Goal: Task Accomplishment & Management: Complete application form

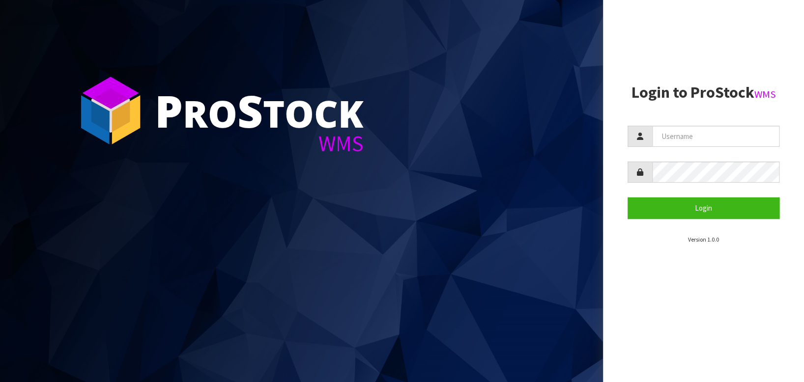
click at [682, 120] on section "Login to ProStock WMS Login Version 1.0.0" at bounding box center [703, 164] width 152 height 160
click at [683, 130] on input "text" at bounding box center [715, 136] width 127 height 21
type input "BABW"
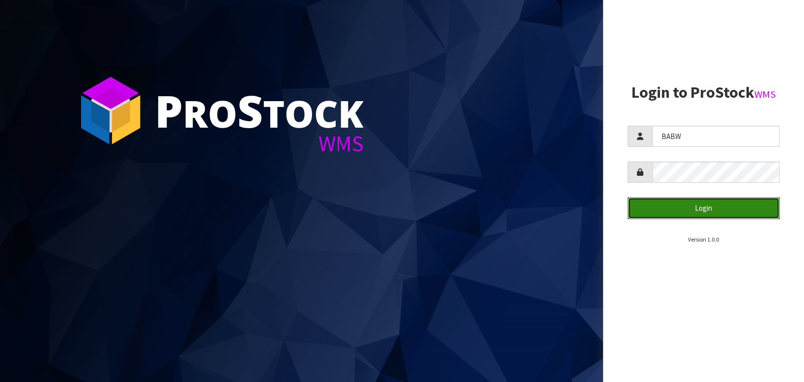
click at [738, 211] on button "Login" at bounding box center [703, 208] width 152 height 21
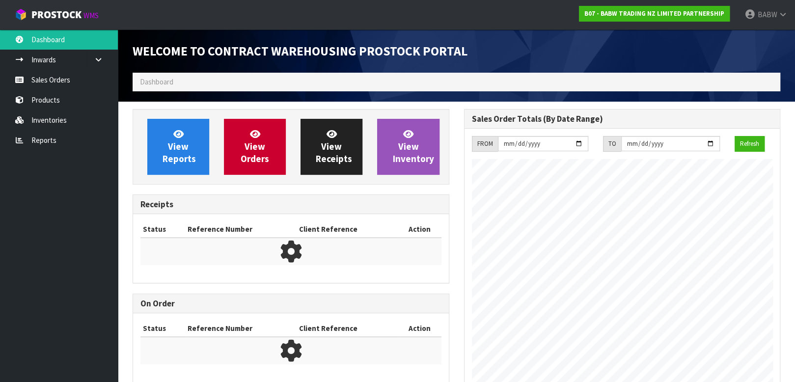
scroll to position [544, 331]
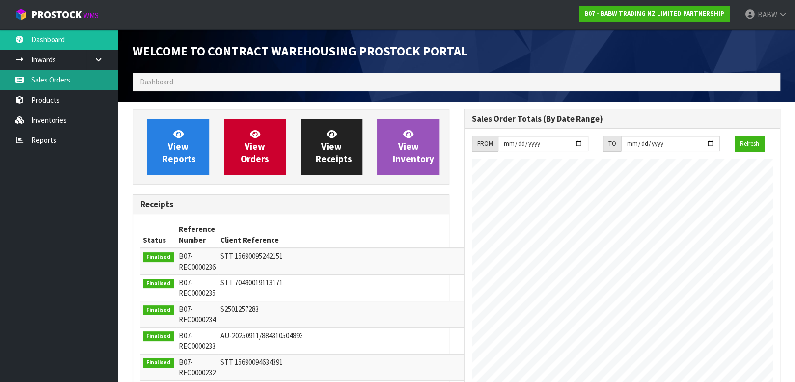
click at [59, 79] on link "Sales Orders" at bounding box center [59, 80] width 118 height 20
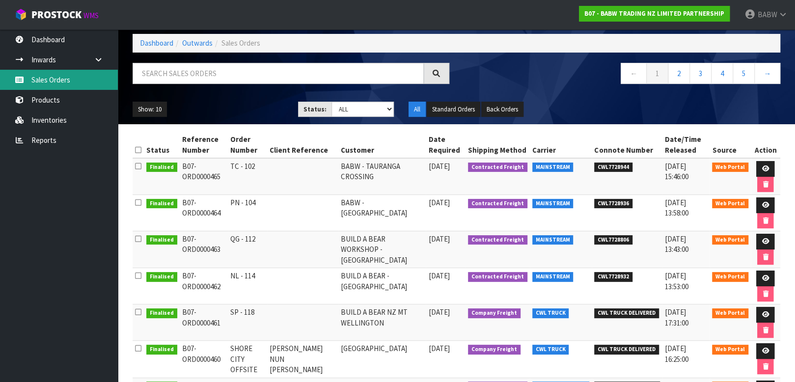
scroll to position [109, 0]
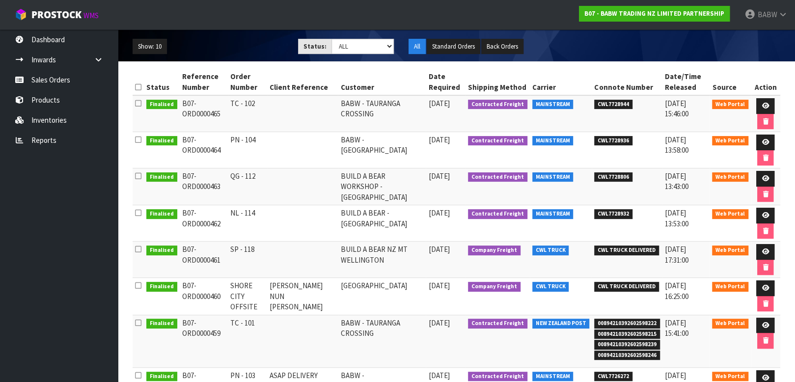
drag, startPoint x: 236, startPoint y: 249, endPoint x: 279, endPoint y: 247, distance: 42.8
click at [279, 247] on tr "Finalised B07-ORD0000461 SP - 118 BUILD A BEAR NZ MT [GEOGRAPHIC_DATA] [DATE] C…" at bounding box center [457, 260] width 648 height 36
click at [248, 320] on td "TC - 101" at bounding box center [247, 341] width 39 height 53
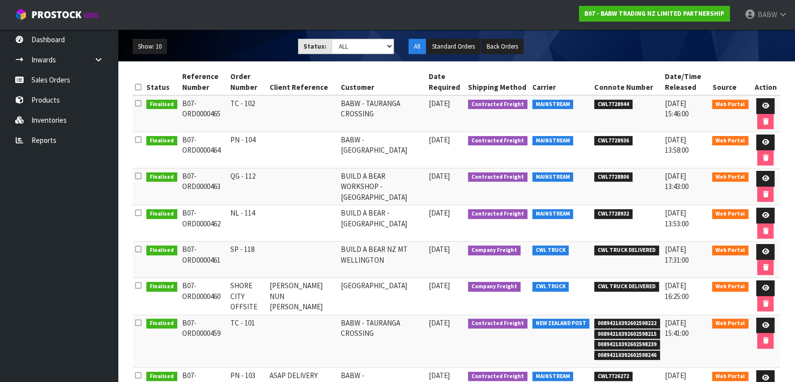
click at [247, 328] on td "TC - 101" at bounding box center [247, 341] width 39 height 53
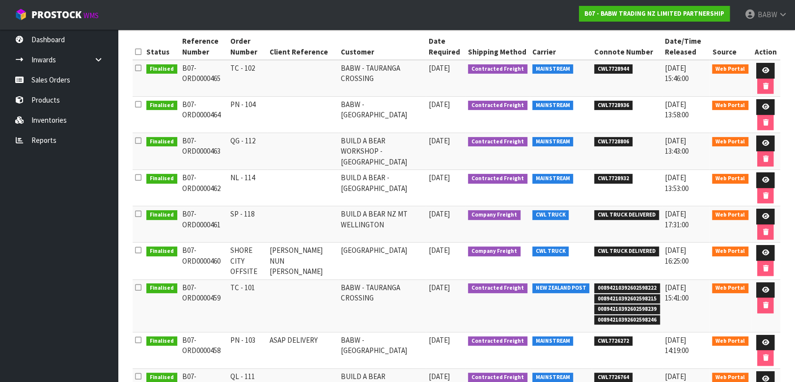
scroll to position [164, 0]
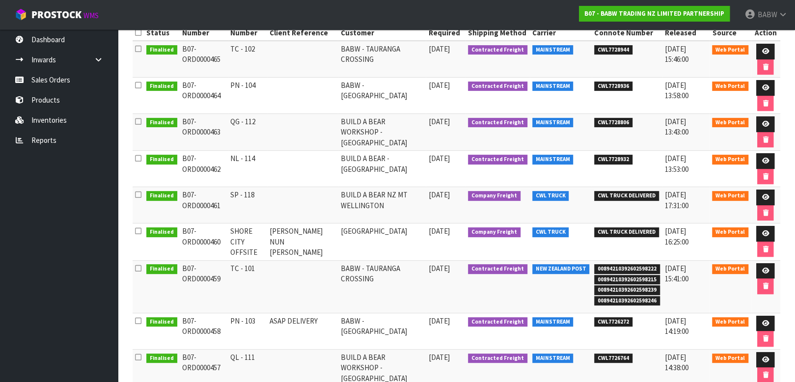
drag, startPoint x: 242, startPoint y: 266, endPoint x: 258, endPoint y: 266, distance: 16.2
click at [258, 266] on td "TC - 101" at bounding box center [247, 286] width 39 height 53
click at [258, 267] on td "TC - 101" at bounding box center [247, 286] width 39 height 53
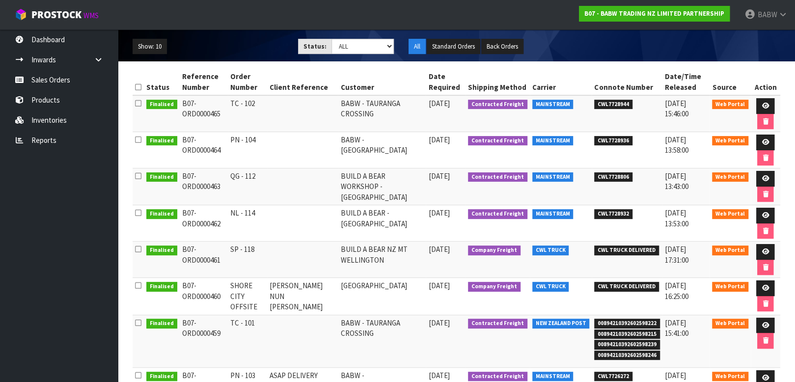
drag, startPoint x: 262, startPoint y: 251, endPoint x: 218, endPoint y: 254, distance: 44.3
click at [218, 254] on tr "Finalised B07-ORD0000461 SP - 118 BUILD A BEAR NZ MT [GEOGRAPHIC_DATA] [DATE] C…" at bounding box center [457, 260] width 648 height 36
click at [765, 249] on icon at bounding box center [765, 252] width 7 height 6
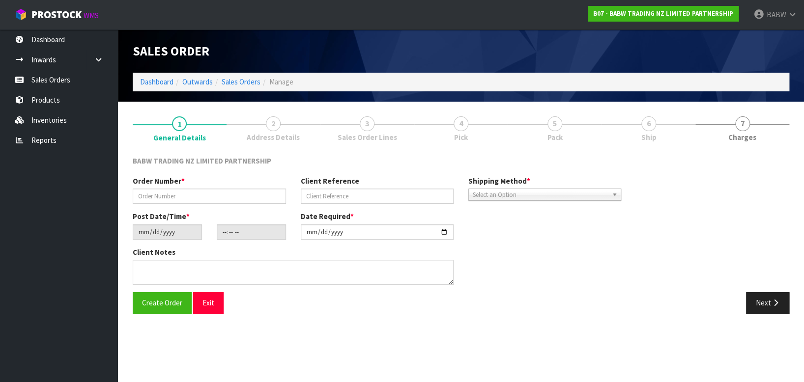
type input "SP - 118"
type input "[DATE]"
type input "15:32:00.000"
type input "[DATE]"
type textarea "CALL/MESSGAE AFTERNOON PRIOR TO MORNING DELIVERY - FRANKI 0273810540, TO MAKE S…"
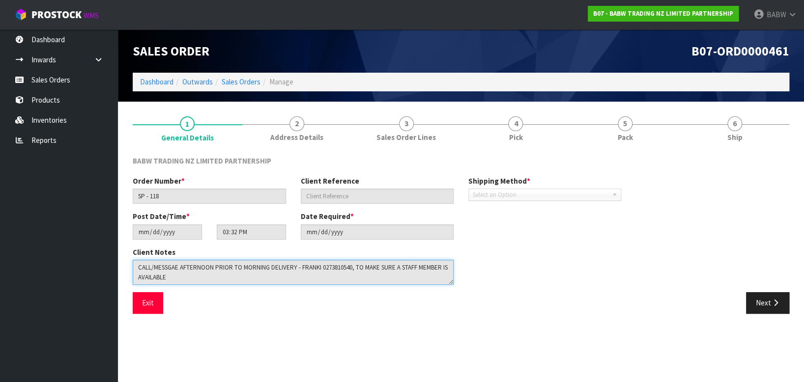
drag, startPoint x: 210, startPoint y: 279, endPoint x: 106, endPoint y: 252, distance: 107.7
click at [106, 252] on body "Toggle navigation ProStock WMS B07 - BABW TRADING NZ LIMITED PARTNERSHIP BABW L…" at bounding box center [402, 191] width 804 height 382
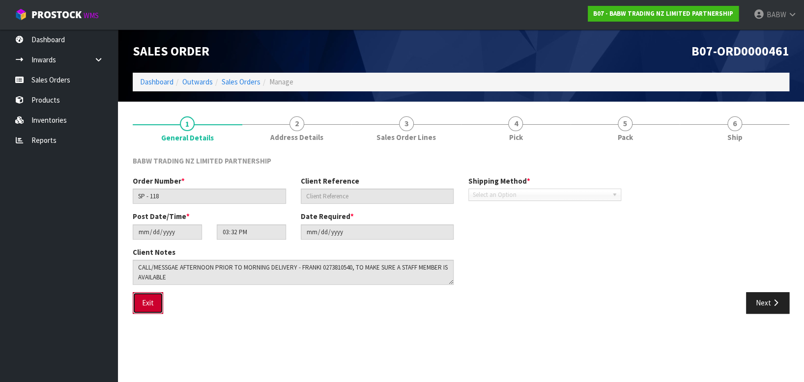
click at [149, 304] on button "Exit" at bounding box center [148, 302] width 30 height 21
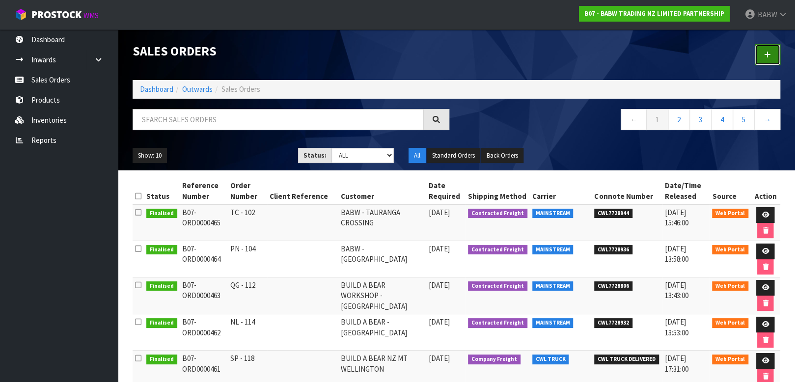
click at [769, 52] on icon at bounding box center [767, 54] width 7 height 7
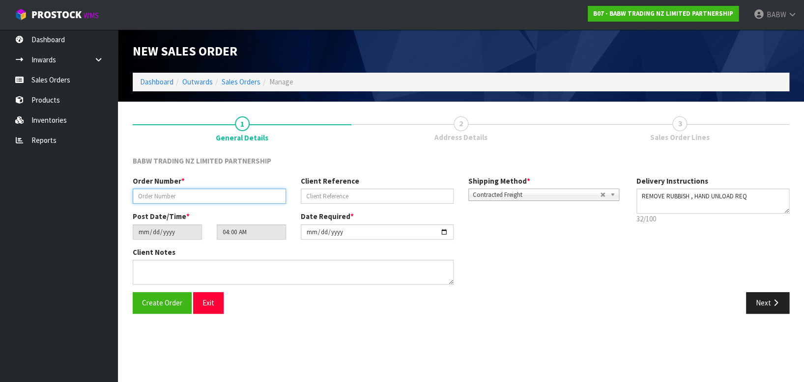
click at [193, 196] on input "text" at bounding box center [209, 196] width 153 height 15
type input "SP - 119"
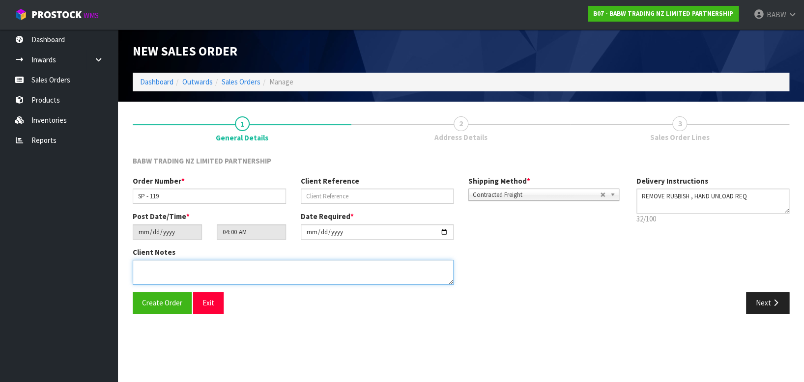
click at [197, 261] on textarea at bounding box center [293, 272] width 321 height 25
paste textarea "CALL/MESSGAE AFTERNOON PRIOR TO MORNING DELIVERY - FRANKI 0273810540, TO MAKE S…"
type textarea "CALL/MESSGAE AFTERNOON PRIOR TO MORNING DELIVERY - FRANKI 0273810540, TO MAKE S…"
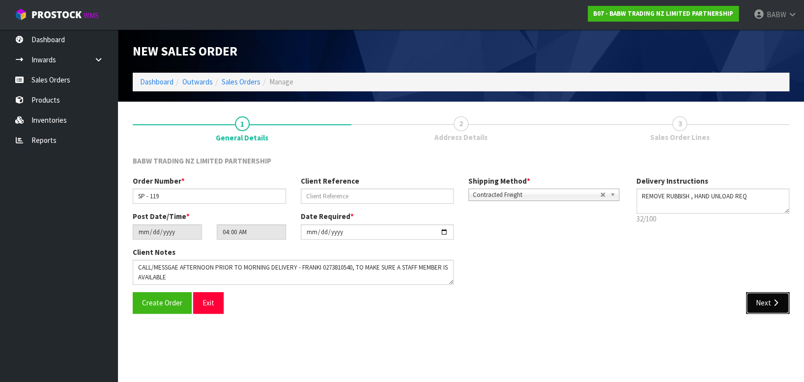
click at [768, 297] on button "Next" at bounding box center [767, 302] width 43 height 21
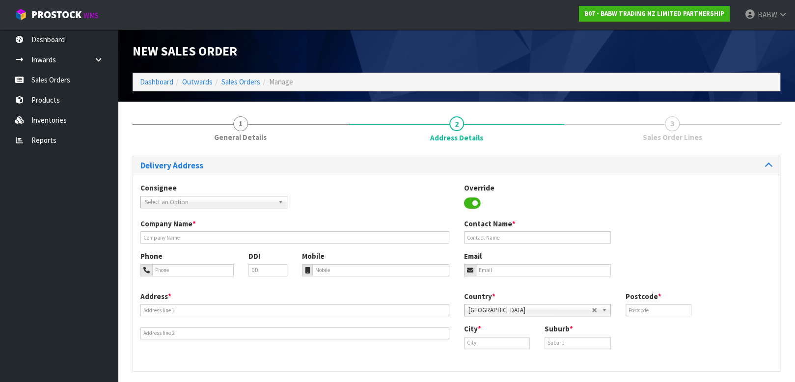
click at [197, 201] on span "Select an Option" at bounding box center [209, 203] width 129 height 12
click at [204, 199] on span "Select an Option" at bounding box center [209, 203] width 129 height 12
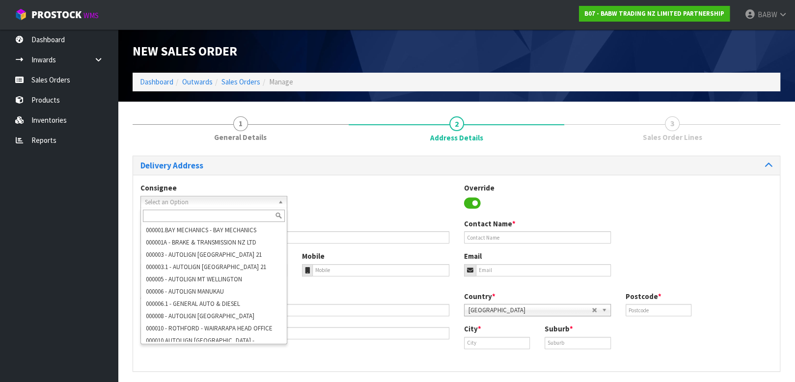
click at [196, 216] on input "text" at bounding box center [214, 216] width 142 height 12
paste input "BABMTWELLINGTON"
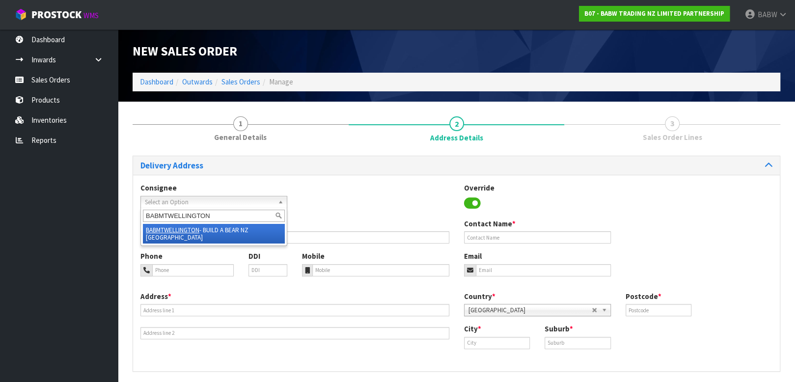
type input "BABMTWELLINGTON"
click at [219, 226] on li "BABMTWELLINGTON - BUILD A BEAR NZ MT [GEOGRAPHIC_DATA]" at bounding box center [214, 234] width 142 height 20
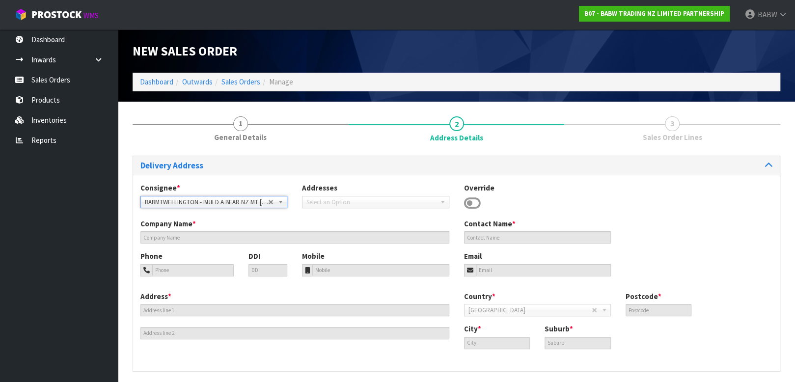
type input "BUILD A BEAR NZ MT WELLINGTON"
type input "[PERSON_NAME]"
type input "027 358 7202"
type input "SHOP S253 [STREET_ADDRESS]"
type input "1060"
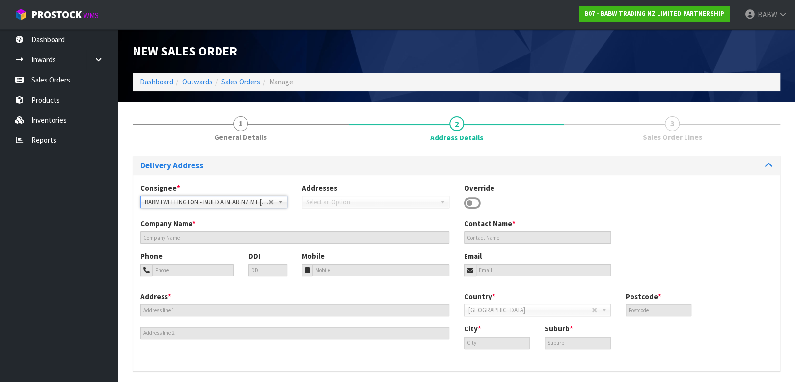
type input "[GEOGRAPHIC_DATA]"
type input "MT [GEOGRAPHIC_DATA]"
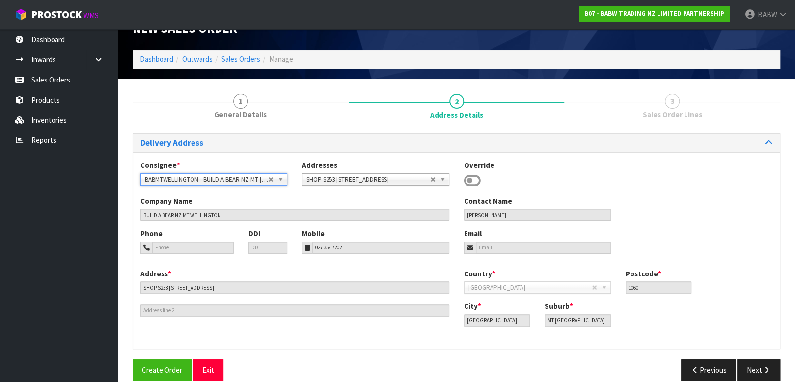
scroll to position [35, 0]
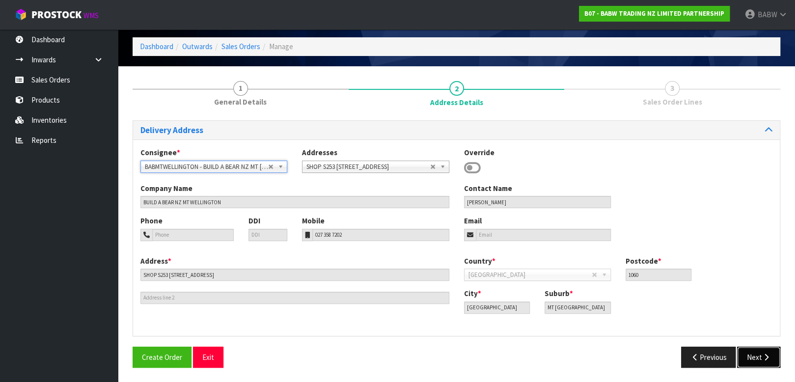
click at [757, 354] on button "Next" at bounding box center [758, 357] width 43 height 21
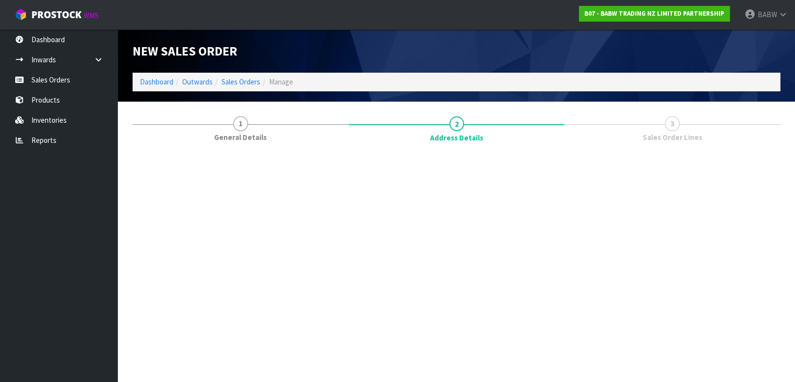
scroll to position [0, 0]
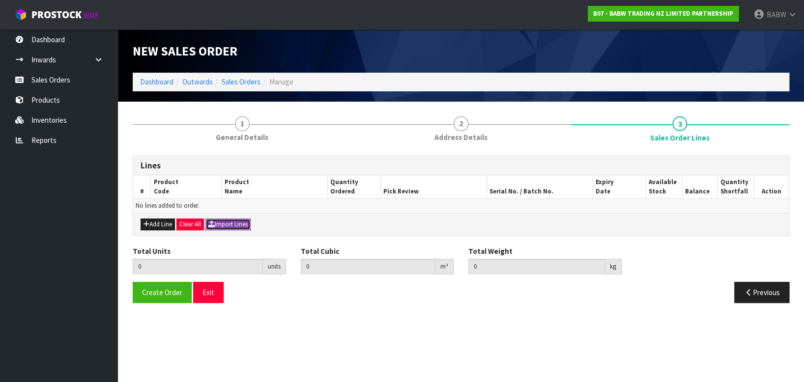
click at [235, 225] on button "Import Lines" at bounding box center [227, 225] width 45 height 12
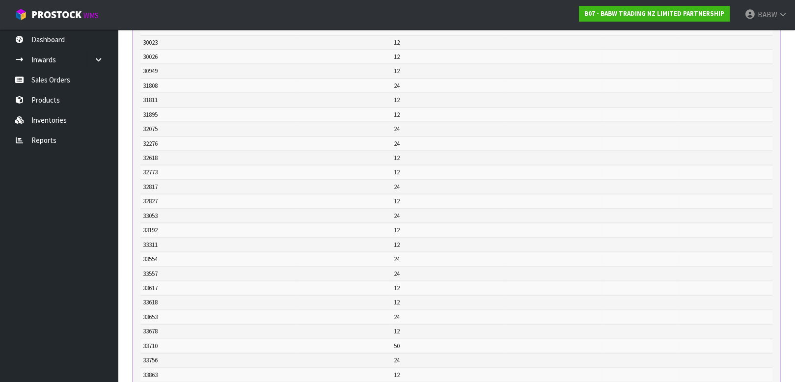
scroll to position [1478, 0]
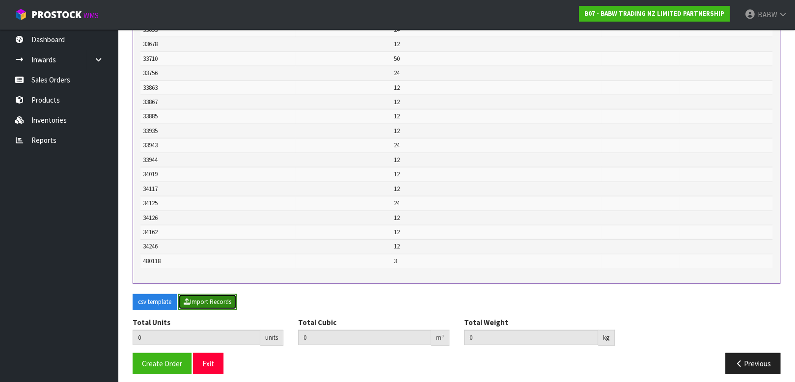
click at [224, 294] on button "Import Records" at bounding box center [207, 302] width 58 height 16
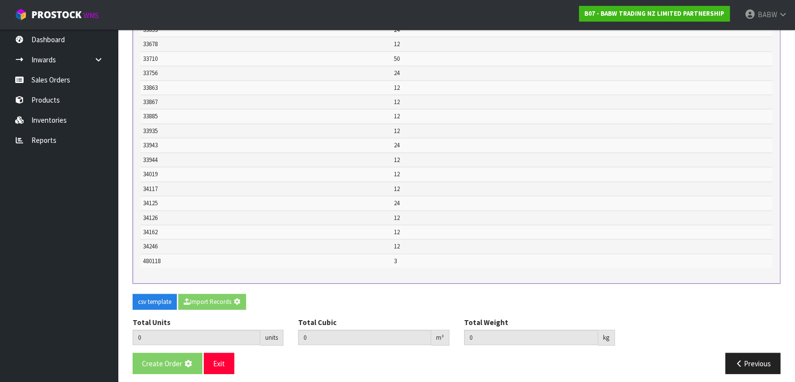
type input "1911"
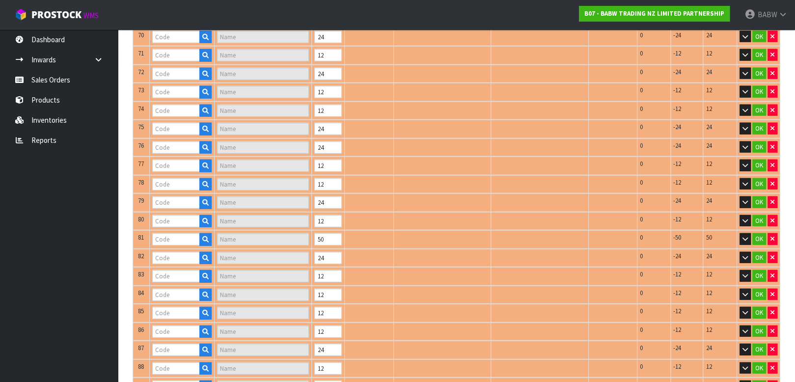
type input "18496"
type input "FUREVER HEARTS"
type input "18958"
type input "STRAWBERRY SCENT"
type input "18493"
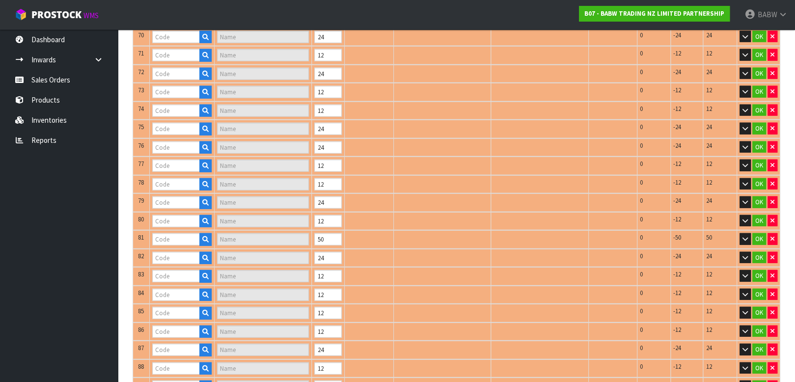
type input "RAINBOW HUGS"
type input "18959"
type input "COTTON CANDY SCE"
type input "20475"
type input "BLACK TURF SHOE III"
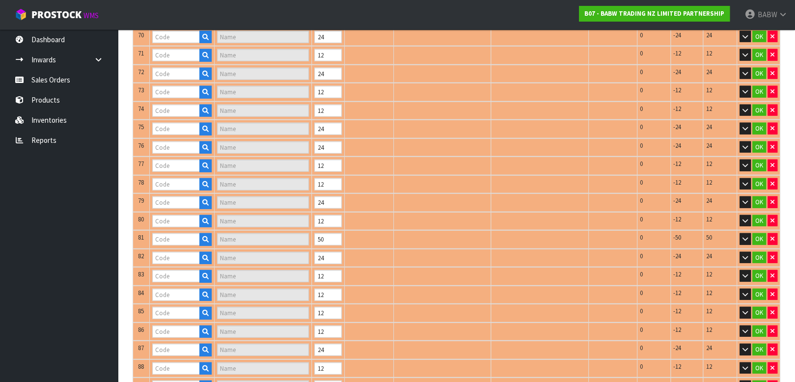
type input "20631"
type input "RED SPARKLE BOW"
type input "20666"
type input "BLACK LACE UP BOOT"
type input "21205"
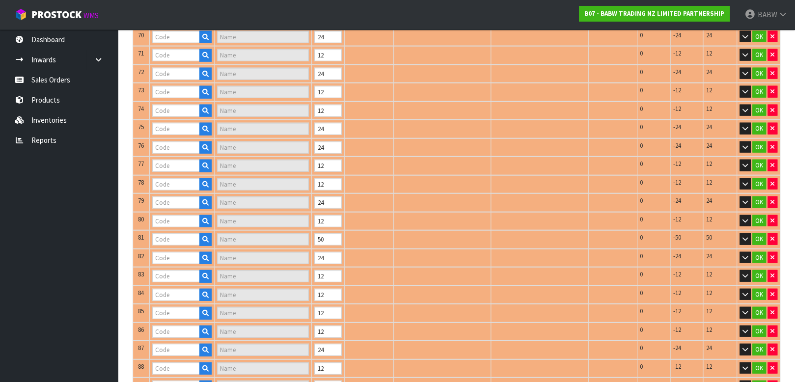
type input "FSH SATIN PANTY"
type input "22601"
type input "PAWLETTE"
type input "23681"
type input "BUNNY SLIPPER II"
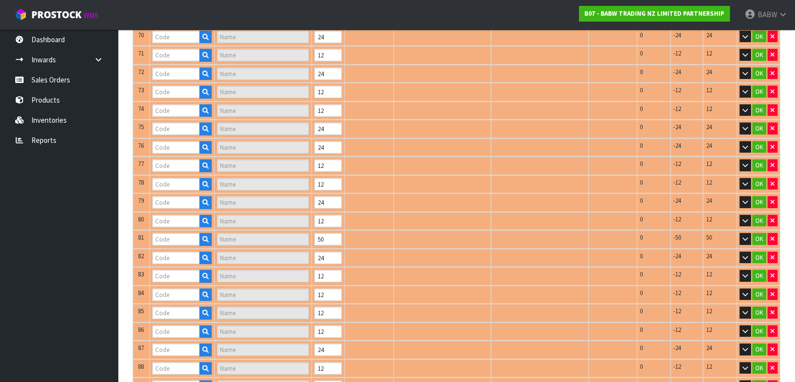
type input "24170"
type input "SILVER TUTU"
type input "22693"
type input "RED SUITCASE"
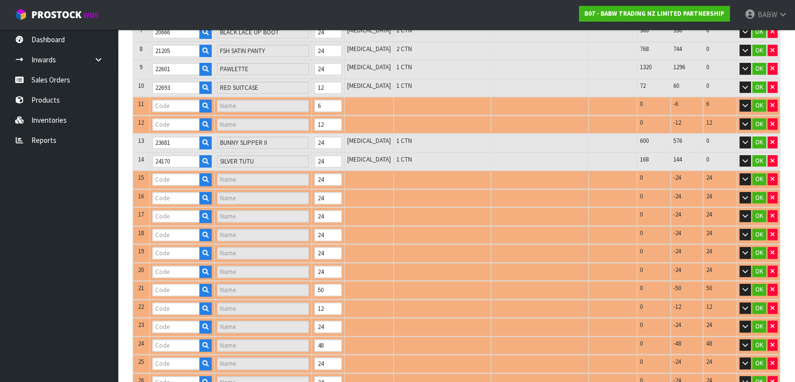
scroll to position [149, 0]
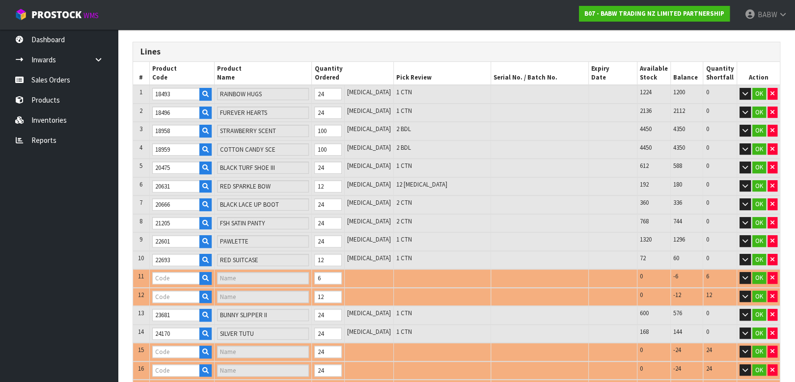
type input "22703"
type input "SILVER [MEDICAL_DATA] SET"
type input "24449"
type input "COWBOY BOOT II"
type input "23324"
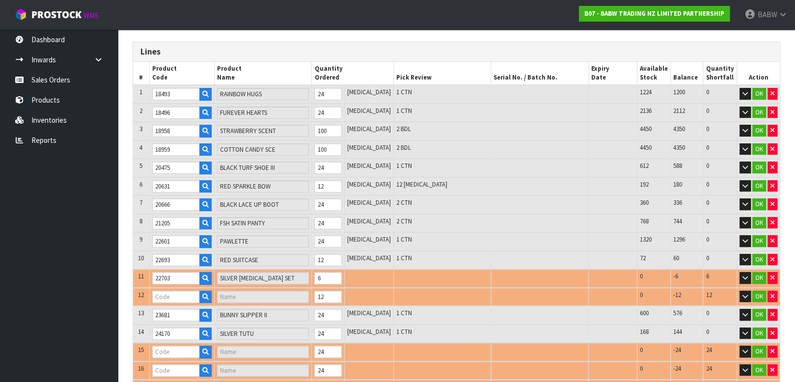
type input "OVERALLS"
type input "24517"
type input "SILVER SPARKLE FLATS"
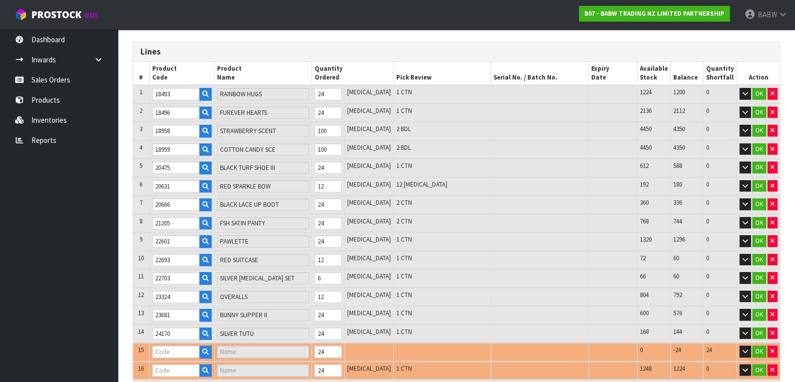
type input "24357"
type input "PASTEL SWIRL KIT"
type input "24551"
type input "TATTY TEDDY"
type input "24355"
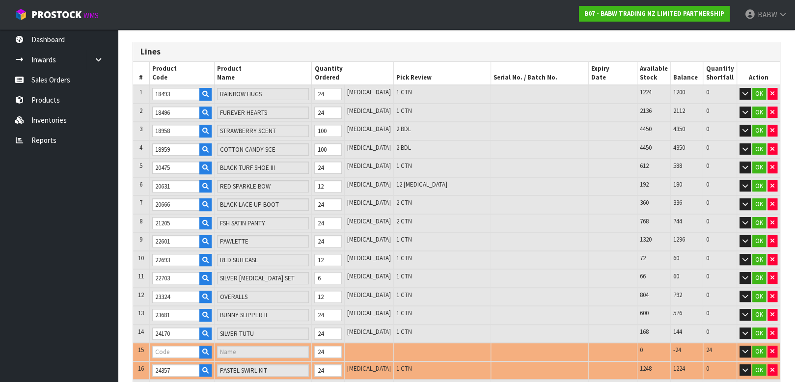
type input "FSHA SEQ FLAT UPDATE"
type input "25043"
type input "FSHA SMARTPHONE"
type input "24582"
type input "RAINBOW SKATE UPDATE"
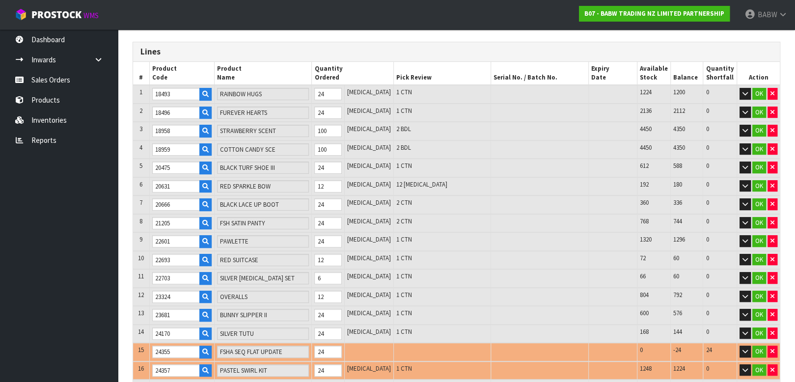
type input "24867"
type input "LONGHORN II"
type input "25239"
type input "[PERSON_NAME] CUB"
type input "26195"
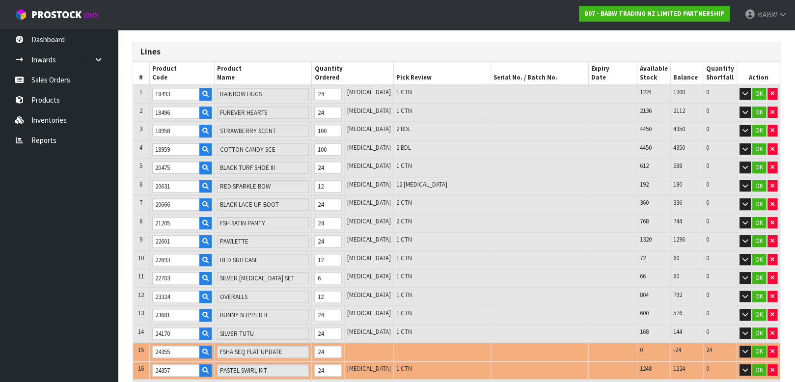
type input "RED CANVAS HI-TOP"
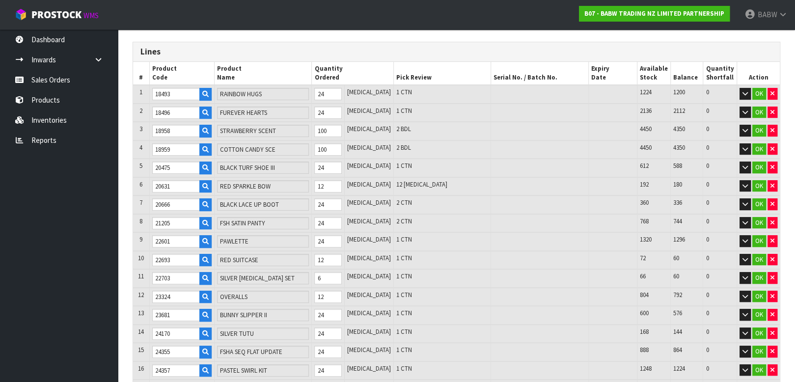
type input "25533"
type input "PLAYFUL PUP"
type input "24713"
type input "HEARTBEAT IV"
type input "25476"
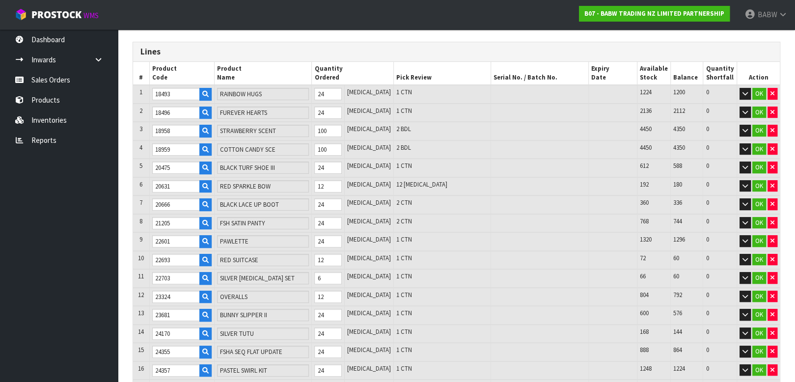
type input "METALLIC LOW TOP"
type input "27744"
type input "TOOTHLESS UPDT I"
type input "28665"
type input "WHITE BEARBOXER"
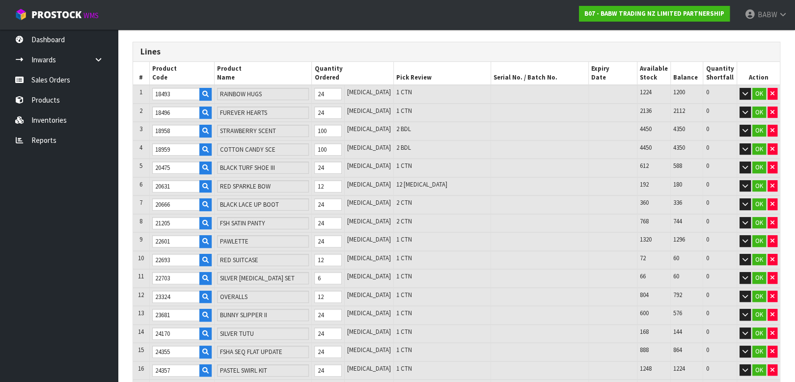
type input "25567"
type input "HAPPY HUGS IV"
type input "26187"
type input "GINGERBREAD COSTUME"
type input "26518"
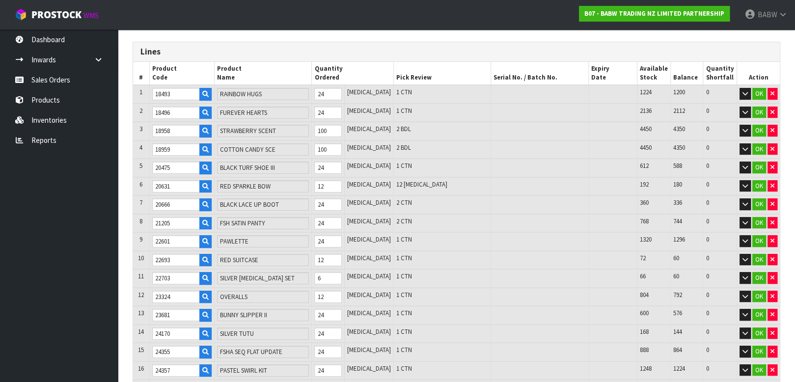
type input "TIMELESS TEDDY 2"
type input "27457"
type input "RED RAPTOR"
type input "27196"
type input "BLUE BIRTHDAY CAKE SCENT"
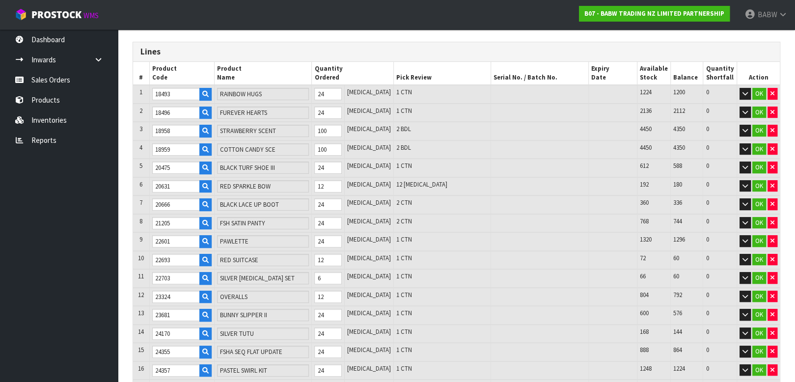
type input "26674"
type input "BEARLAND BOOT III"
type input "27878"
type input "RAINBOW CHAIR/BED"
type input "27817"
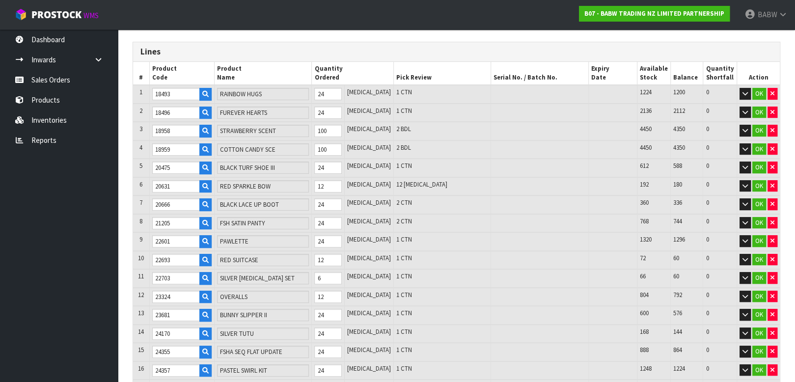
type input "SANTA DRESS"
type input "27830"
type input "RAINBOW HTOP II"
type input "27727"
type input "SANTA [PERSON_NAME] UPDT"
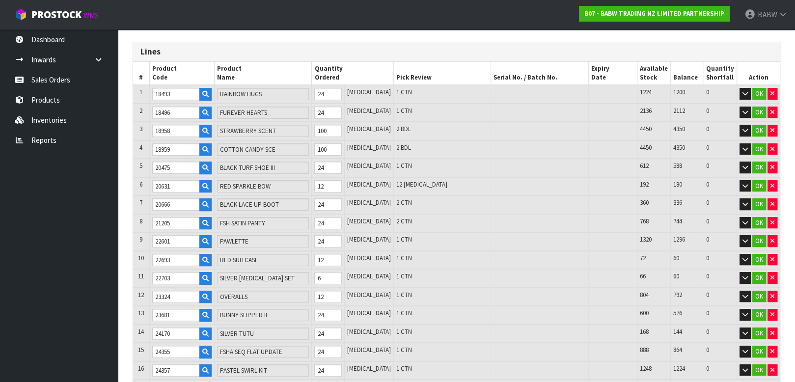
type input "28113"
type input "PAW PATROL CHASE"
type input "28465"
type input "GREEN TURTLE"
type input "28679"
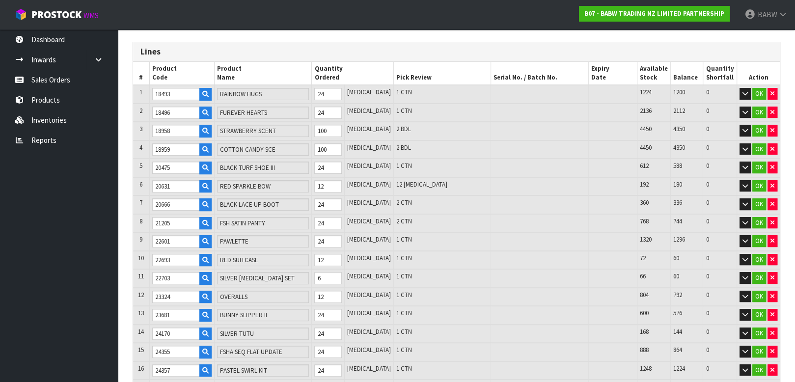
type input "BLACK SUNGLASSES"
type input "28911"
type input "HP GRYF ROBE 2FER"
type input "28914"
type input "HP RAVEN ROBE 2DR"
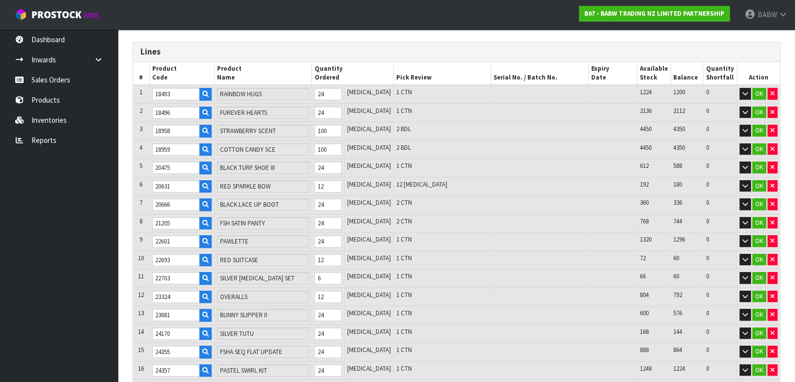
type input "28923"
type input "HP HOGWARTS SKIRT"
type input "28682"
type input "STITCH"
type input "28751"
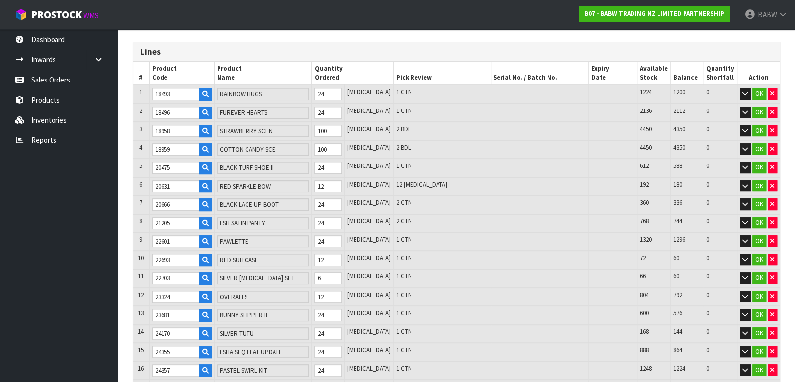
type input "E PINK BABY BEAR"
type input "28913"
type input "HP [PERSON_NAME] ROBE 2FR"
click at [271, 185] on tr "6 20631 RED SPARKLE BOW 12 [MEDICAL_DATA] 12 [MEDICAL_DATA] 192 180 0 OK" at bounding box center [456, 186] width 647 height 19
type input "28912"
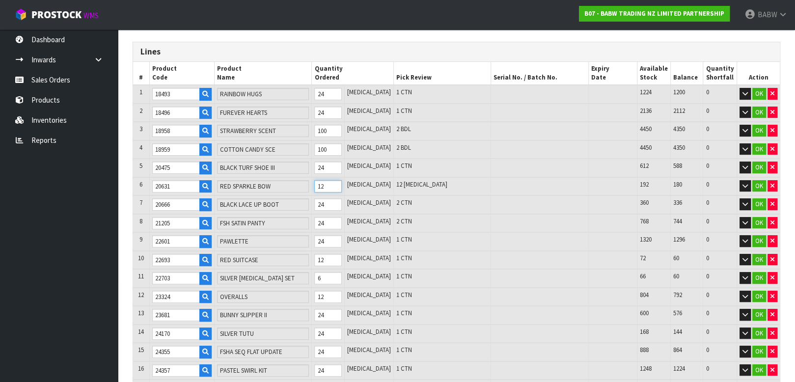
type input "HP SLYTH ROBE 2FR"
type input "28915"
type input "HP GRYF SCARF"
type input "28918"
type input "HP RAVEN SCARF"
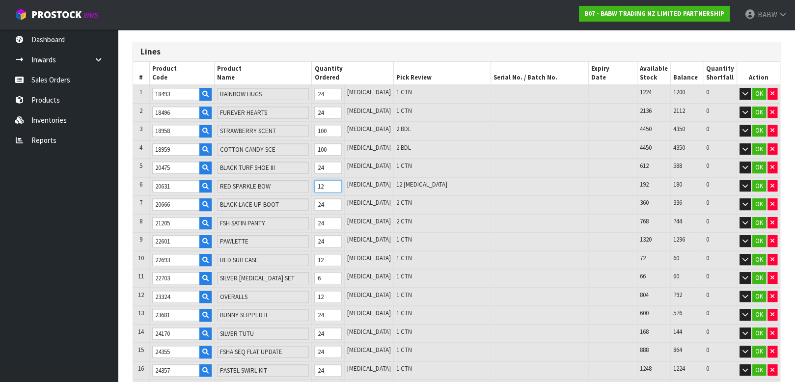
type input "28916"
type input "HP SLYTH SCARF"
type input "28917"
type input "HP [PERSON_NAME] SCARF"
type input "28990"
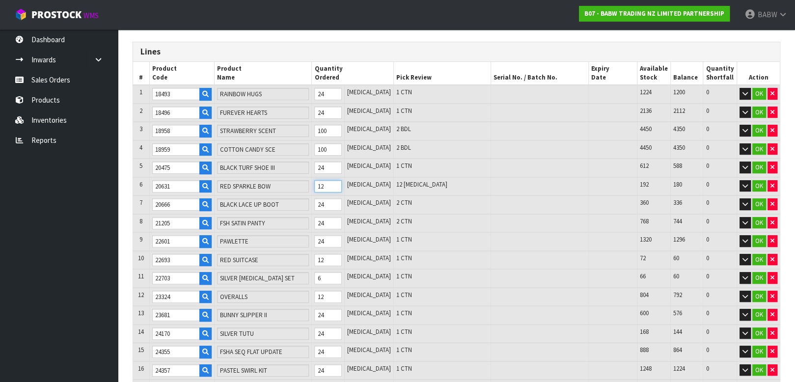
type input "E WHITE LOW TOP SHOE"
type input "29292"
type input "RAINBOW UNICORN"
type input "29486"
type input "AXOLOTL"
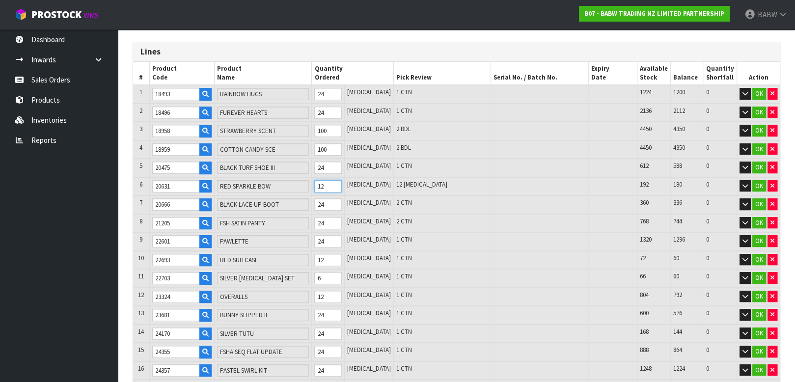
type input "30026"
type input "PP RESCUE PUP"
type input "29197"
type input "BROWN SLOTH"
type input "30023"
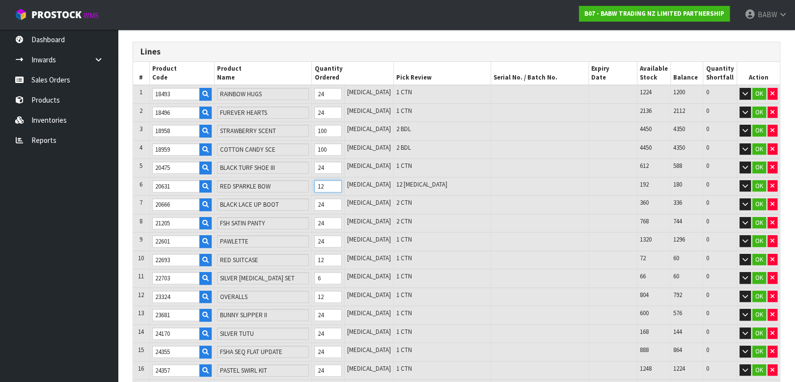
type input "RESCUE CAT PROMI"
type input "29565"
type input "RED PLAID SLIPPER"
type input "31808"
type input "KOALA"
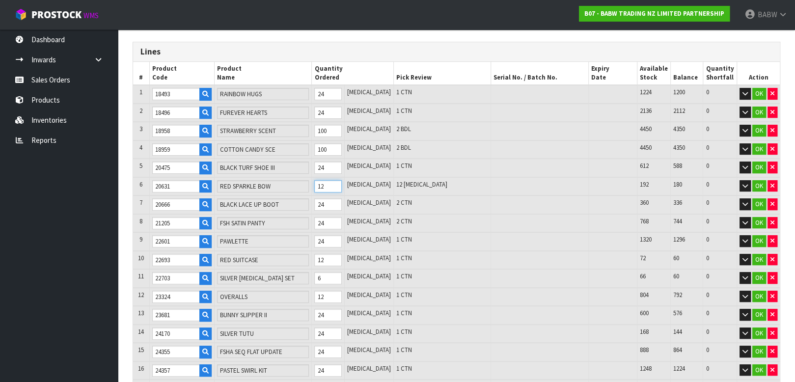
type input "30949"
type input "READ TEDDY 2022"
type input "33554"
type input "BFF BEAR"
type input "1901"
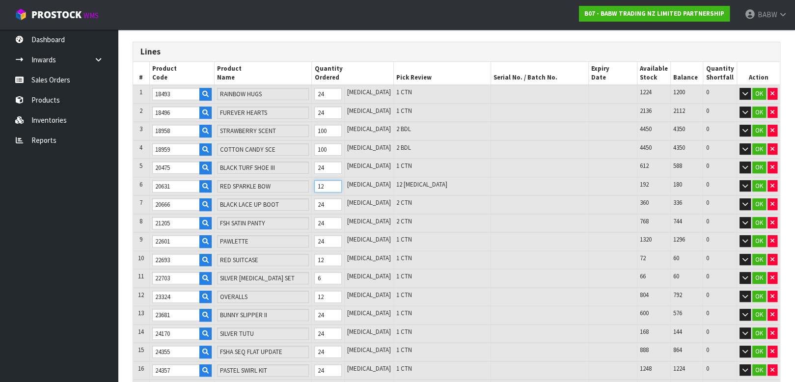
type input "2"
type input "32618"
type input "PR RAGDOLL CAT II"
type input "28933"
type input "HP BLACK WAND"
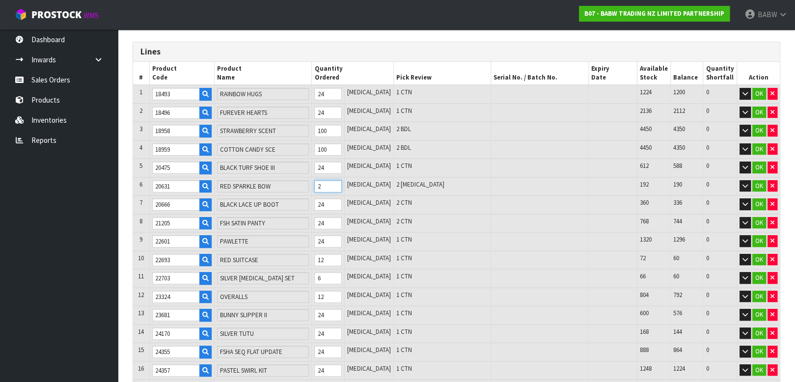
type input "32827"
type input "PNK/GRN HLTR DRESS"
type input "33192"
type input "BOBA TEA WRISTIE"
type input "1923"
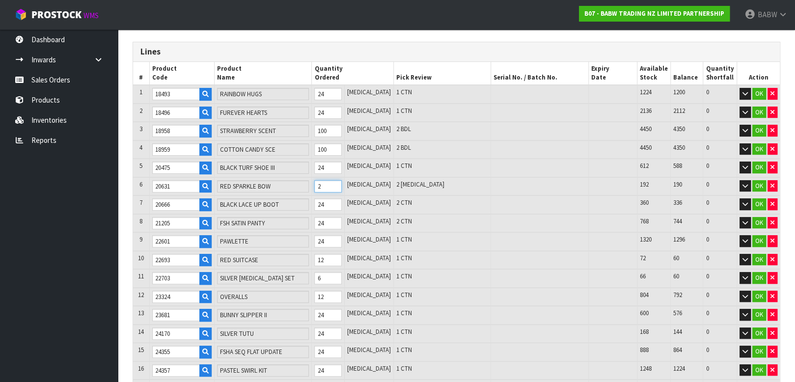
type input "24"
type input "33617"
type input "CHOC CHP POCHACCO"
type input "33557"
type input "BFF CAT"
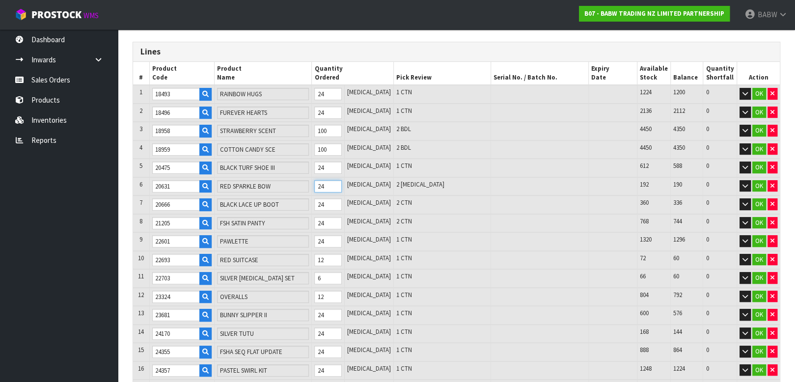
type input "33618"
type input "CTN CNDY CINNAMRL"
type input "34019"
type input "TOY'S KUROMI WITCH DRSS"
type input "34117"
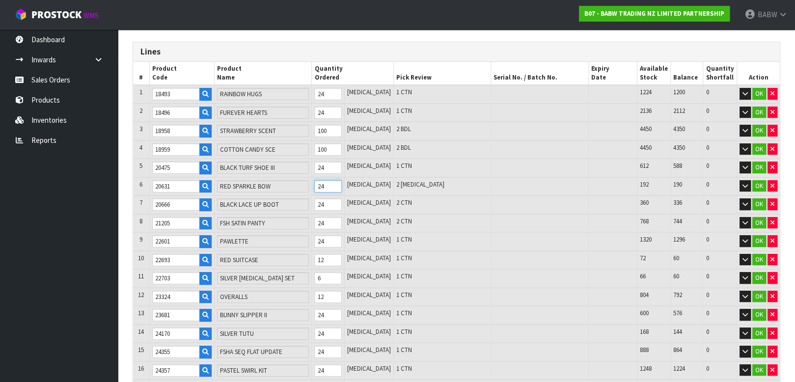
type input "CNDY CNE HRT SLPR"
type input "33653"
type input "BLUE BABY TEDDY"
type input "33678"
type input "ALLIGATOR"
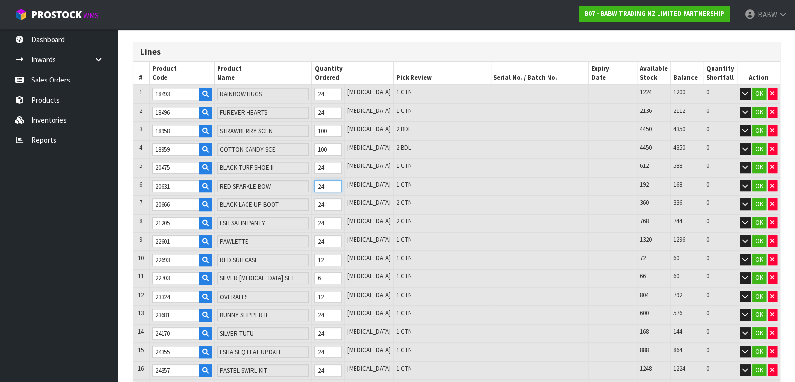
type input "33710"
type input "GREEN OP TUTTI FRUITTI SCENTIMENT"
type input "33756"
type input "PINK COWGIRL BOOTS"
type input "33863"
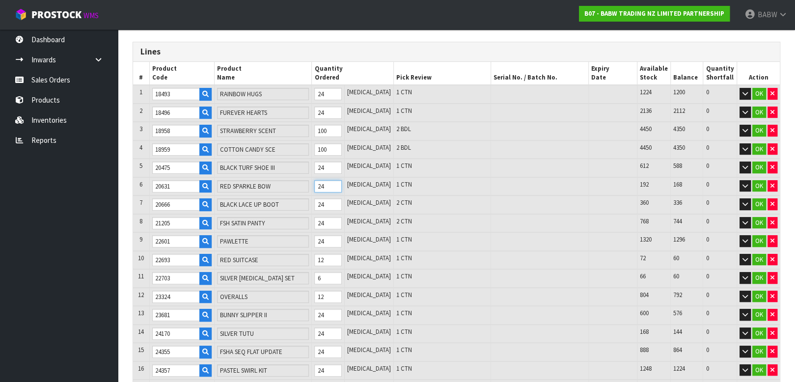
type input "PDGTN SUITCASE"
type input "33867"
type input "TIE DYE SMILY TEE"
type input "34125"
type input "PINK STAR SNEAKERS"
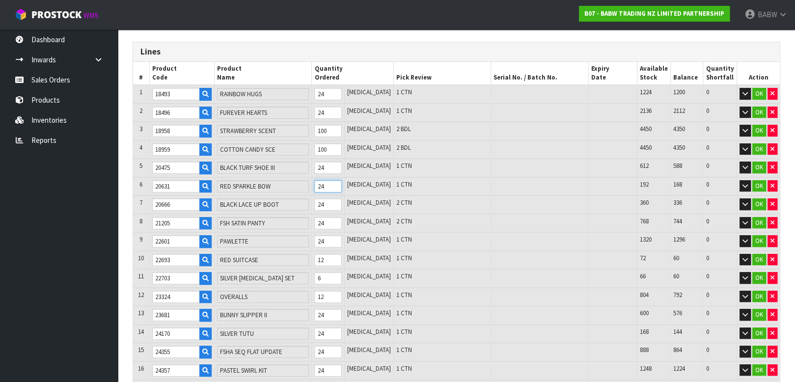
type input "34126"
type input "TOY'S PINK SEQUIN SWTR"
type input "34162"
type input "[PERSON_NAME] COAT"
type input "33935"
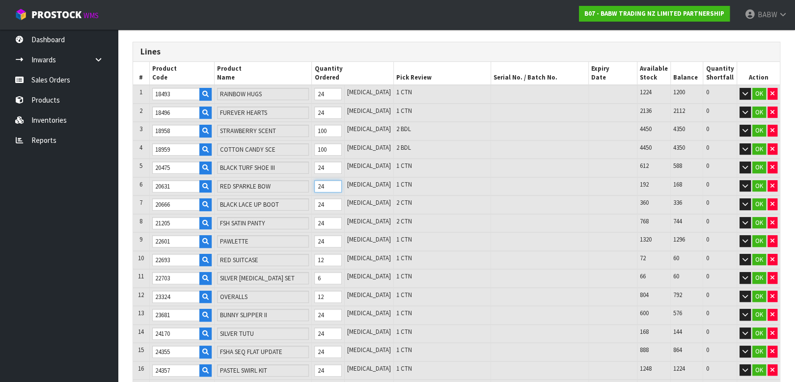
type input "NVY BLUEY SLEEPER"
type input "34246"
type input "THE WIGGLES SLEEPER"
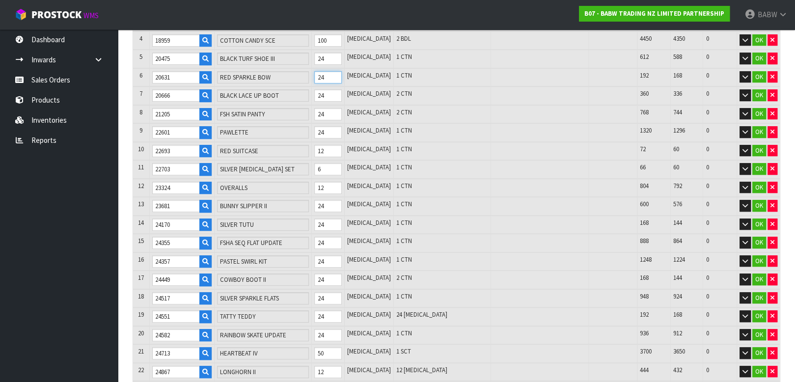
type input "33885"
type input "TOY'S LEOP SKRT SET"
type input "33943"
type input "TOY'S SNOOPY PJ SET"
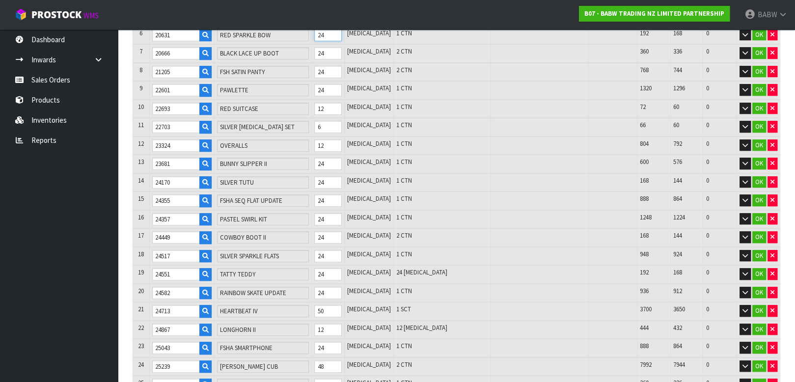
type input "480118"
type input "CUB CONDO (60PK IN 1 BUNDLE )"
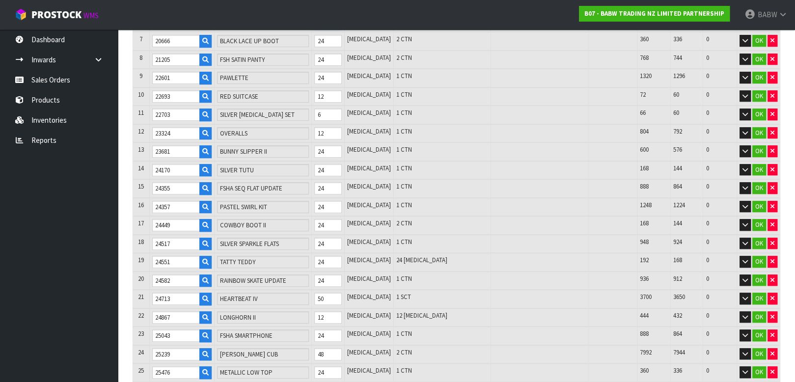
type input "33944"
type input "TOY'S SNOOPY 75TH SUIT"
type input "32075"
type input "SLVER SMART PHONE"
type input "32276"
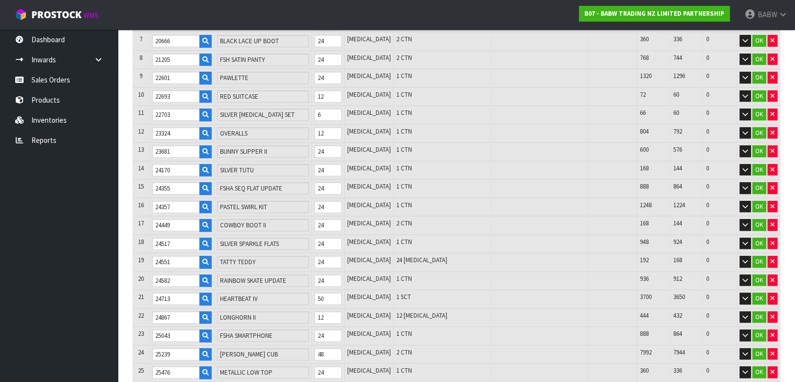
type input "WHITE BEARKENSTOCK"
click at [279, 255] on tr "19 24551 TATTY TEDDY 24 [MEDICAL_DATA] 24 [MEDICAL_DATA] 192 168 0 OK" at bounding box center [456, 262] width 647 height 19
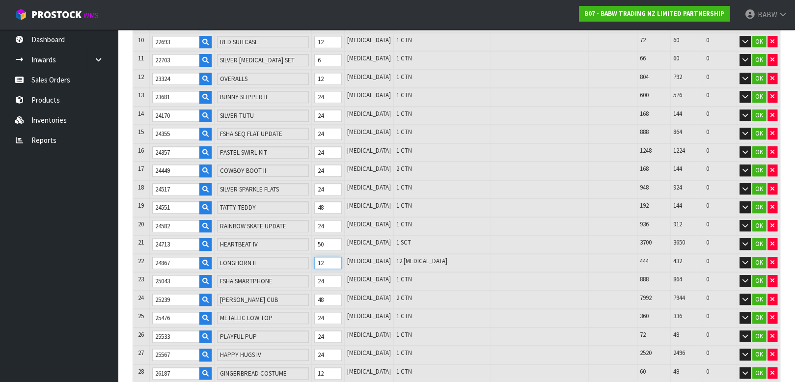
click at [308, 255] on tr "22 24867 LONGHORN II 12 [MEDICAL_DATA] 12 [MEDICAL_DATA] 444 432 0 OK" at bounding box center [456, 263] width 647 height 19
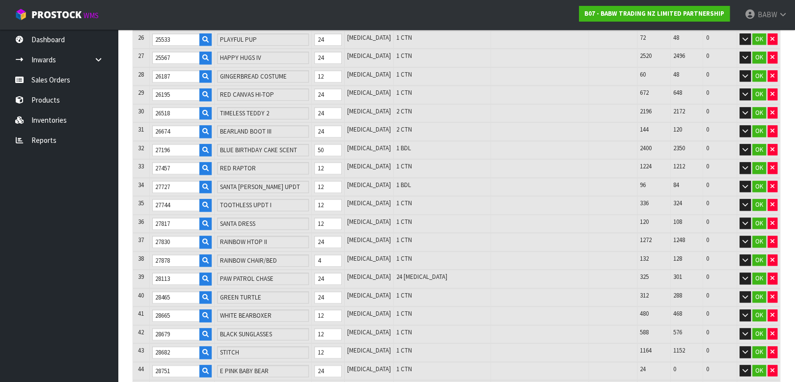
scroll to position [695, 0]
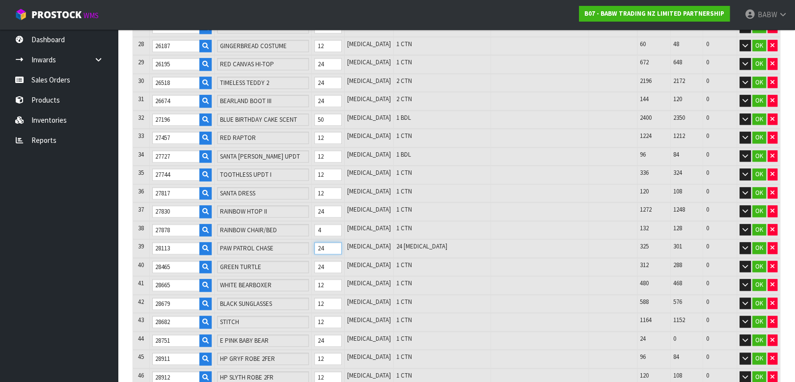
click at [261, 239] on tr "39 28113 PAW PATROL CHASE 24 [MEDICAL_DATA] 24 [MEDICAL_DATA] 325 301 0 OK" at bounding box center [456, 248] width 647 height 19
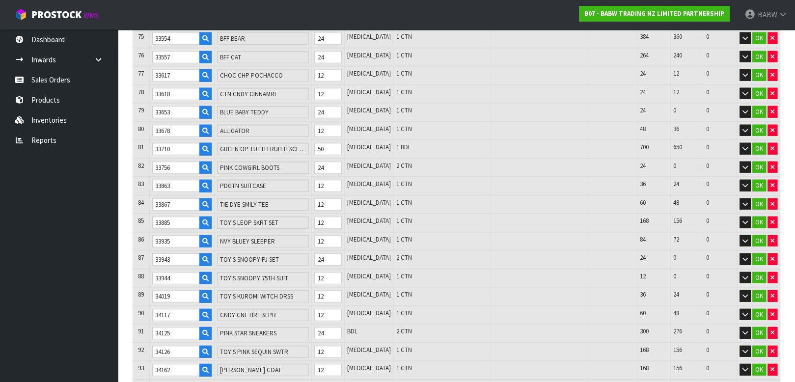
scroll to position [1623, 0]
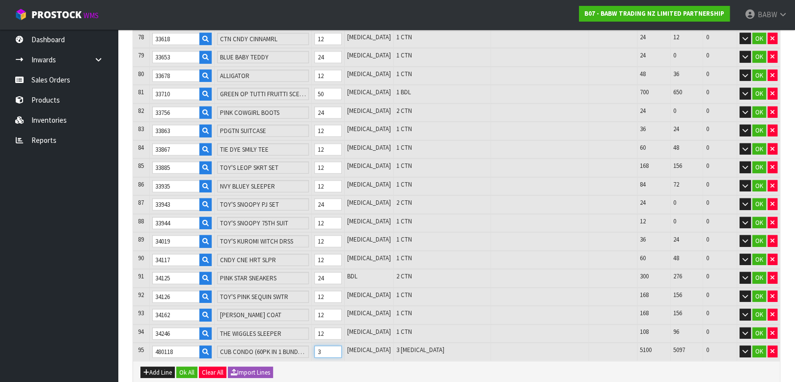
click at [340, 346] on input "3" at bounding box center [327, 352] width 27 height 12
click at [299, 343] on tr "95 480118 CUB CONDO (60PK IN 1 BUNDLE ) 3 [MEDICAL_DATA] 3 [MEDICAL_DATA] 5100 …" at bounding box center [456, 352] width 647 height 18
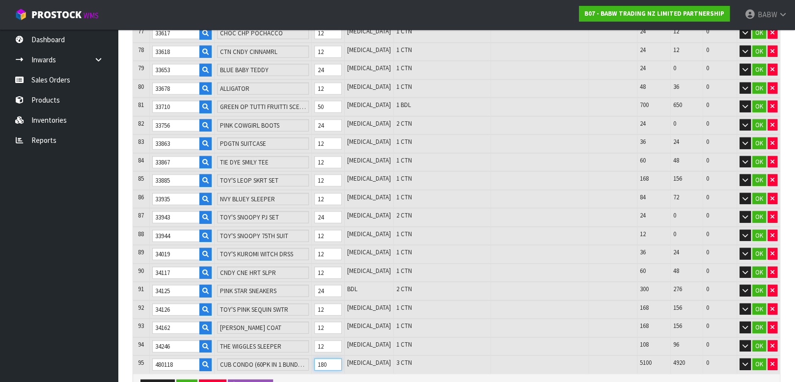
scroll to position [1638, 0]
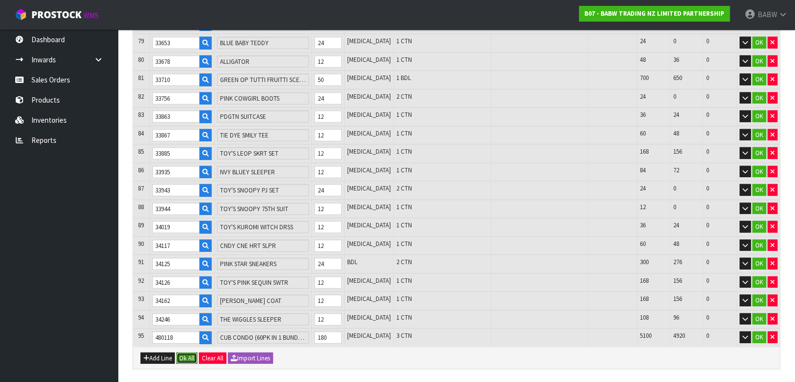
click at [187, 353] on button "Ok All" at bounding box center [186, 359] width 21 height 12
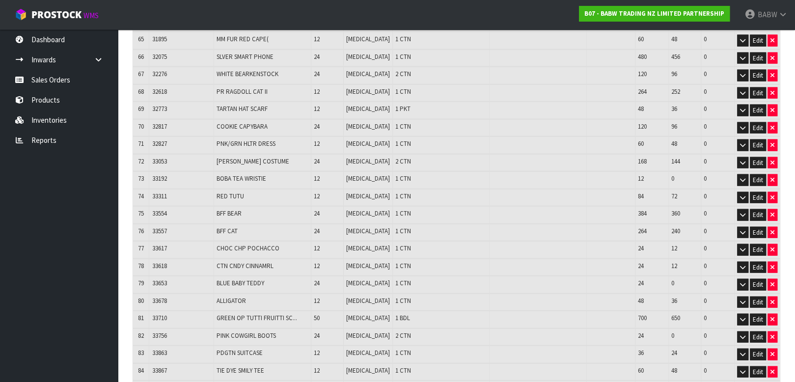
scroll to position [1592, 0]
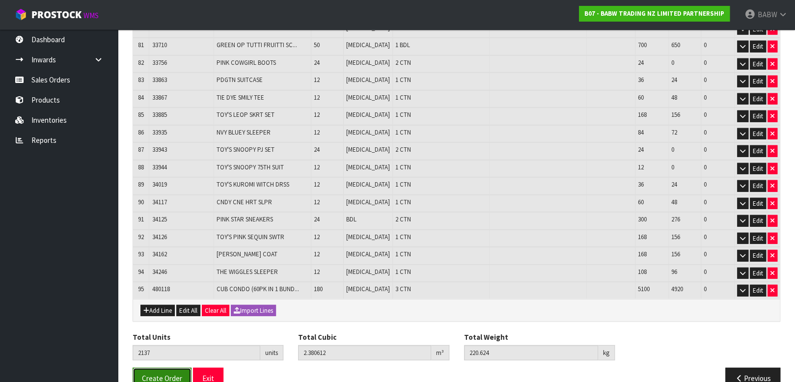
click at [165, 374] on span "Create Order" at bounding box center [162, 378] width 40 height 9
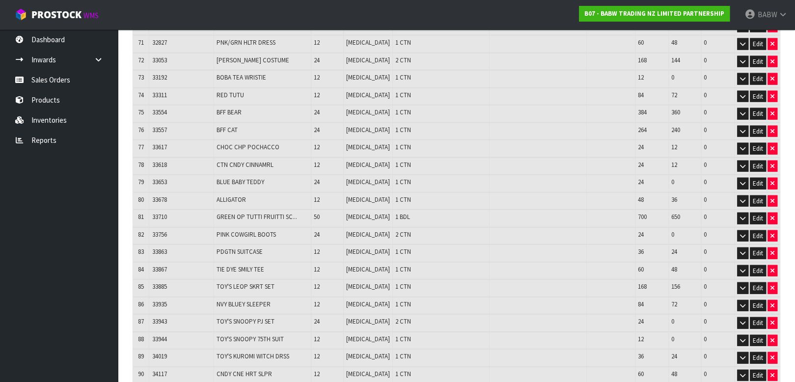
scroll to position [1592, 0]
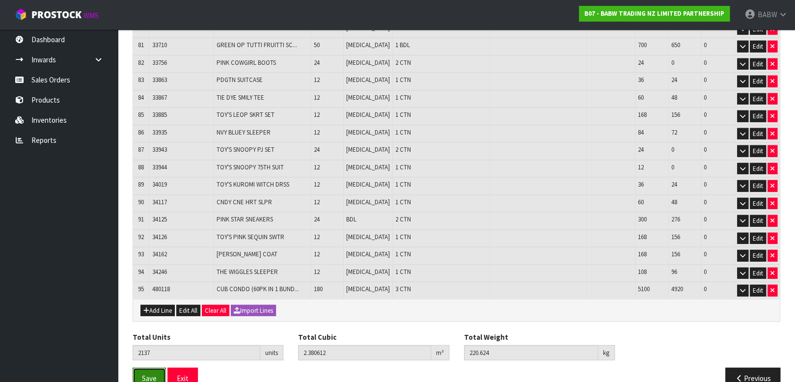
click at [145, 374] on span "Save" at bounding box center [149, 378] width 15 height 9
click at [187, 368] on button "Exit" at bounding box center [183, 378] width 30 height 21
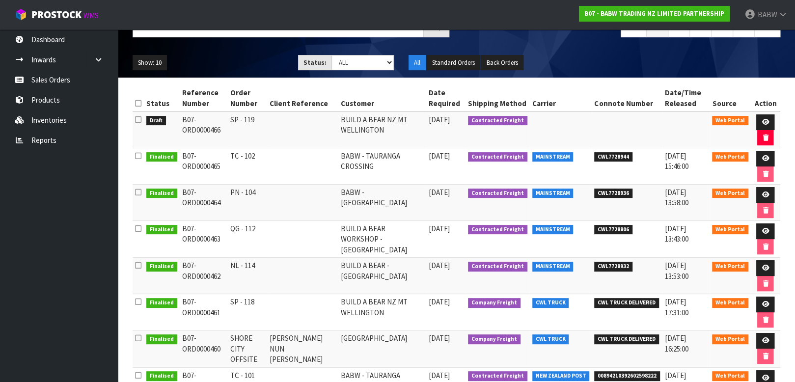
scroll to position [109, 0]
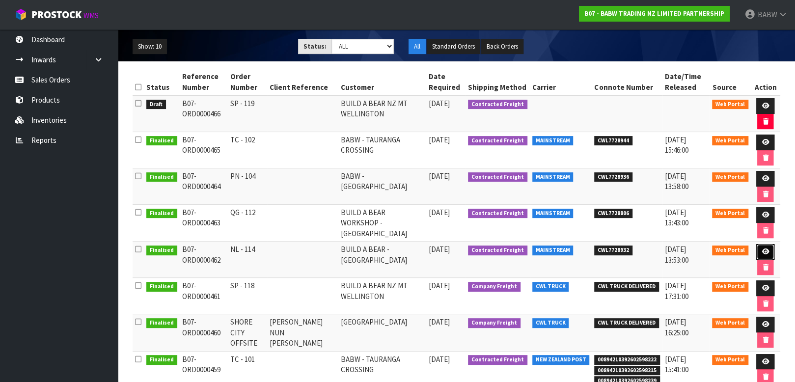
click at [763, 251] on icon at bounding box center [765, 252] width 7 height 6
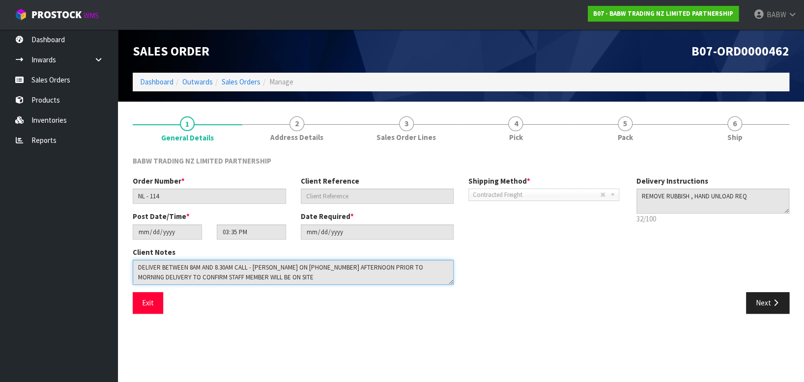
drag, startPoint x: 273, startPoint y: 274, endPoint x: -6, endPoint y: 198, distance: 289.1
click at [0, 198] on html "Toggle navigation ProStock WMS B07 - BABW TRADING NZ LIMITED PARTNERSHIP BABW L…" at bounding box center [402, 191] width 804 height 382
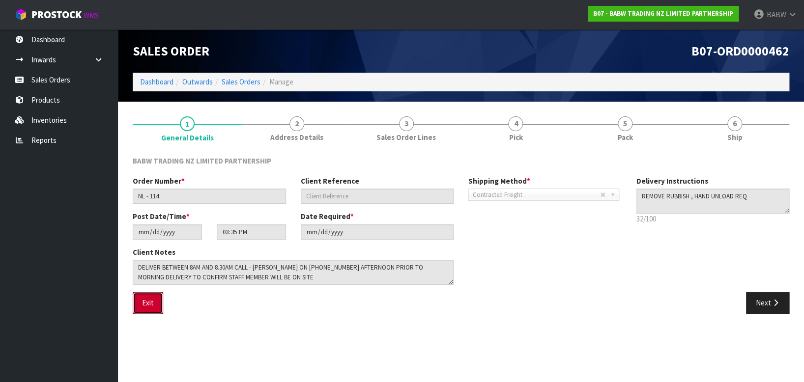
click at [143, 308] on button "Exit" at bounding box center [148, 302] width 30 height 21
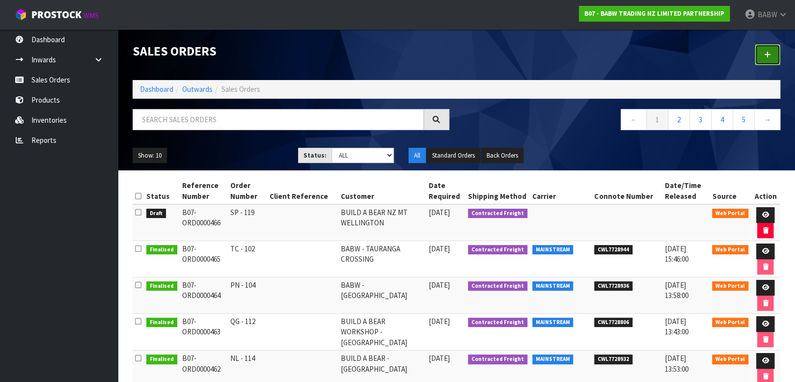
click at [777, 51] on link at bounding box center [768, 54] width 26 height 21
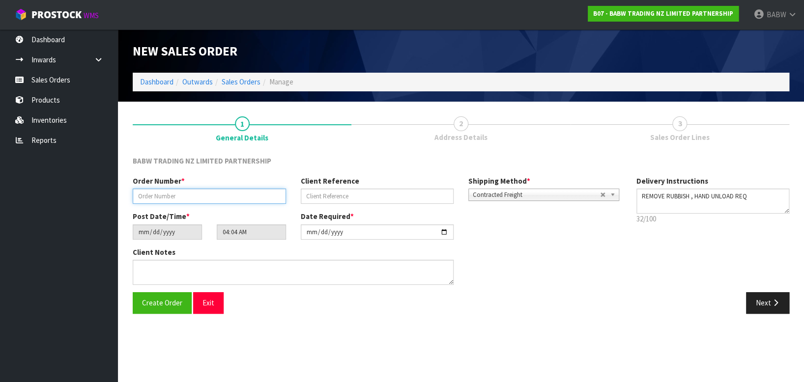
click at [212, 197] on input "text" at bounding box center [209, 196] width 153 height 15
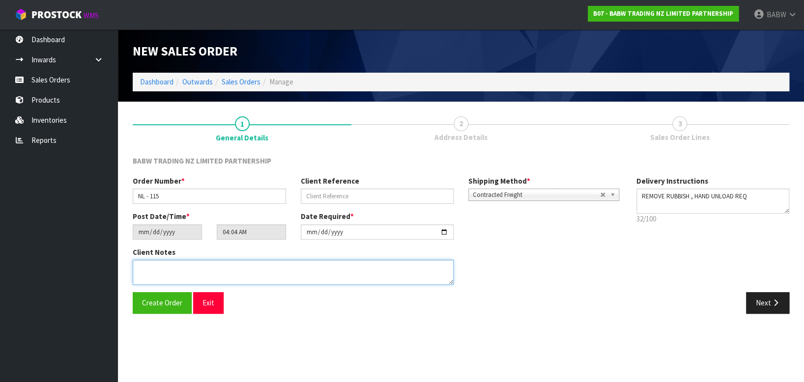
click at [196, 266] on textarea at bounding box center [293, 272] width 321 height 25
paste textarea "DELIVER BETWEEN 8AM AND 8.30AM CALL - [PERSON_NAME] ON [PHONE_NUMBER] AFTERNOON…"
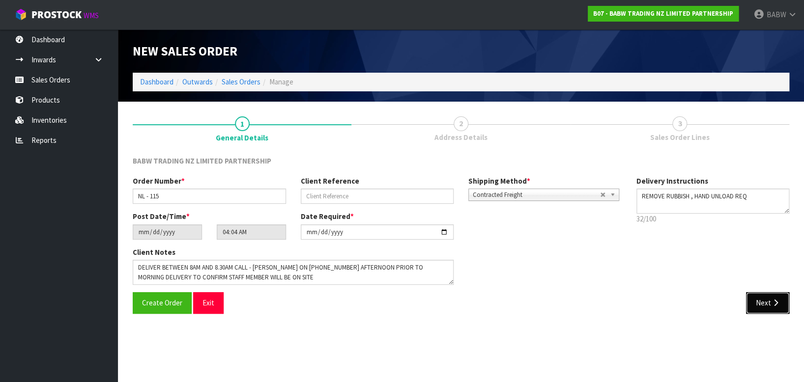
click at [760, 301] on button "Next" at bounding box center [767, 302] width 43 height 21
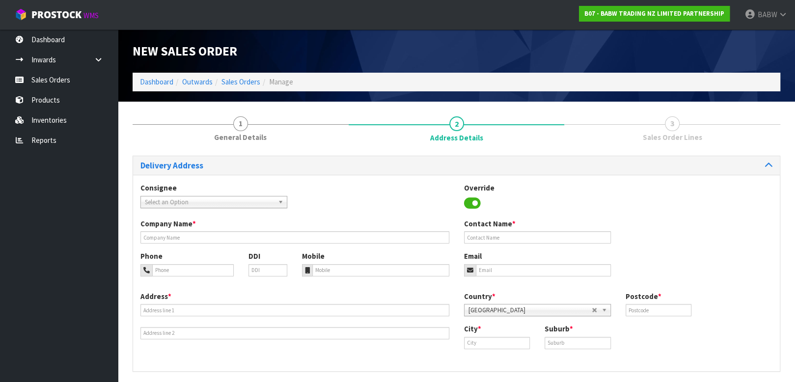
click at [200, 205] on span "Select an Option" at bounding box center [209, 203] width 129 height 12
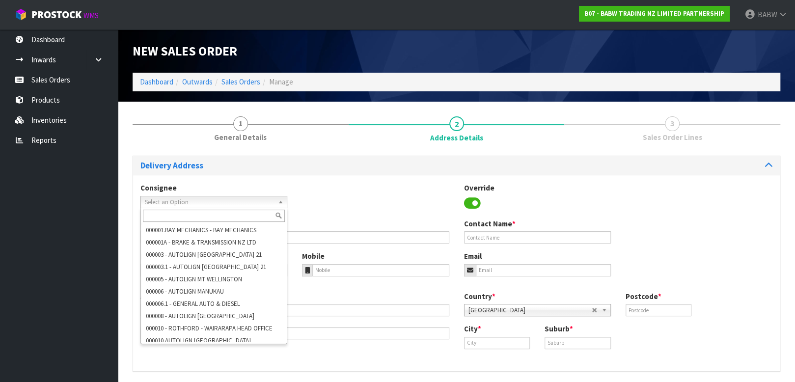
paste input "BABNORTHLANDS"
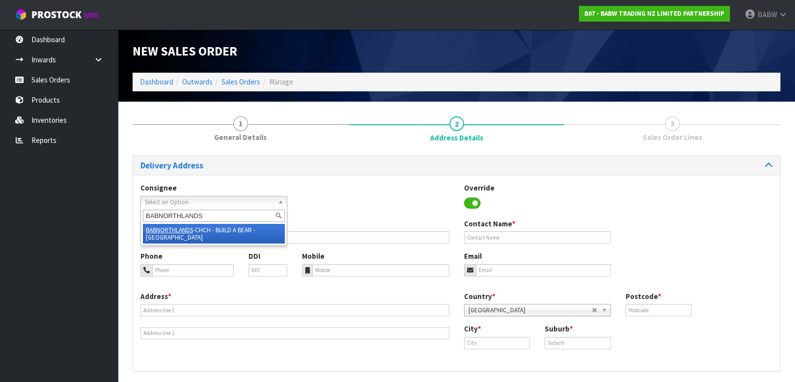
click at [210, 235] on li "BABNORTHLANDS -CHCH - BUILD A BEAR - [GEOGRAPHIC_DATA]" at bounding box center [214, 234] width 142 height 20
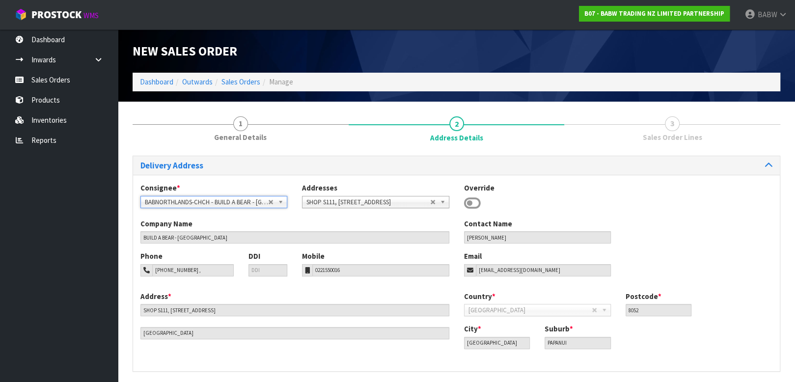
scroll to position [35, 0]
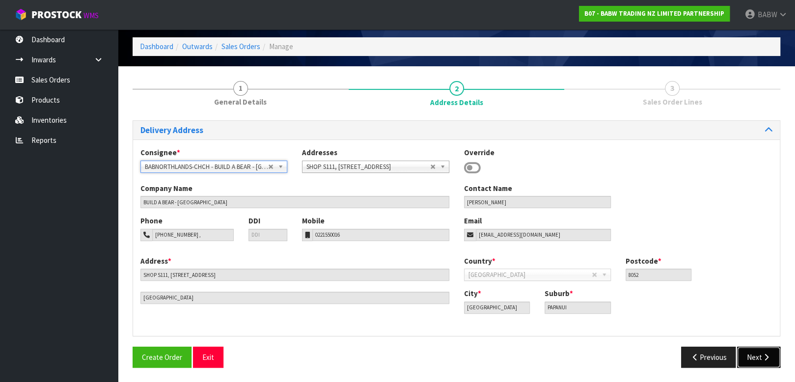
click at [763, 363] on button "Next" at bounding box center [758, 357] width 43 height 21
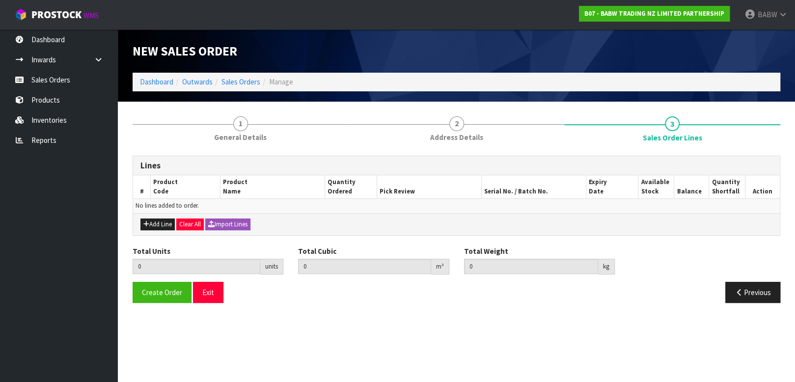
scroll to position [0, 0]
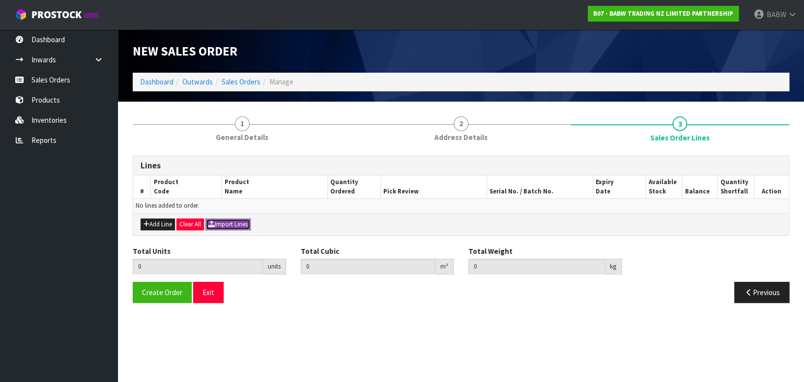
click at [233, 226] on button "Import Lines" at bounding box center [227, 225] width 45 height 12
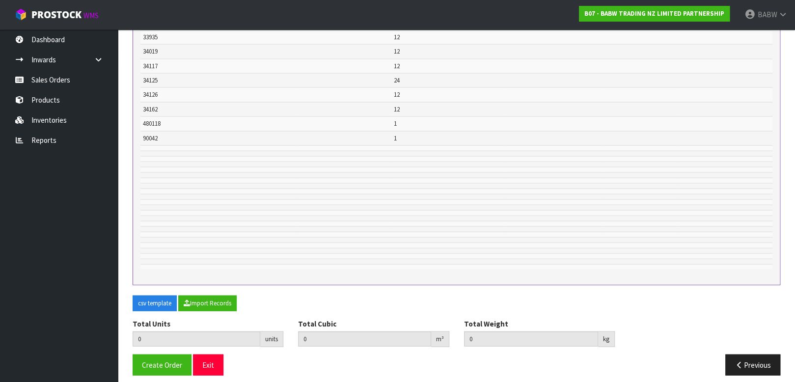
scroll to position [1270, 0]
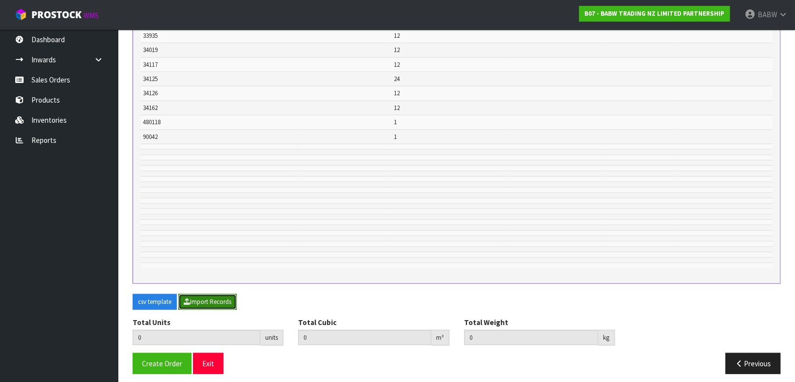
click at [212, 296] on button "Import Records" at bounding box center [207, 302] width 58 height 16
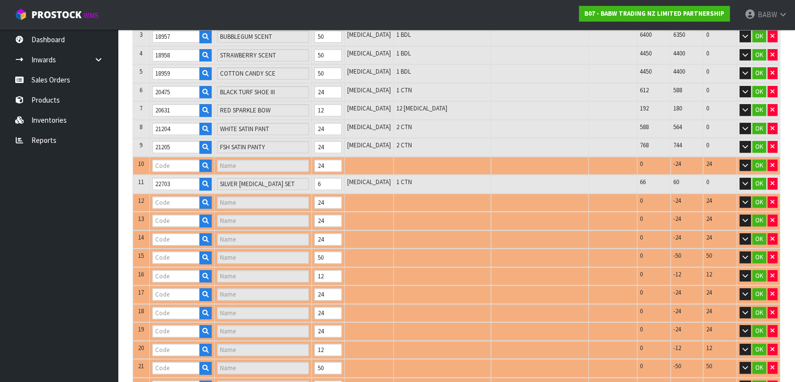
scroll to position [109, 0]
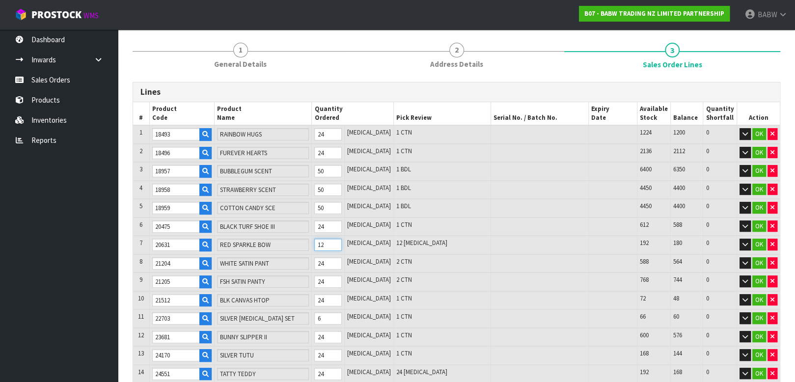
drag, startPoint x: 334, startPoint y: 243, endPoint x: 305, endPoint y: 235, distance: 30.5
click at [307, 236] on tr "7 20631 RED SPARKLE BOW 12 [MEDICAL_DATA] 12 [MEDICAL_DATA] 192 180 0 OK" at bounding box center [456, 245] width 647 height 19
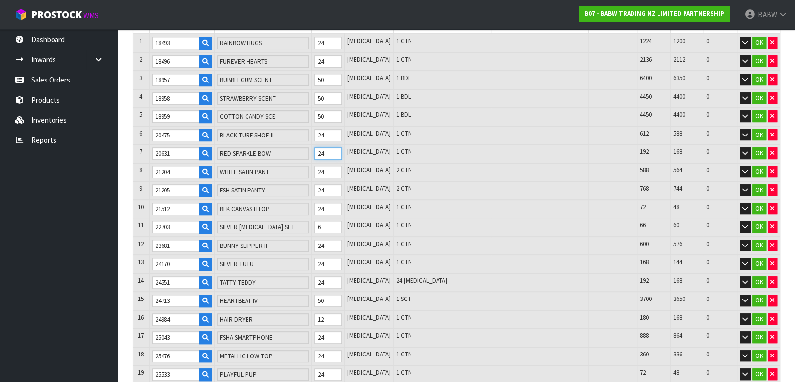
scroll to position [218, 0]
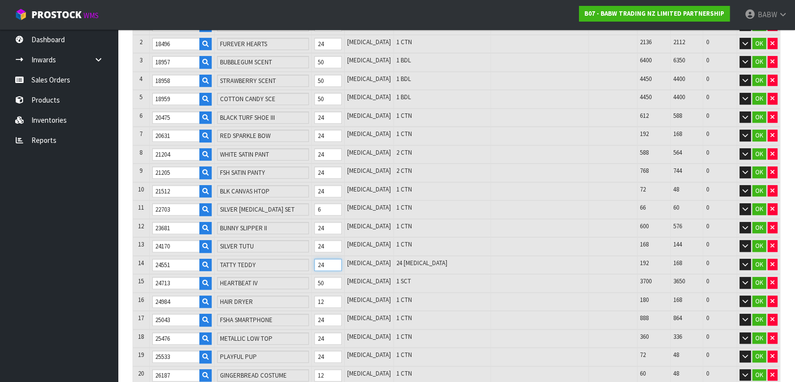
click at [281, 256] on tr "14 24551 TATTY TEDDY 24 [MEDICAL_DATA] 24 [MEDICAL_DATA] 192 168 0 OK" at bounding box center [456, 265] width 647 height 19
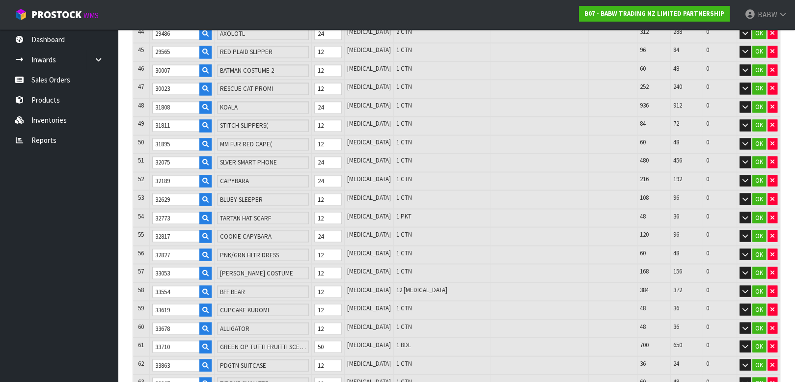
scroll to position [1037, 0]
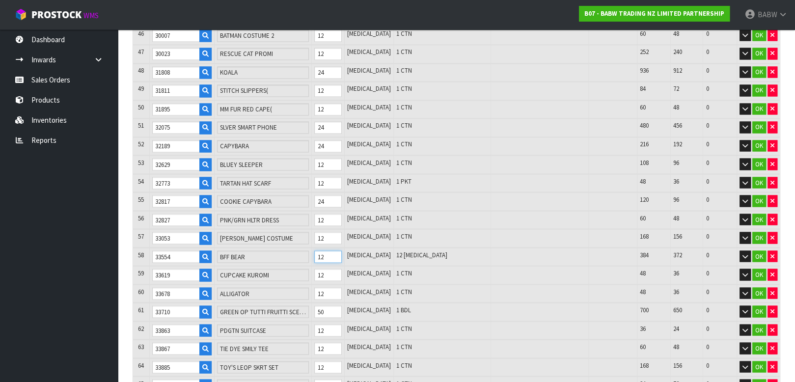
click at [252, 248] on tr "58 33554 BFF BEAR 12 [MEDICAL_DATA] 12 [MEDICAL_DATA] 384 372 0 OK" at bounding box center [456, 257] width 647 height 19
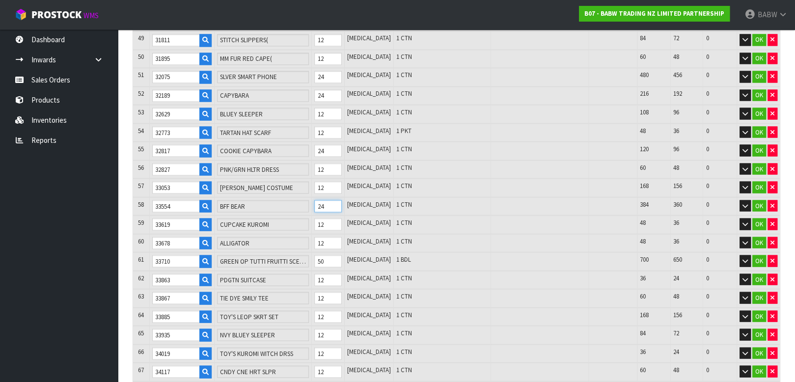
scroll to position [1201, 0]
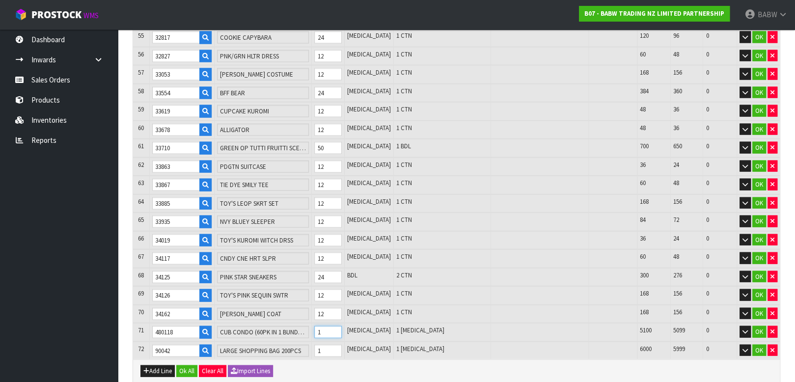
click at [300, 323] on tr "71 480118 CUB CONDO (60PK IN 1 BUNDLE ) 1 [MEDICAL_DATA] 1 [MEDICAL_DATA] 5100 …" at bounding box center [456, 332] width 647 height 19
click at [305, 342] on tr "72 90042 LARGE SHOPPING BAG 200PCS 1 [MEDICAL_DATA] 1 [MEDICAL_DATA] 6000 5999 …" at bounding box center [456, 351] width 647 height 18
click at [188, 366] on button "Ok All" at bounding box center [186, 372] width 21 height 12
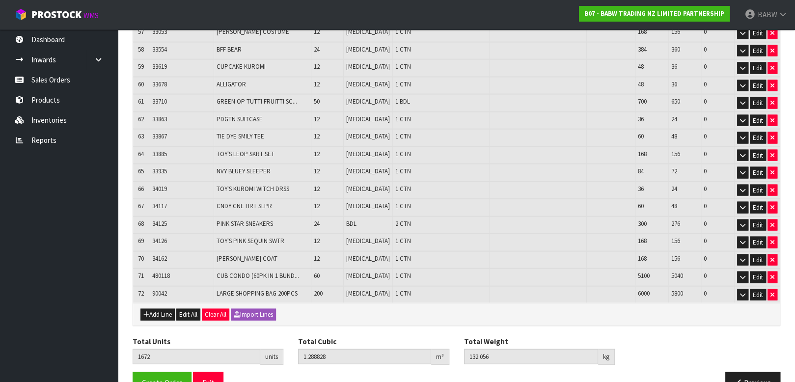
scroll to position [1196, 0]
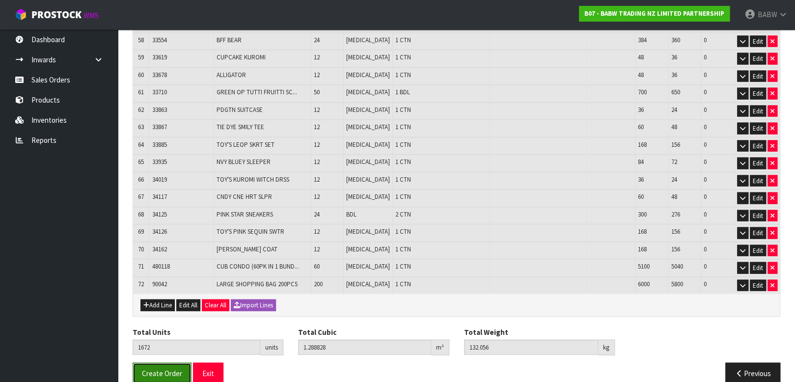
click at [151, 369] on span "Create Order" at bounding box center [162, 373] width 40 height 9
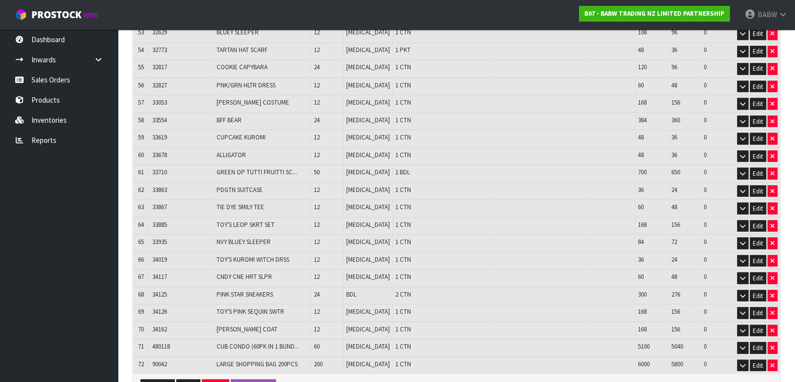
scroll to position [1196, 0]
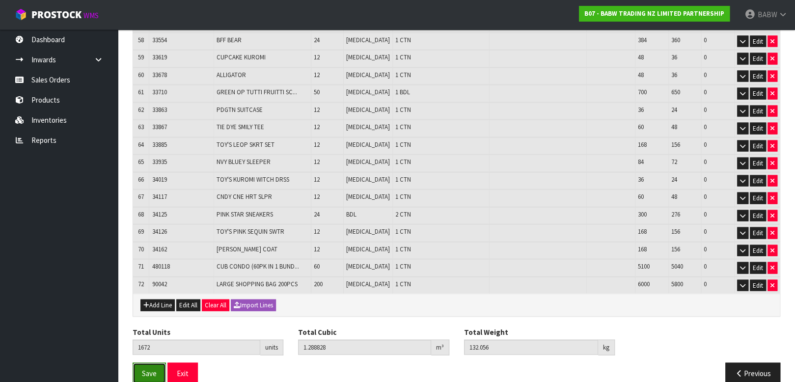
click at [146, 369] on span "Save" at bounding box center [149, 373] width 15 height 9
click at [184, 363] on button "Exit" at bounding box center [183, 373] width 30 height 21
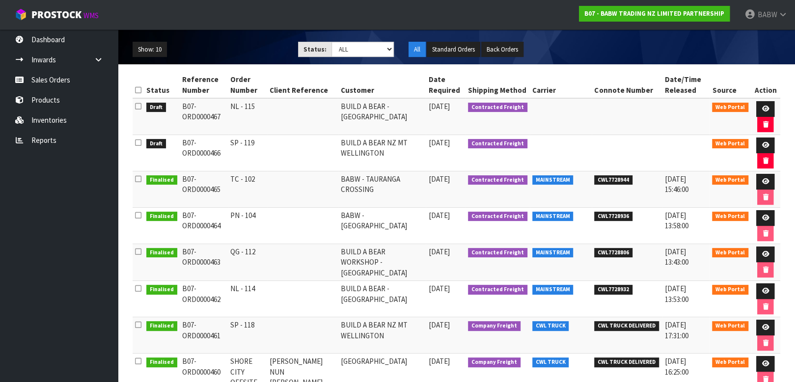
scroll to position [109, 0]
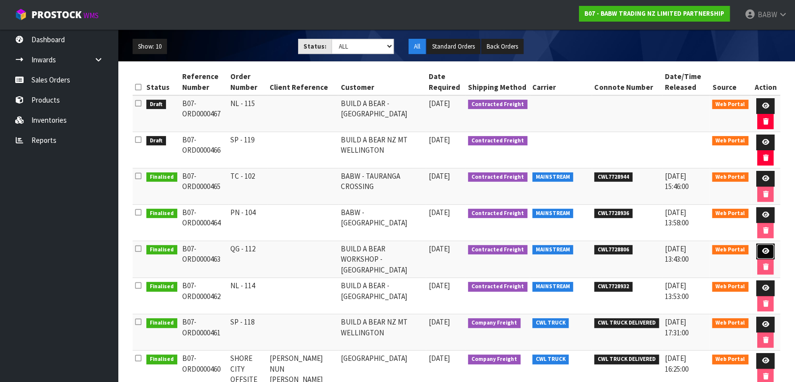
click at [763, 248] on icon at bounding box center [765, 251] width 7 height 6
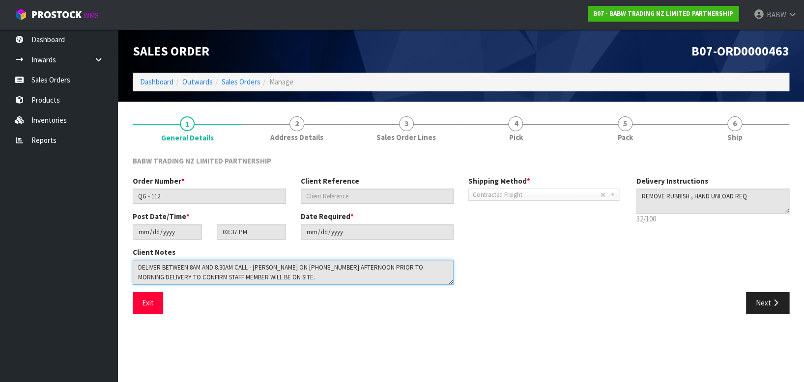
drag, startPoint x: 210, startPoint y: 271, endPoint x: 45, endPoint y: 253, distance: 166.1
click at [45, 253] on body "Toggle navigation ProStock WMS B07 - BABW TRADING NZ LIMITED PARTNERSHIP BABW L…" at bounding box center [402, 191] width 804 height 382
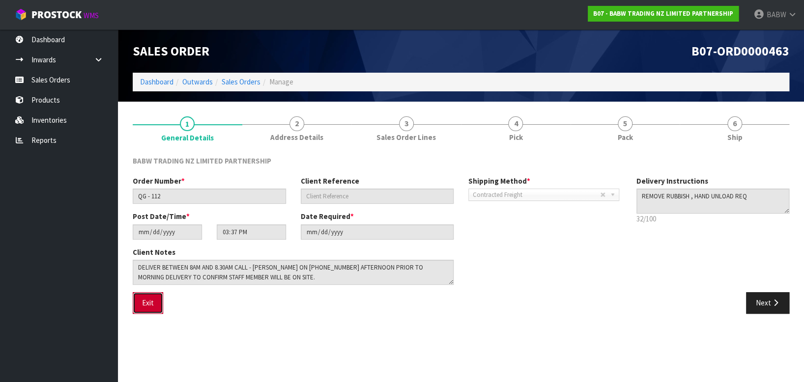
click at [159, 306] on button "Exit" at bounding box center [148, 302] width 30 height 21
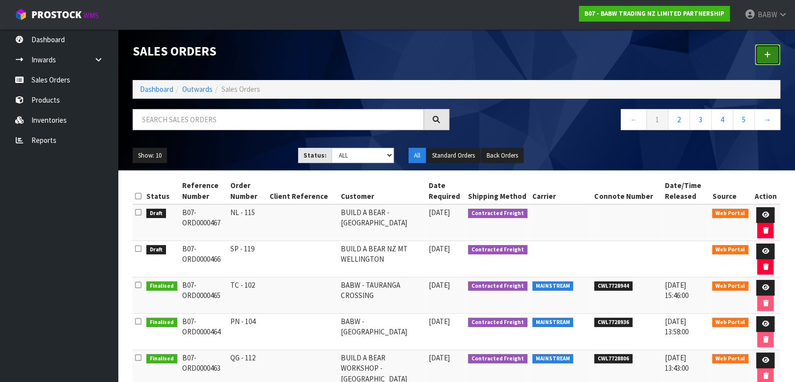
click at [767, 56] on icon at bounding box center [767, 54] width 7 height 7
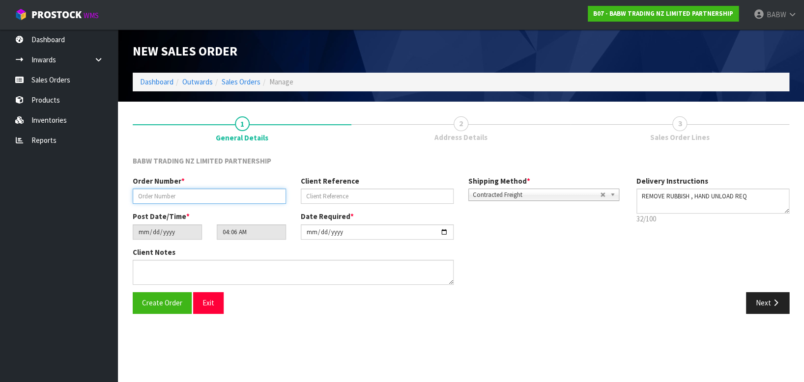
click at [212, 197] on input "text" at bounding box center [209, 196] width 153 height 15
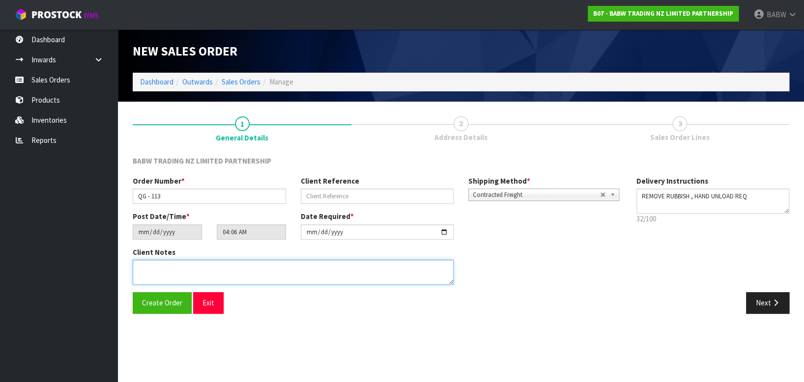
click at [220, 269] on textarea at bounding box center [293, 272] width 321 height 25
paste textarea "DELIVER BETWEEN 8AM AND 8.30AM CALL - [PERSON_NAME] ON [PHONE_NUMBER] AFTERNOON…"
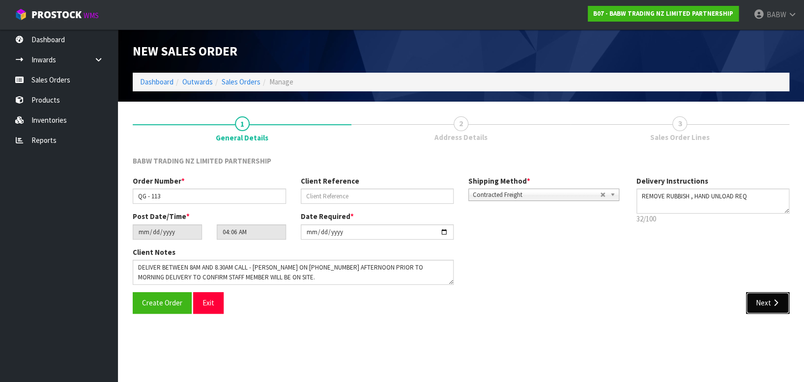
click at [775, 305] on icon "button" at bounding box center [774, 302] width 9 height 7
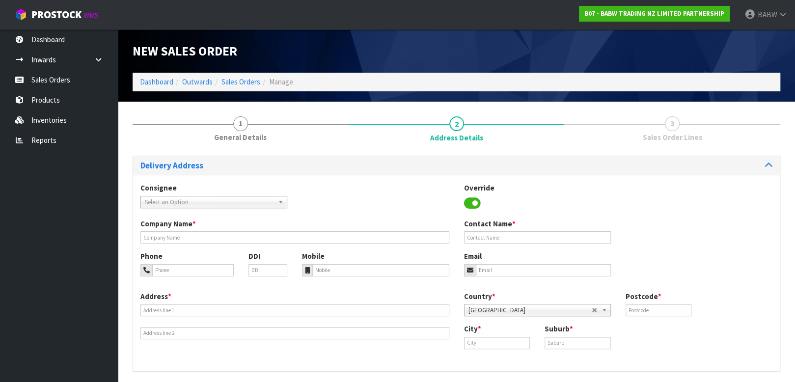
click at [192, 199] on span "Select an Option" at bounding box center [209, 203] width 129 height 12
drag, startPoint x: 235, startPoint y: 198, endPoint x: 207, endPoint y: 215, distance: 33.1
click at [235, 198] on span "Select an Option" at bounding box center [209, 203] width 129 height 12
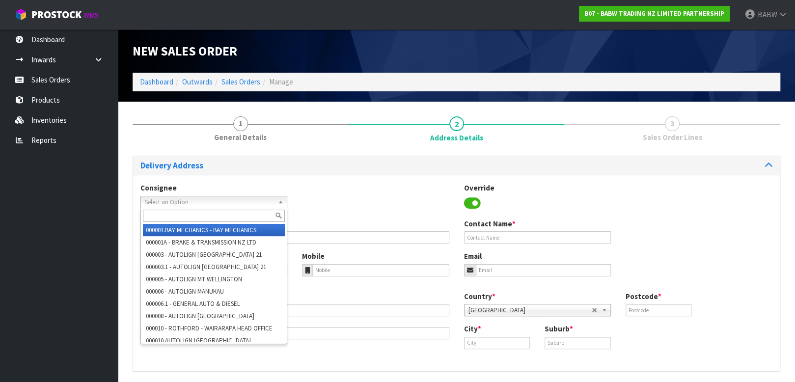
paste input "BABQUEENSGATE"
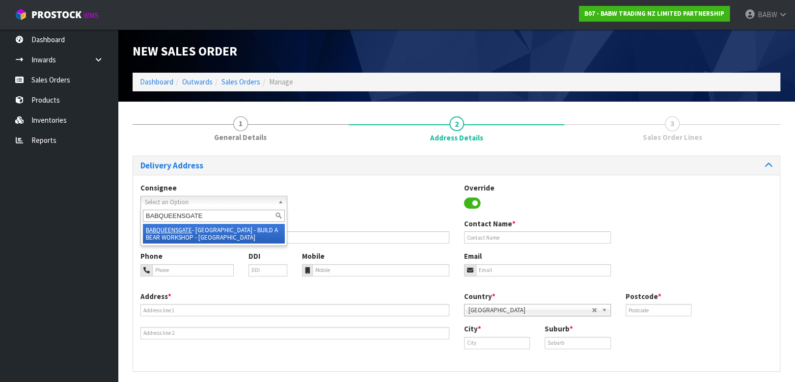
click at [213, 230] on li "BABQUEENSGATE - [GEOGRAPHIC_DATA] - BUILD A BEAR WORKSHOP - [GEOGRAPHIC_DATA]" at bounding box center [214, 234] width 142 height 20
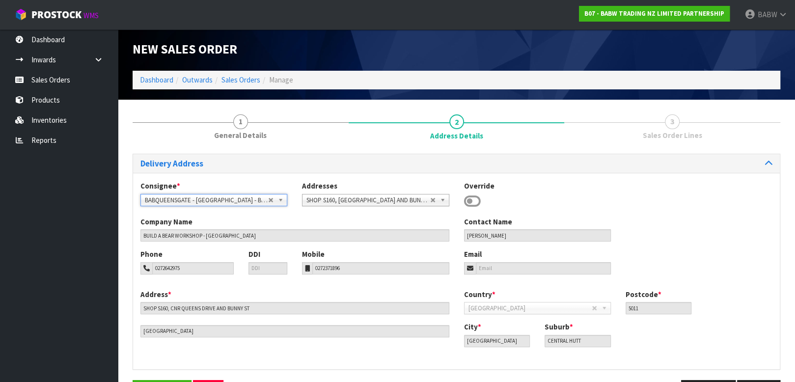
scroll to position [35, 0]
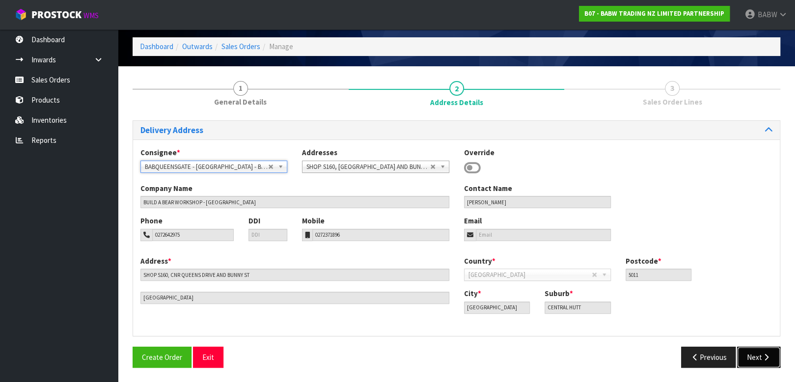
click at [754, 357] on button "Next" at bounding box center [758, 357] width 43 height 21
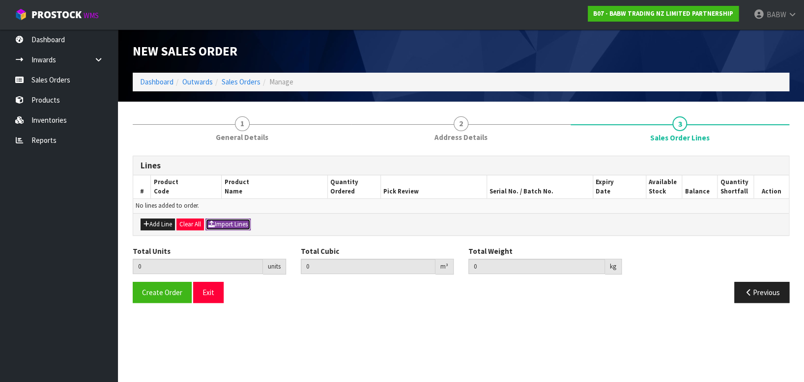
click at [250, 222] on button "Import Lines" at bounding box center [227, 225] width 45 height 12
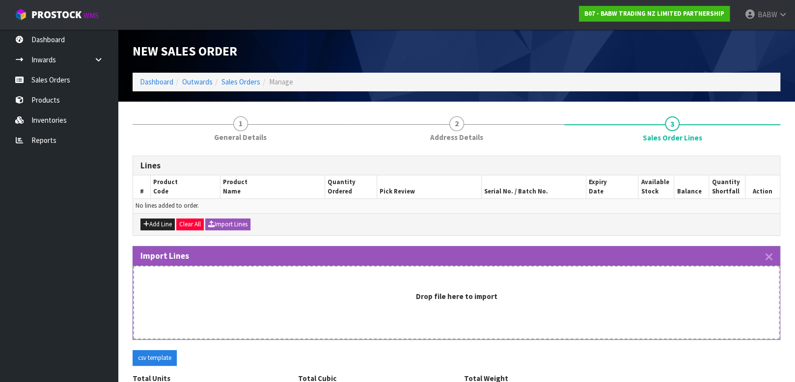
click at [51, 264] on ul "Dashboard Inwards Purchase Orders Receipts Sales Orders Products Inventories Re…" at bounding box center [59, 205] width 118 height 353
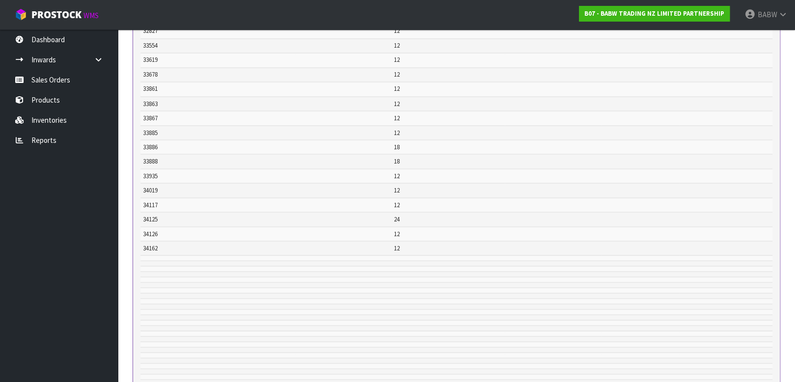
scroll to position [1234, 0]
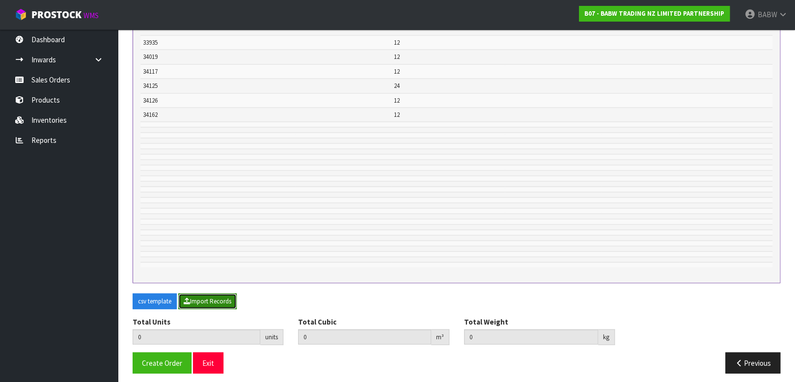
click at [215, 299] on button "Import Records" at bounding box center [207, 302] width 58 height 16
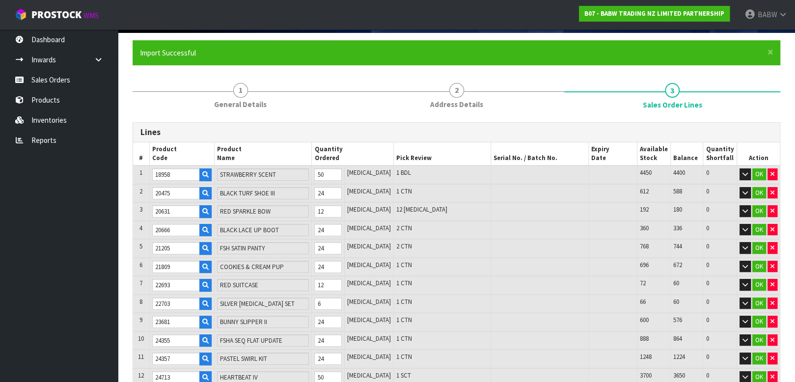
scroll to position [102, 0]
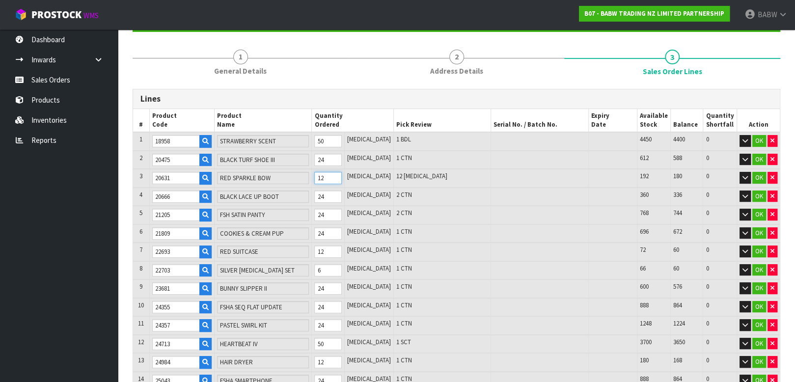
click at [282, 177] on tr "3 20631 RED SPARKLE BOW 12 [MEDICAL_DATA] 12 [MEDICAL_DATA] 192 180 0 OK" at bounding box center [456, 178] width 647 height 19
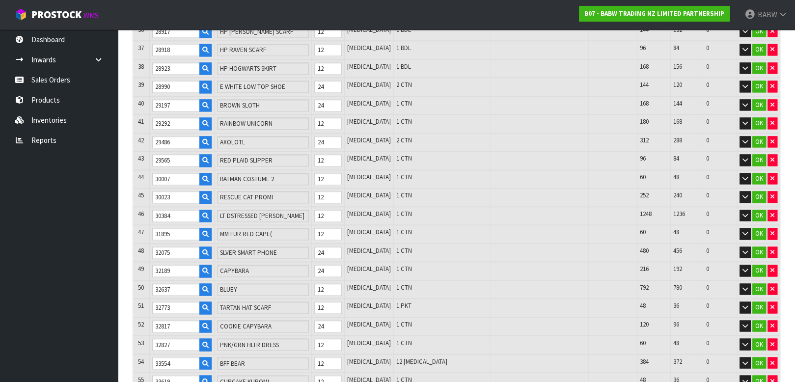
scroll to position [921, 0]
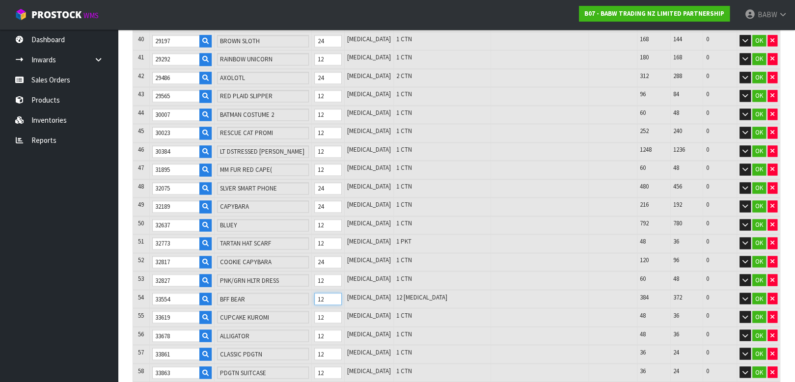
click at [318, 290] on tr "54 33554 BFF BEAR 12 [MEDICAL_DATA] 12 [MEDICAL_DATA] 384 372 0 OK" at bounding box center [456, 299] width 647 height 19
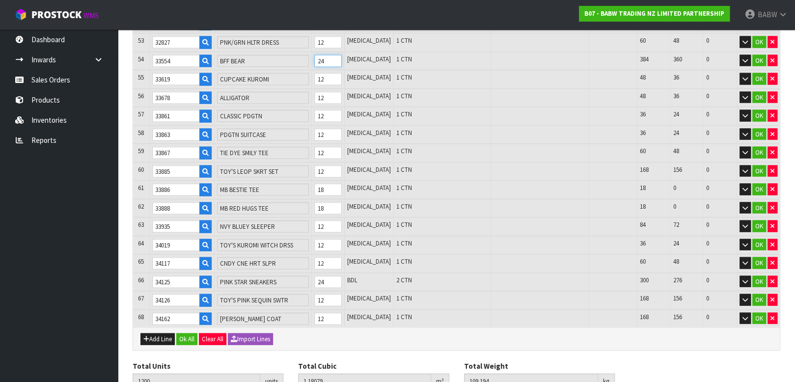
scroll to position [1194, 0]
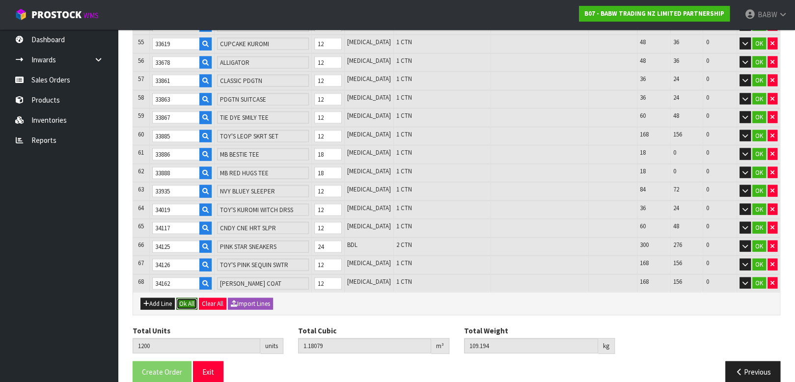
drag, startPoint x: 188, startPoint y: 287, endPoint x: 373, endPoint y: 279, distance: 185.4
click at [188, 298] on button "Ok All" at bounding box center [186, 304] width 21 height 12
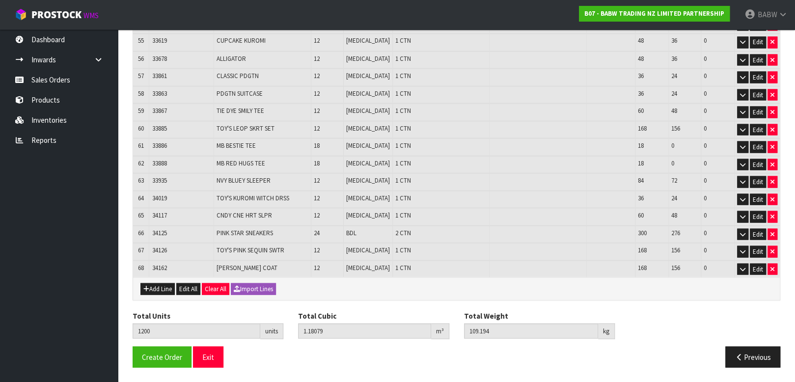
scroll to position [1128, 0]
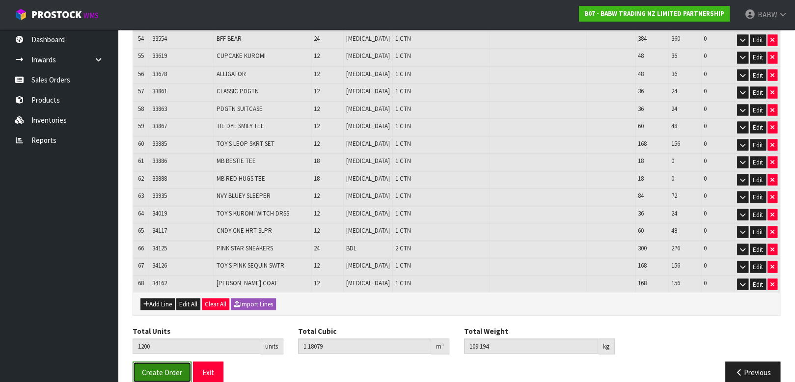
click at [162, 368] on span "Create Order" at bounding box center [162, 372] width 40 height 9
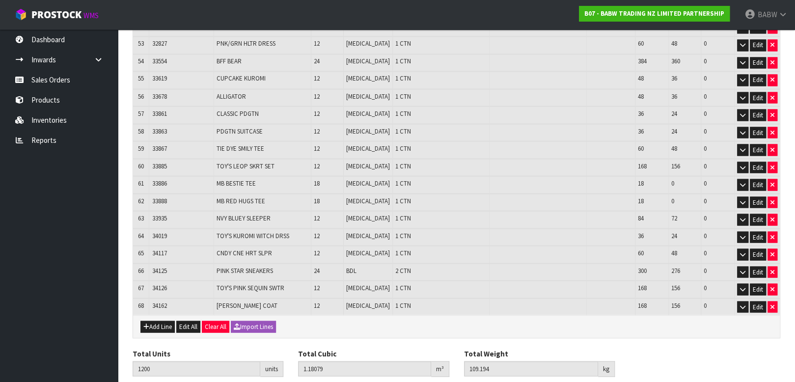
scroll to position [1128, 0]
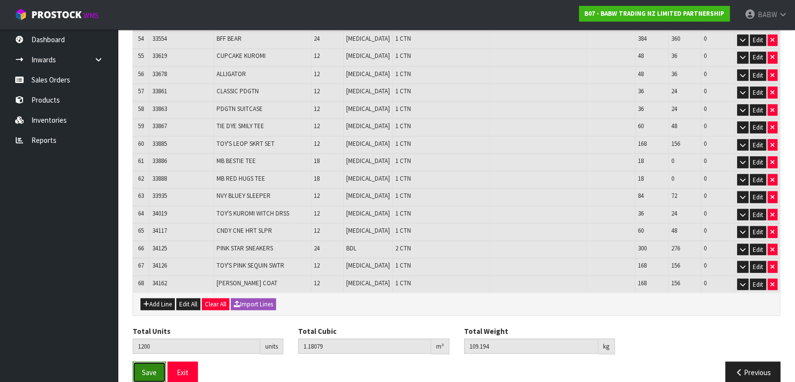
click at [143, 368] on span "Save" at bounding box center [149, 372] width 15 height 9
click at [195, 362] on button "Exit" at bounding box center [183, 372] width 30 height 21
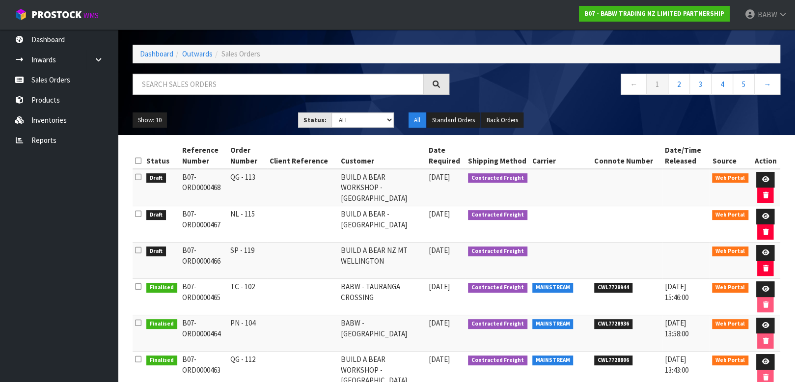
scroll to position [109, 0]
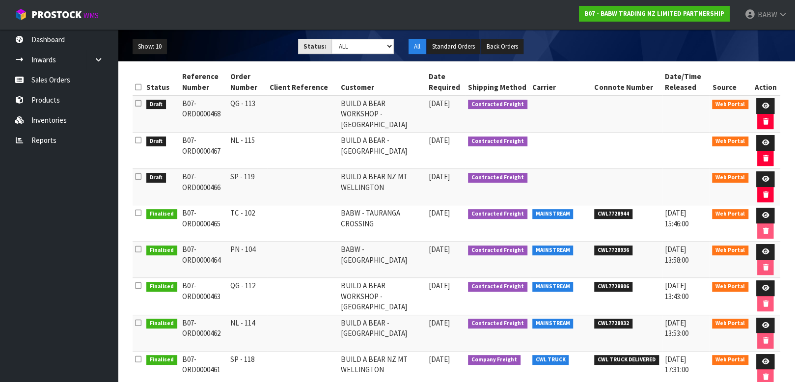
drag, startPoint x: 232, startPoint y: 247, endPoint x: 306, endPoint y: 247, distance: 73.7
click at [306, 247] on tr "Finalised B07-ORD0000464 PN - 104 [GEOGRAPHIC_DATA] - [GEOGRAPHIC_DATA] [DATE] …" at bounding box center [457, 260] width 648 height 36
click at [766, 249] on icon at bounding box center [765, 252] width 7 height 6
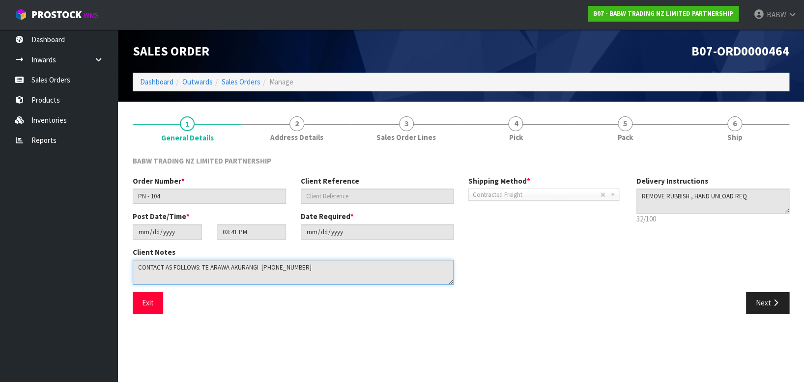
drag, startPoint x: 342, startPoint y: 271, endPoint x: -6, endPoint y: 258, distance: 349.1
click at [0, 258] on html "Toggle navigation ProStock WMS B07 - BABW TRADING NZ LIMITED PARTNERSHIP BABW L…" at bounding box center [402, 191] width 804 height 382
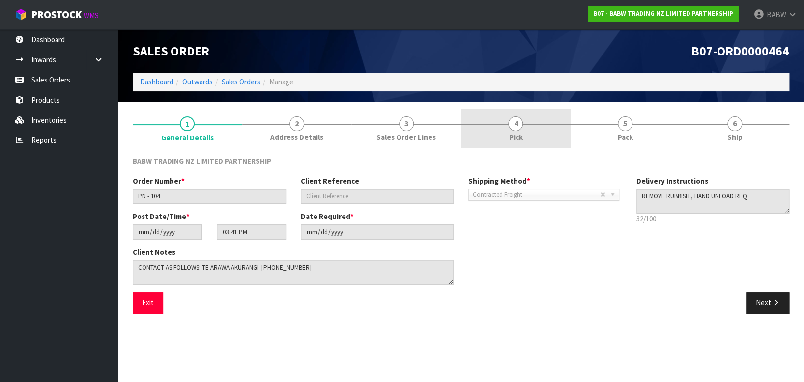
click at [520, 135] on span "Pick" at bounding box center [516, 137] width 14 height 10
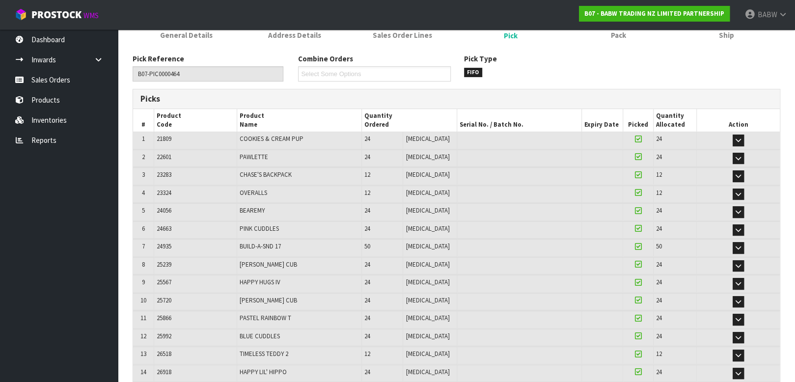
scroll to position [55, 0]
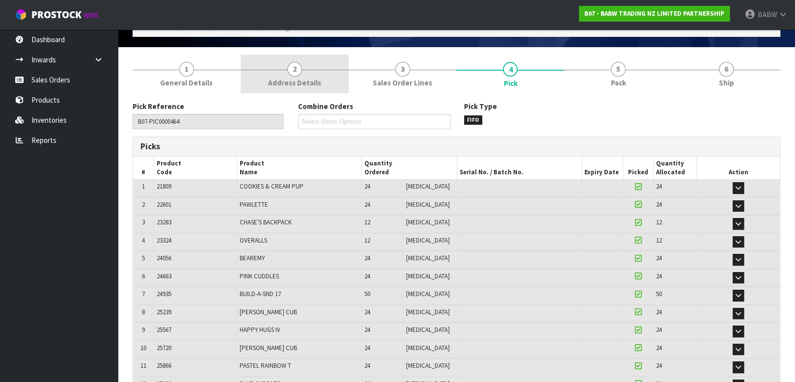
click at [297, 81] on span "Address Details" at bounding box center [294, 83] width 53 height 10
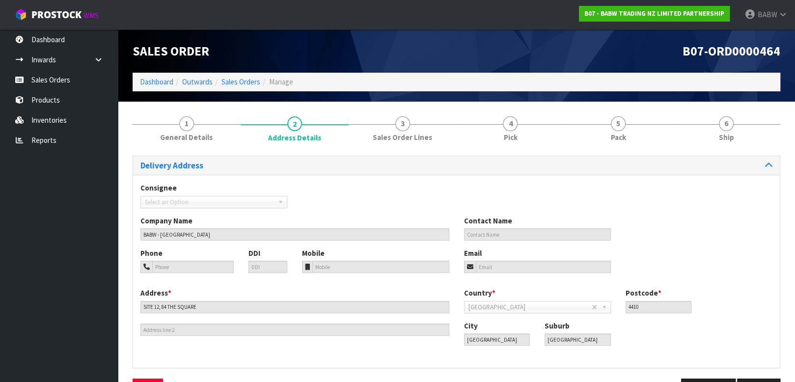
scroll to position [32, 0]
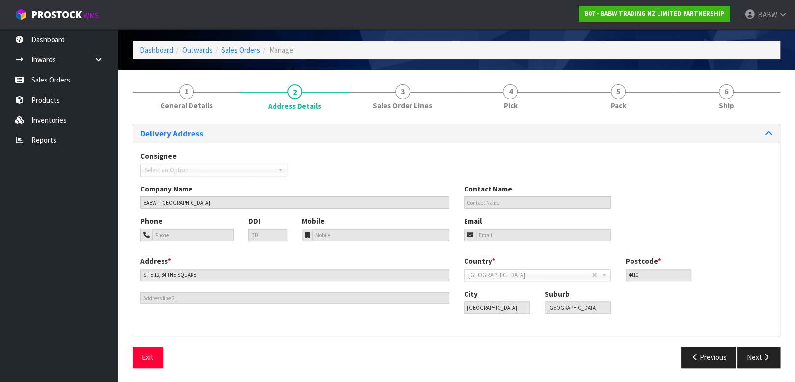
drag, startPoint x: 185, startPoint y: 96, endPoint x: 184, endPoint y: 101, distance: 5.0
click at [185, 96] on span "1" at bounding box center [186, 92] width 15 height 15
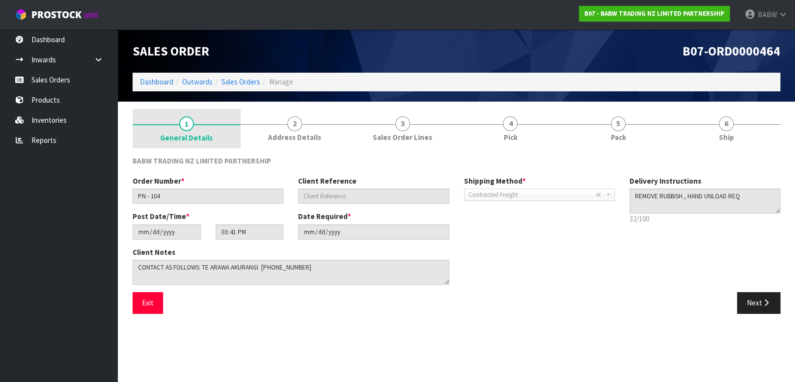
scroll to position [0, 0]
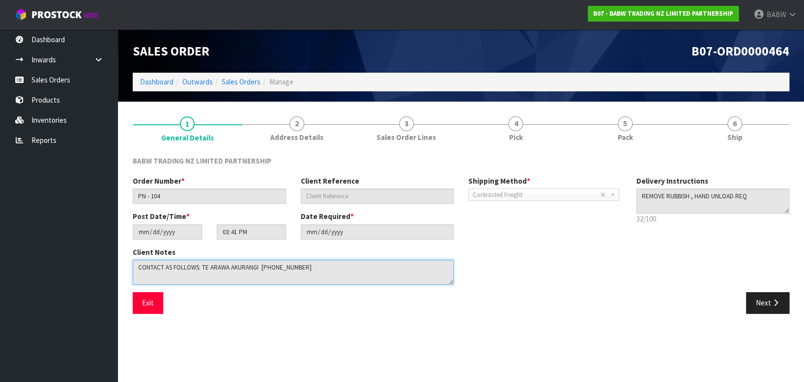
drag, startPoint x: 285, startPoint y: 270, endPoint x: 29, endPoint y: 275, distance: 256.0
click at [9, 261] on body "Toggle navigation ProStock WMS B07 - BABW TRADING NZ LIMITED PARTNERSHIP BABW L…" at bounding box center [402, 191] width 804 height 382
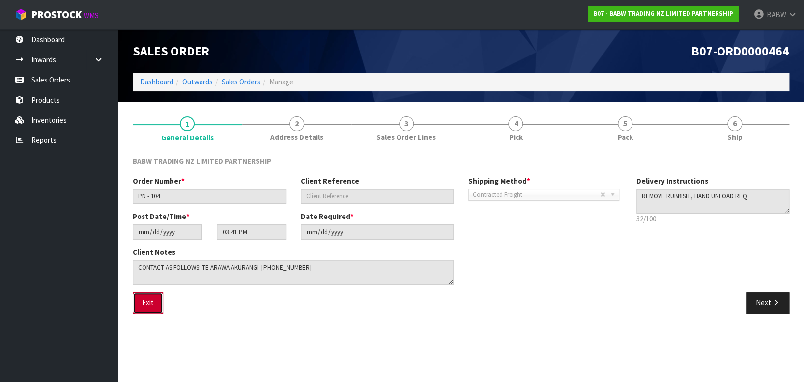
click at [151, 305] on button "Exit" at bounding box center [148, 302] width 30 height 21
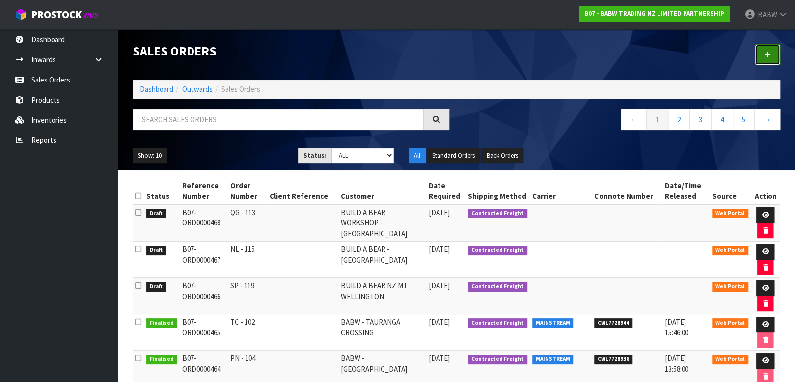
click at [771, 50] on link at bounding box center [768, 54] width 26 height 21
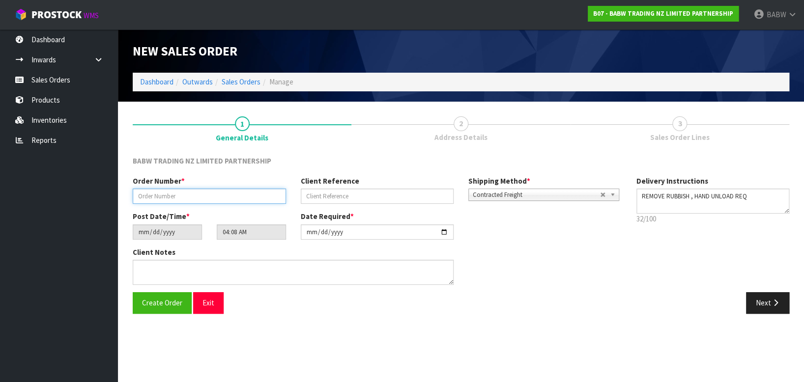
click at [185, 191] on input "text" at bounding box center [209, 196] width 153 height 15
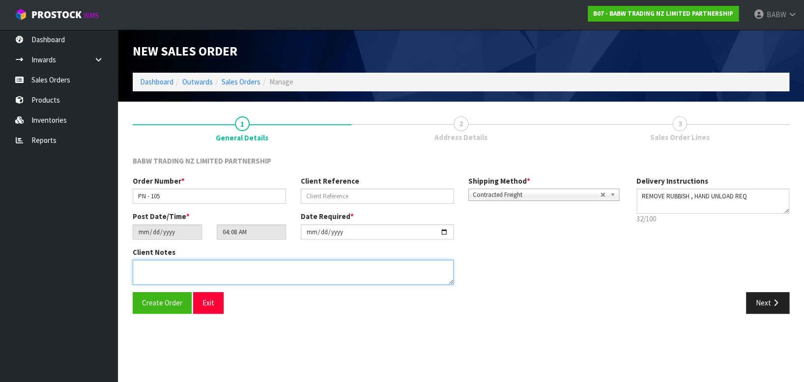
click at [211, 272] on textarea at bounding box center [293, 272] width 321 height 25
paste textarea "CONTACT AS FOLLOWS: TE ARAWA AKURANGI [PHONE_NUMBER]"
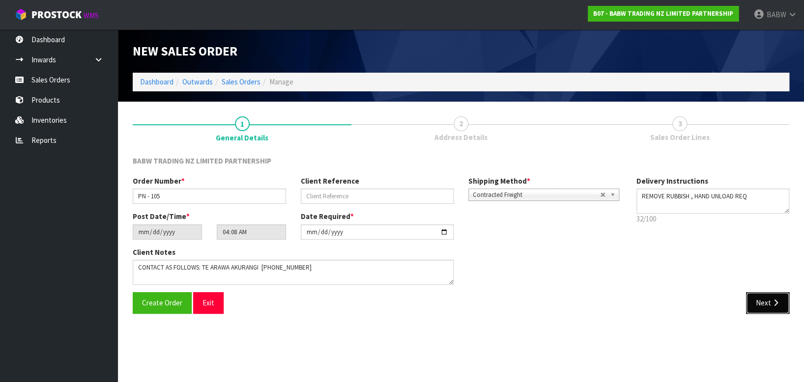
click at [768, 302] on button "Next" at bounding box center [767, 302] width 43 height 21
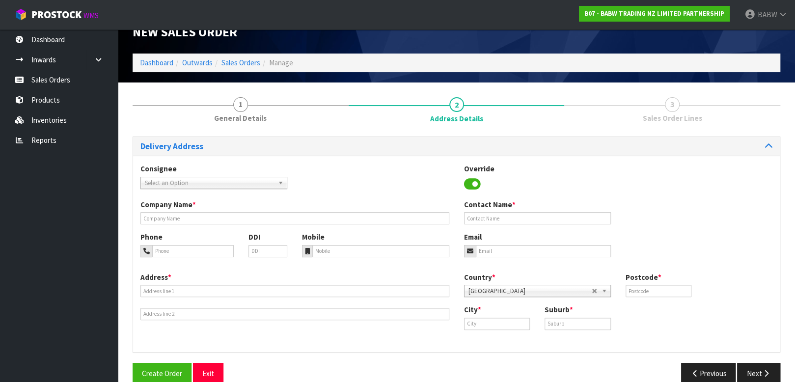
scroll to position [35, 0]
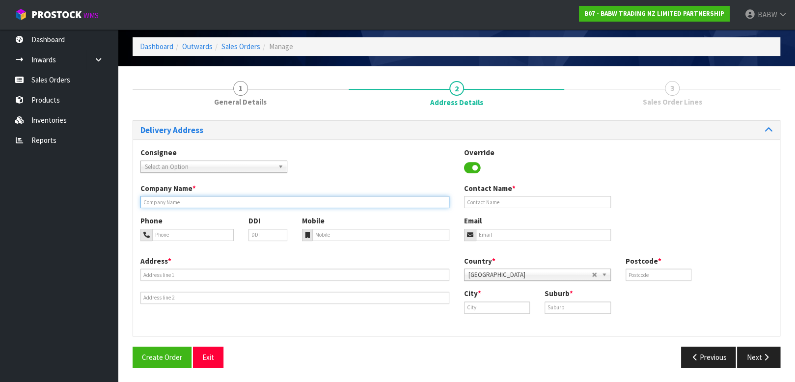
click at [205, 198] on input "text" at bounding box center [295, 202] width 309 height 12
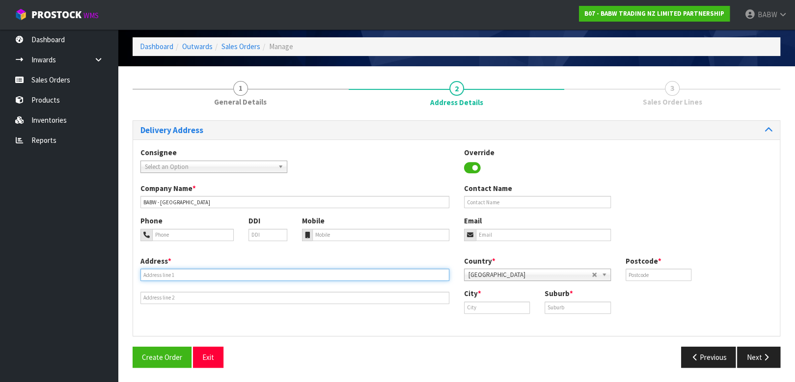
click at [185, 272] on input "text" at bounding box center [295, 275] width 309 height 12
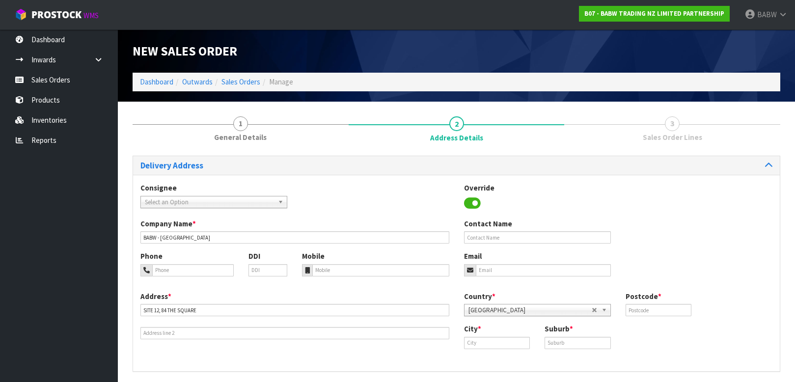
scroll to position [35, 0]
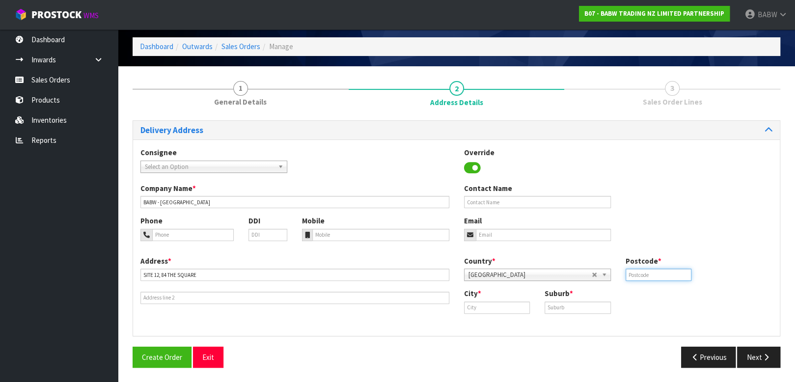
drag, startPoint x: 670, startPoint y: 278, endPoint x: 675, endPoint y: 278, distance: 4.9
click at [670, 278] on input "text" at bounding box center [659, 275] width 66 height 12
drag, startPoint x: 600, startPoint y: 349, endPoint x: 620, endPoint y: 330, distance: 27.1
click at [600, 349] on div "Previous Next" at bounding box center [623, 357] width 332 height 21
click at [651, 282] on div "Country * Afghanistan Aland Islands Albania Algeria American Samoa Andorra Ango…" at bounding box center [619, 272] width 324 height 32
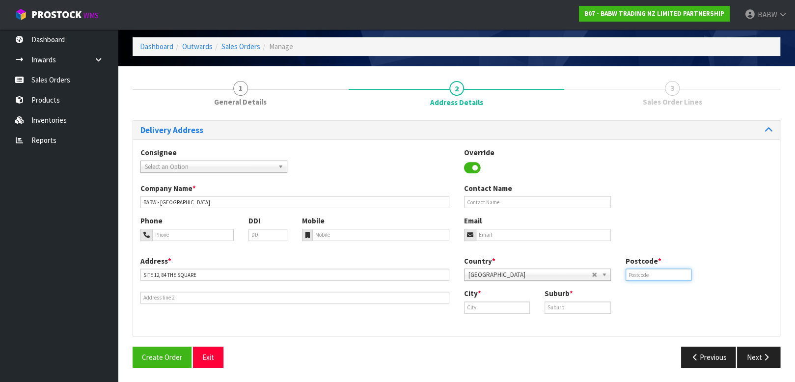
click at [655, 273] on input "text" at bounding box center [659, 275] width 66 height 12
type input "4410"
click at [508, 306] on input "text" at bounding box center [497, 308] width 66 height 12
type input "a"
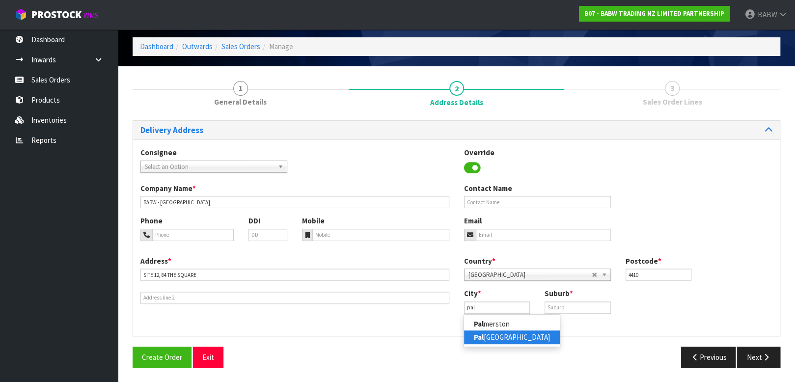
click at [508, 335] on link "Pal merston North" at bounding box center [512, 337] width 96 height 13
type input "[GEOGRAPHIC_DATA]"
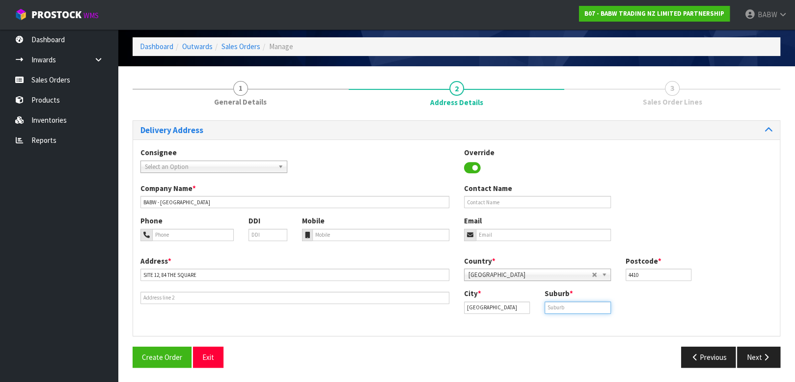
click at [567, 304] on input "text" at bounding box center [578, 308] width 66 height 12
type input "[GEOGRAPHIC_DATA]"
click at [755, 353] on button "Next" at bounding box center [758, 357] width 43 height 21
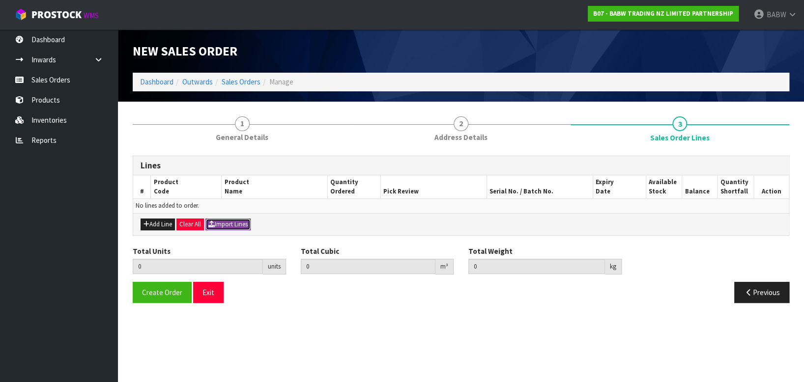
click at [226, 226] on button "Import Lines" at bounding box center [227, 225] width 45 height 12
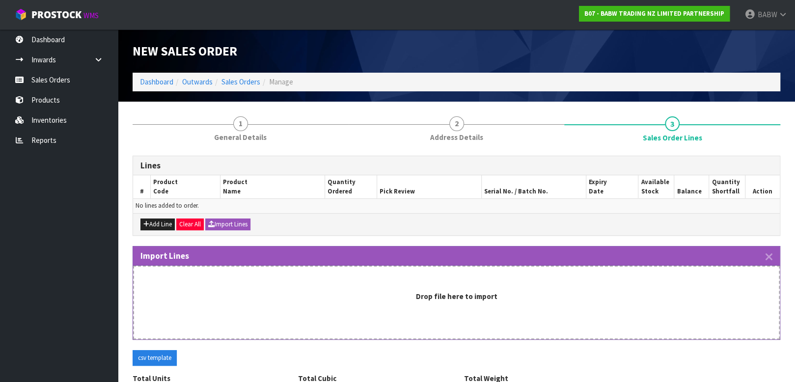
click at [80, 242] on ul "Dashboard Inwards Purchase Orders Receipts Sales Orders Products Inventories Re…" at bounding box center [59, 205] width 118 height 353
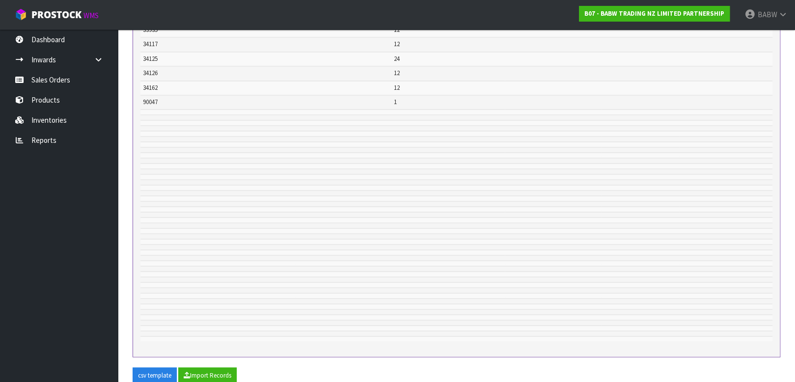
scroll to position [1089, 0]
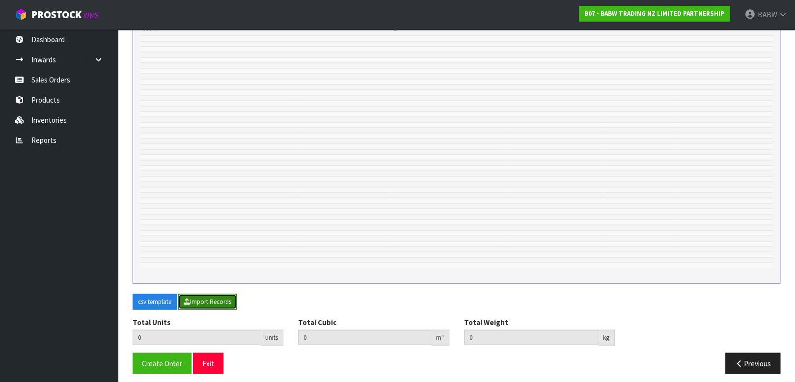
click at [234, 294] on button "Import Records" at bounding box center [207, 302] width 58 height 16
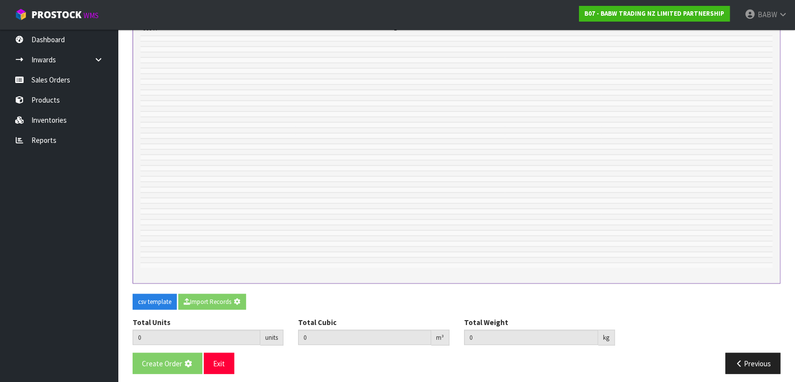
type input "1090"
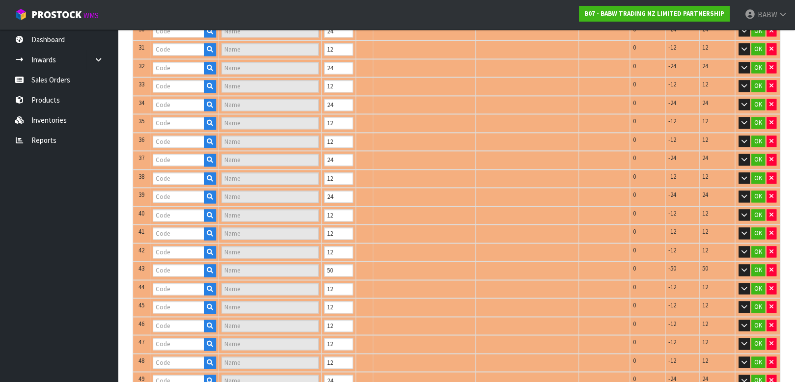
type input "18496"
type input "FUREVER HEARTS"
type input "18957"
type input "BUBBLEGUM SCENT"
type input "18958"
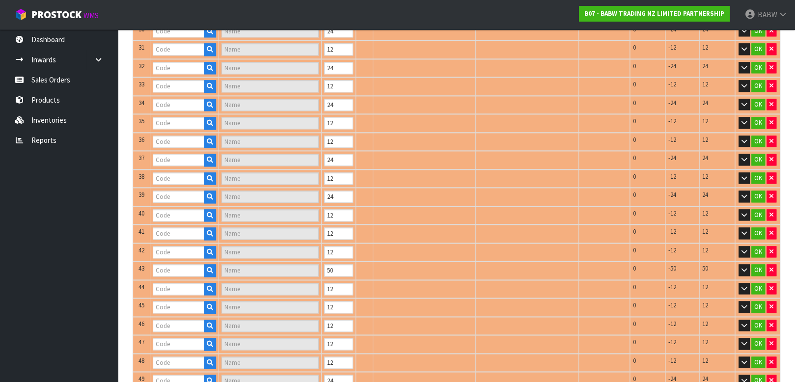
type input "STRAWBERRY SCENT"
type input "20475"
type input "BLACK TURF SHOE III"
type input "20666"
type input "BLACK LACE UP BOOT"
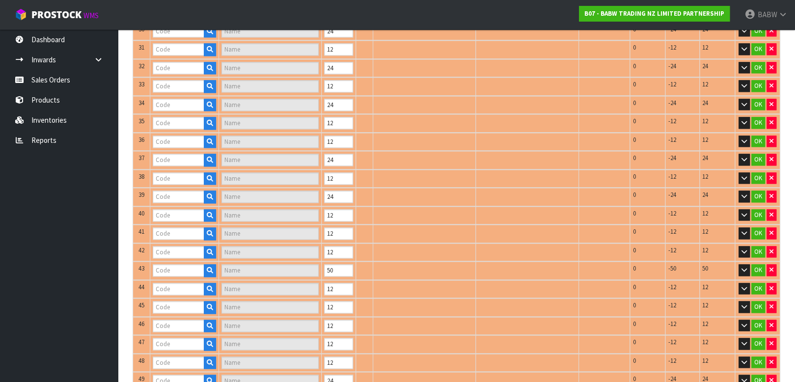
type input "22691"
type input "LAVENDER SCENT"
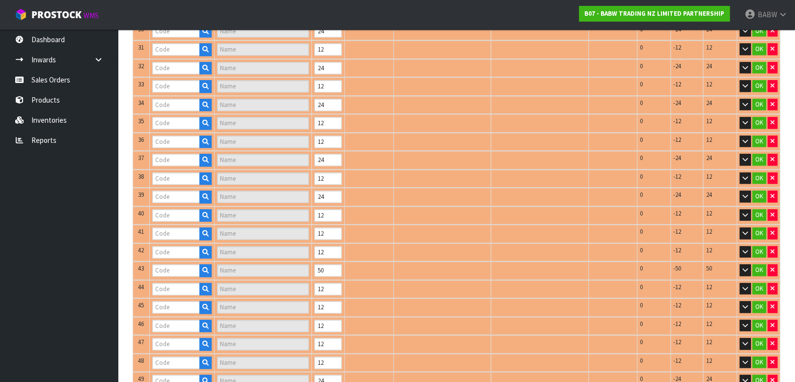
type input "20631"
type input "RED SPARKLE BOW"
type input "22601"
type input "PAWLETTE"
type input "22693"
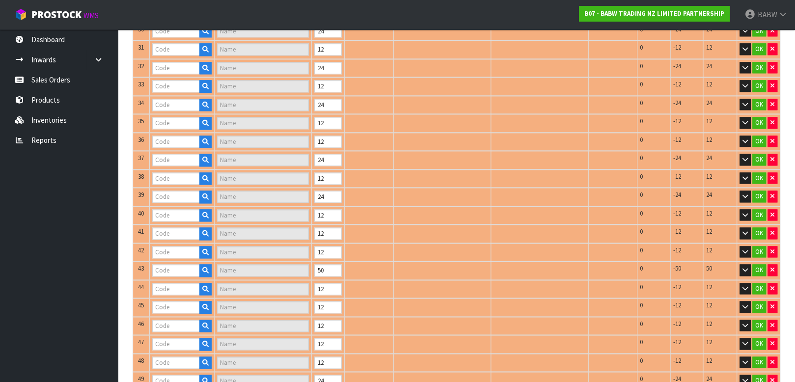
type input "RED SUITCASE"
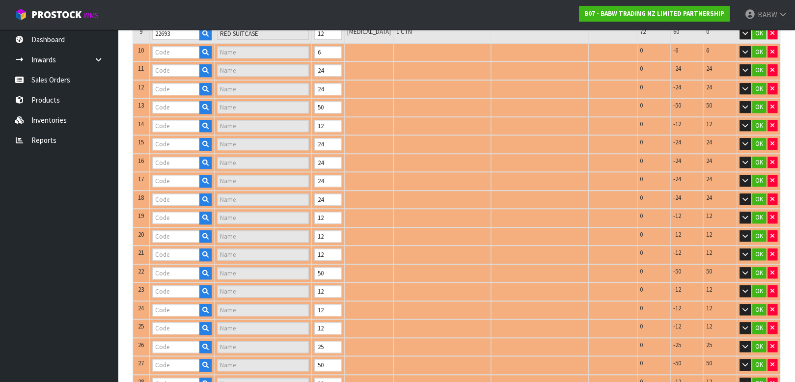
type input "22703"
type input "SILVER [MEDICAL_DATA] SET"
type input "23324"
type input "OVERALLS"
type input "23681"
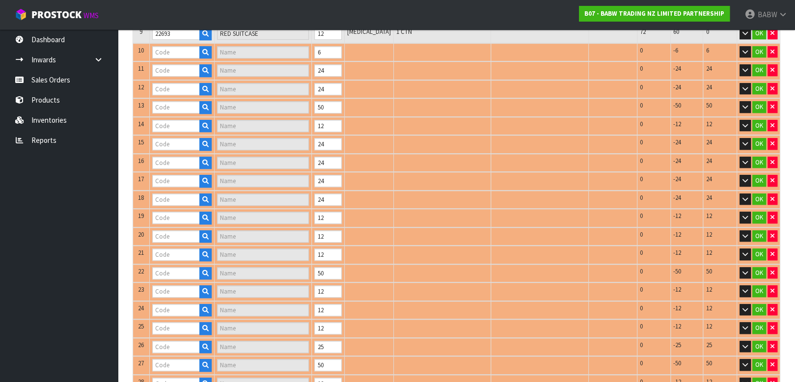
type input "BUNNY SLIPPER II"
type input "24713"
type input "HEARTBEAT IV"
type input "24867"
type input "LONGHORN II"
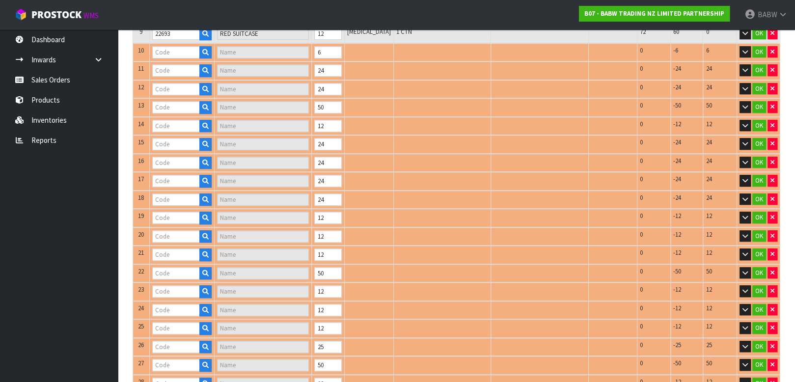
type input "25043"
type input "FSHA SMARTPHONE"
type input "25239"
type input "[PERSON_NAME] CUB"
type input "25533"
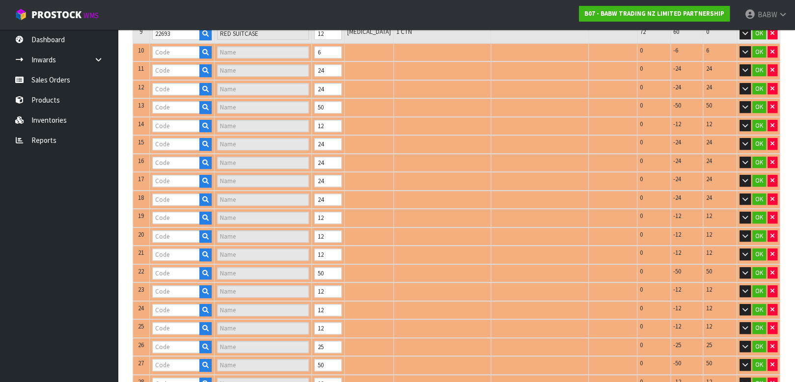
type input "PLAYFUL PUP"
type input "25720"
type input "[PERSON_NAME] CUB"
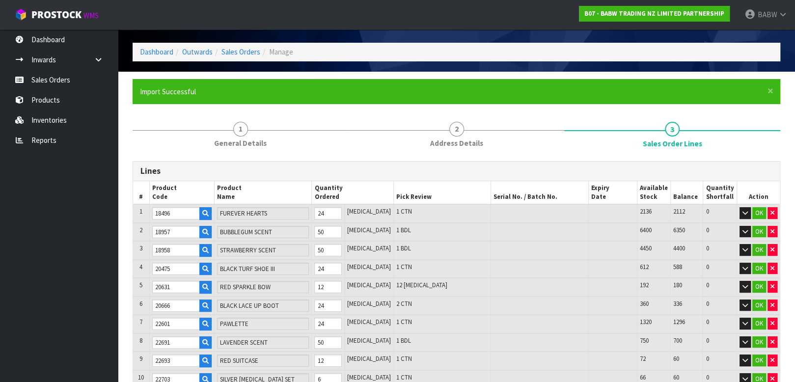
scroll to position [29, 0]
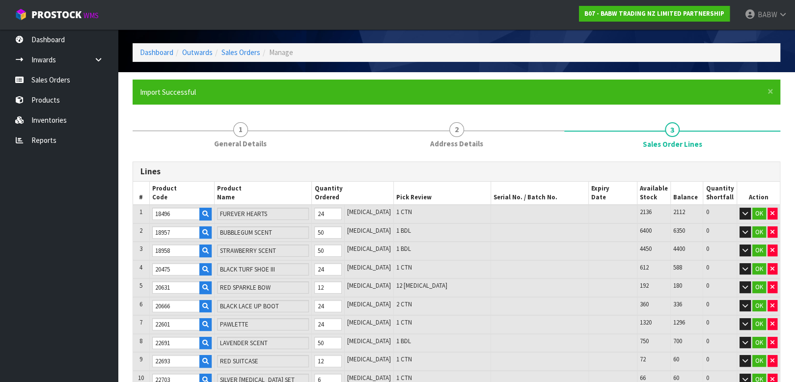
type input "27817"
type input "SANTA DRESS"
type input "27744"
type input "TOOTHLESS UPDT I"
type input "27196"
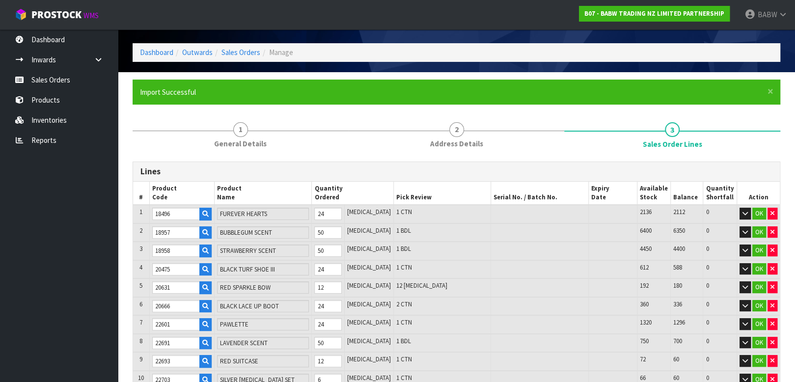
type input "BLUE BIRTHDAY CAKE SCENT"
type input "26015"
type input "RAINBOW SUITCASE"
type input "26187"
type input "GINGERBREAD COSTUME"
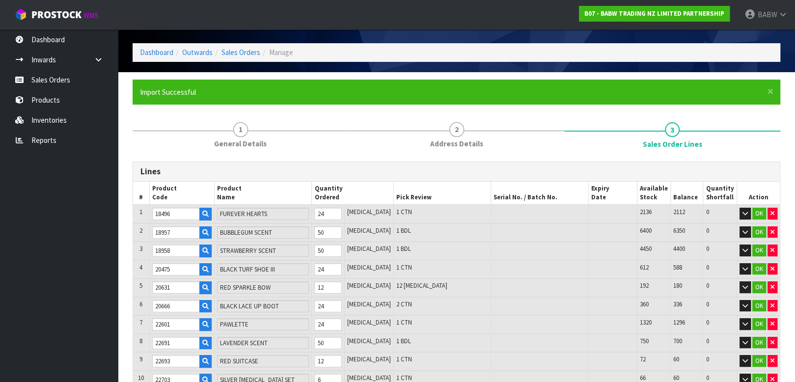
type input "26518"
type input "TIMELESS TEDDY 2"
type input "28297"
type input "I LOVE YOU 2020"
type input "27727"
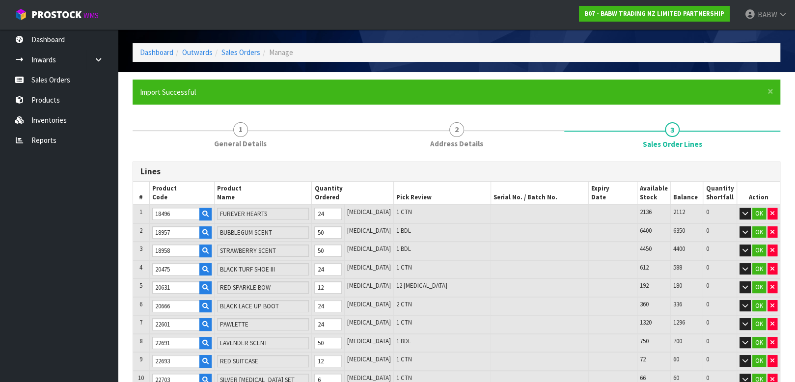
type input "SANTA [PERSON_NAME] UPDT"
type input "28095"
type input "PUPPY SOUNDS UPD"
type input "28990"
type input "E WHITE LOW TOP SHOE"
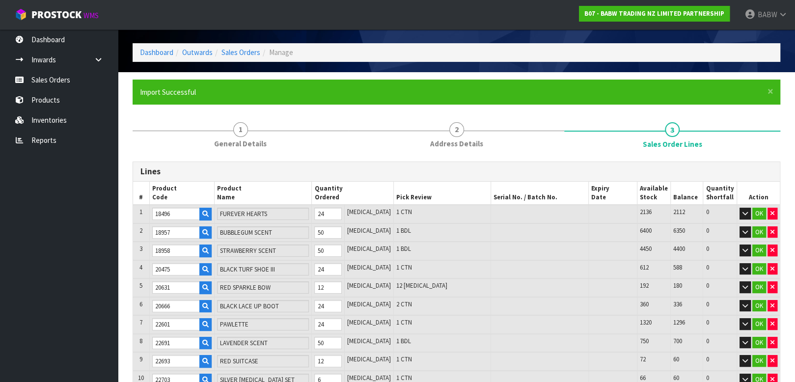
type input "28665"
type input "WHITE BEARBOXER"
type input "29197"
type input "BROWN SLOTH"
type input "29486"
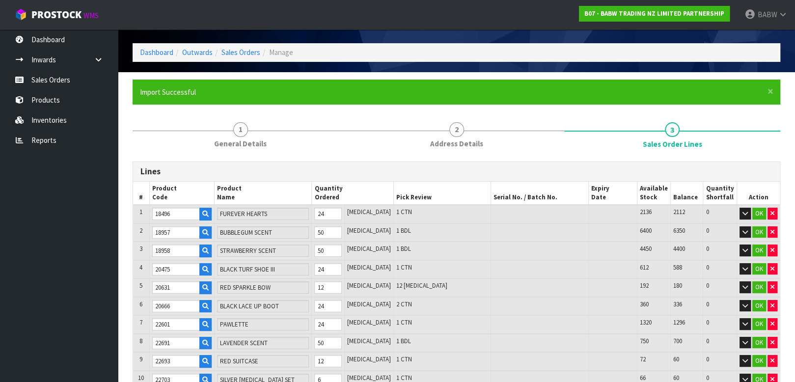
type input "AXOLOTL"
type input "31895"
type input "MM FUR RED CAPE("
type input "29292"
type input "RAINBOW UNICORN"
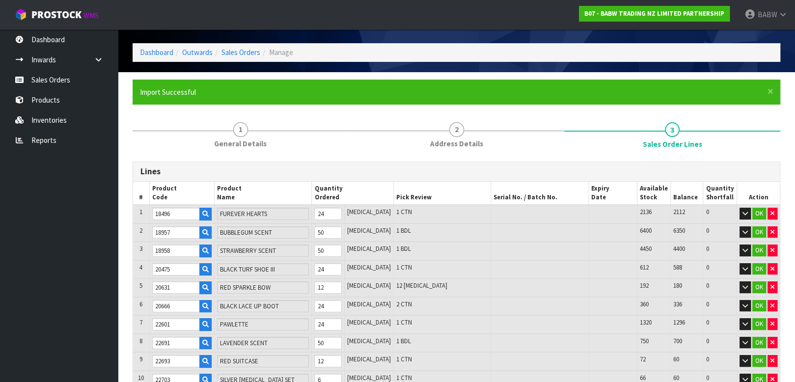
type input "29565"
type input "RED PLAID SLIPPER"
type input "31226"
type input "BB LONGHORN"
type input "31811"
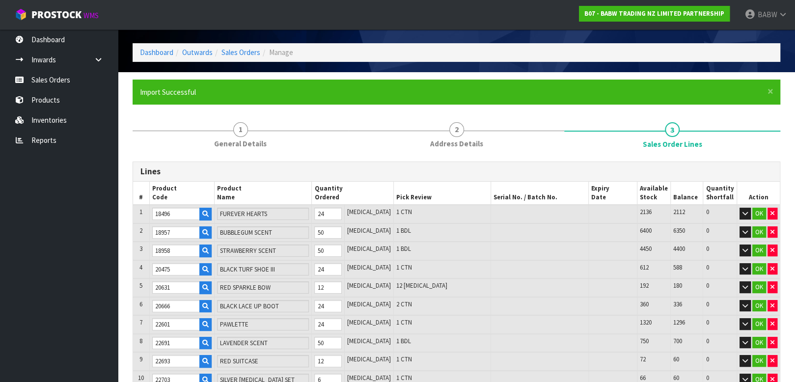
type input "STITCH SLIPPERS("
type input "32075"
type input "SLVER SMART PHONE"
type input "32817"
type input "COOKIE CAPYBARA"
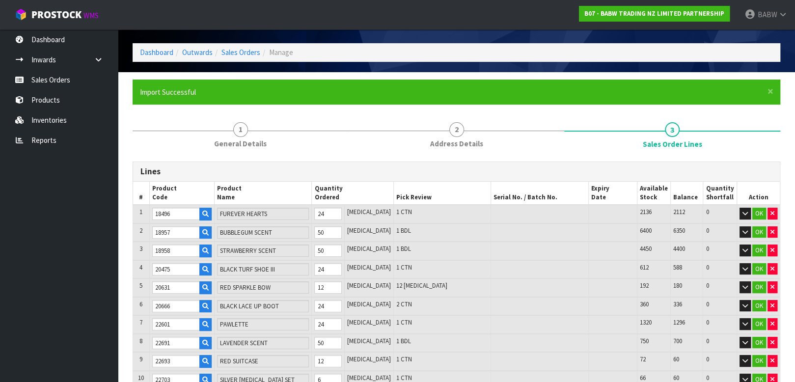
type input "32637"
type input "BLUEY"
type input "33554"
type input "BFF BEAR"
type input "32827"
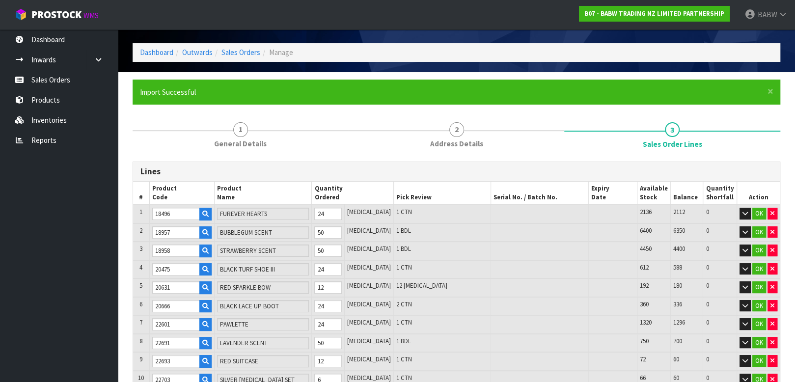
type input "PNK/GRN HLTR DRESS"
drag, startPoint x: 335, startPoint y: 283, endPoint x: 262, endPoint y: 281, distance: 72.8
click at [278, 279] on tr "5 20631 RED SPARKLE BOW 12 PCE 12 PCE 192 180 0 OK" at bounding box center [456, 288] width 647 height 19
type input "33619"
type input "CUPCAKE KUROMI"
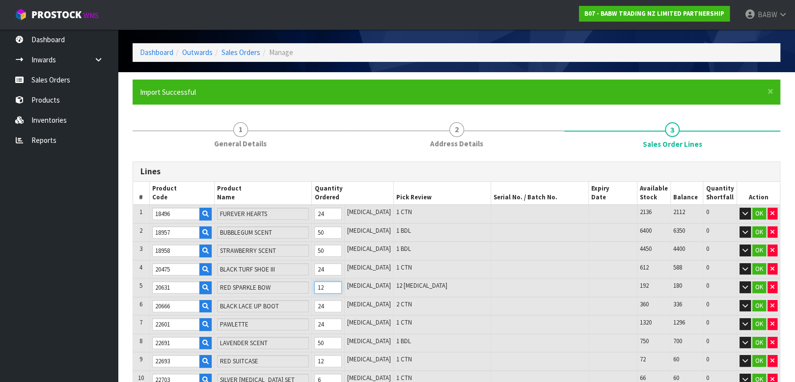
type input "33710"
type input "GREEN OP TUTTI FRUITTI SCENTIMENT"
type input "33861"
type input "CLASSIC PDGTN"
type input "33867"
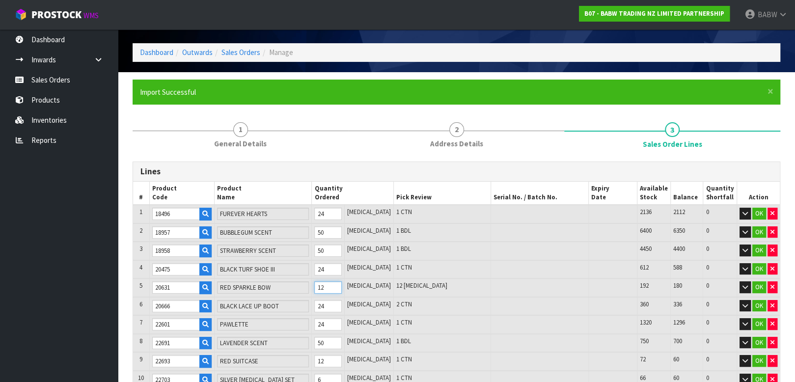
type input "TIE DYE SMILY TEE"
type input "33885"
type input "TOY'S LEOP SKRT SET"
type input "33935"
type input "NVY BLUEY SLEEPER"
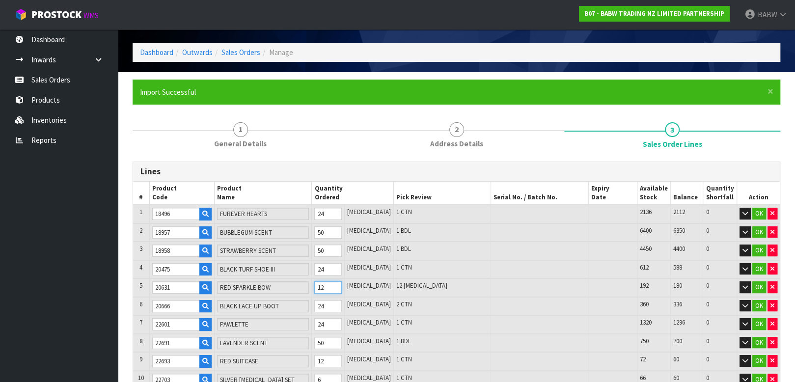
type input "34117"
type input "CNDY CNE HRT SLPR"
type input "34125"
type input "PINK STAR SNEAKERS"
type input "34126"
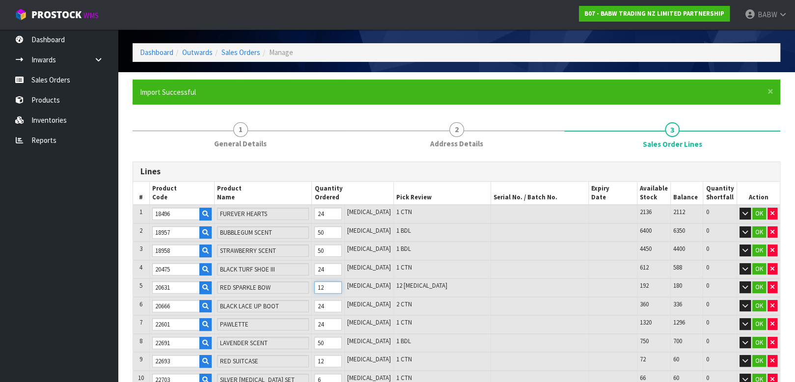
type input "TOY'S PINK SEQUIN SWTR"
type input "1.975115"
type input "361.358"
type input "34162"
type input "[PERSON_NAME] COAT"
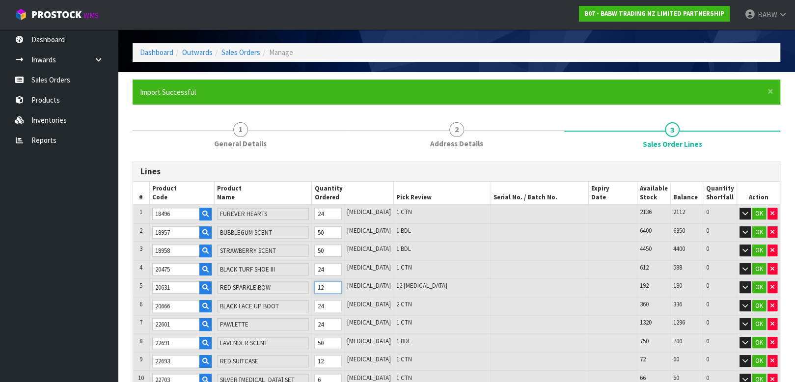
type input "90047"
type input "STUFFING BALE"
type input "1080"
type input "1.966395"
type input "360.528"
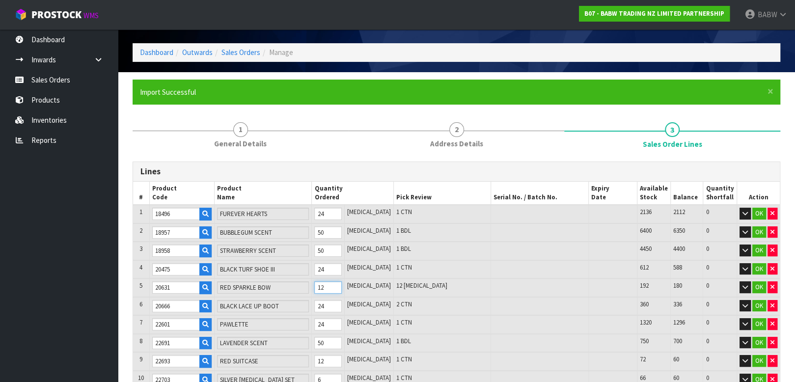
type input "2"
type input "1102"
type input "1.985581"
type input "362.362"
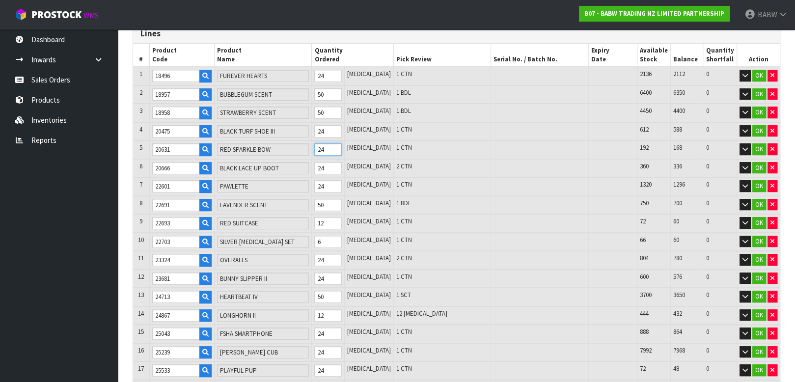
scroll to position [248, 0]
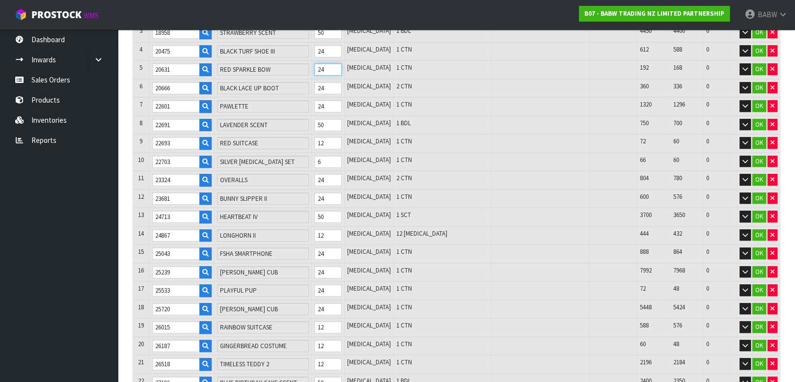
type input "24"
click at [281, 231] on tr "14 24867 LONGHORN II 12 PCE 12 PCE 444 432 0 OK" at bounding box center [456, 235] width 647 height 19
type input "1092"
type input "1.931581"
type input "358.562"
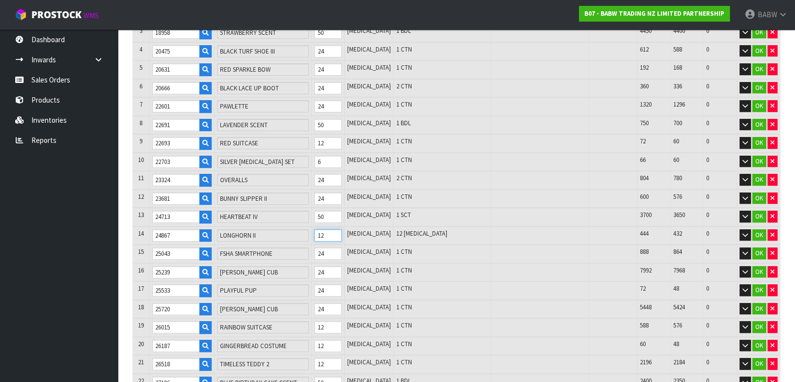
type input "2"
type input "1114"
type input "1.944973"
type input "359.802"
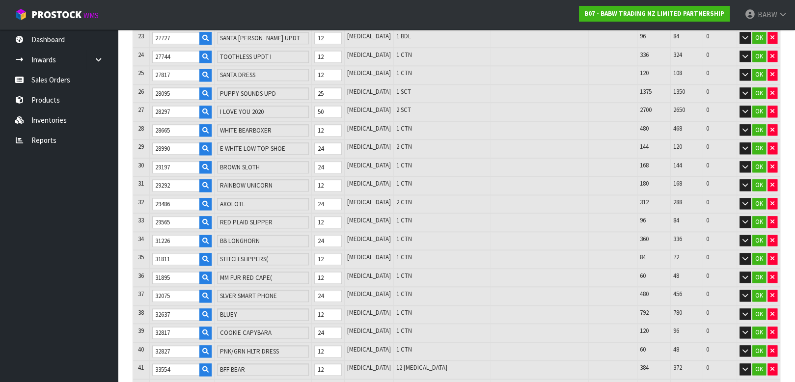
scroll to position [684, 0]
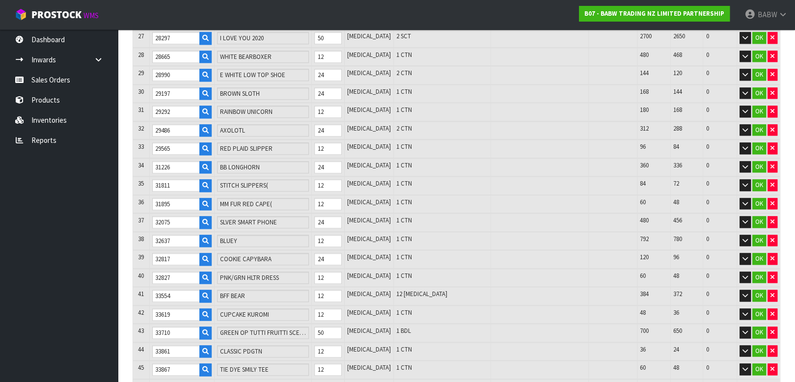
type input "24"
click at [296, 287] on tr "41 33554 BFF BEAR 12 PCE 12 PCE 384 372 0 OK" at bounding box center [456, 296] width 647 height 19
type input "1104"
type input "1.933073"
type input "358.532"
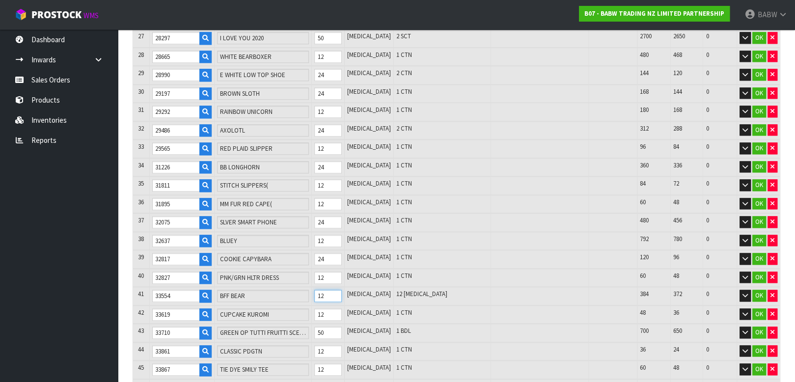
type input "2"
type input "1126"
type input "1.964805"
type input "361.478"
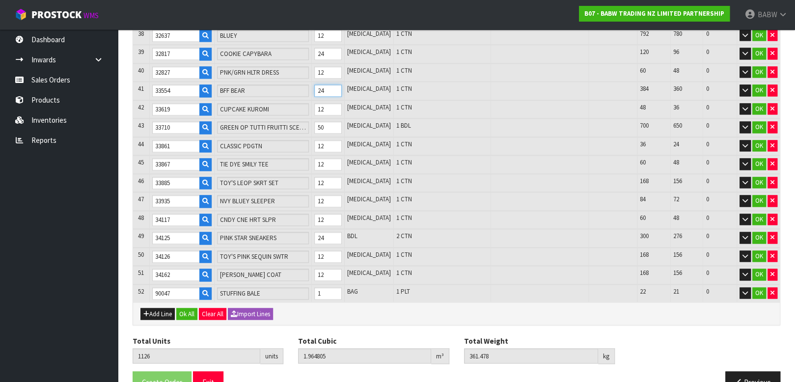
scroll to position [903, 0]
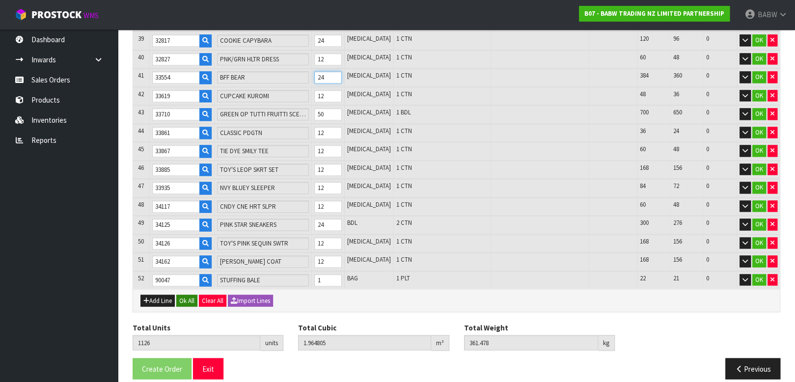
type input "24"
click at [185, 295] on button "Ok All" at bounding box center [186, 301] width 21 height 12
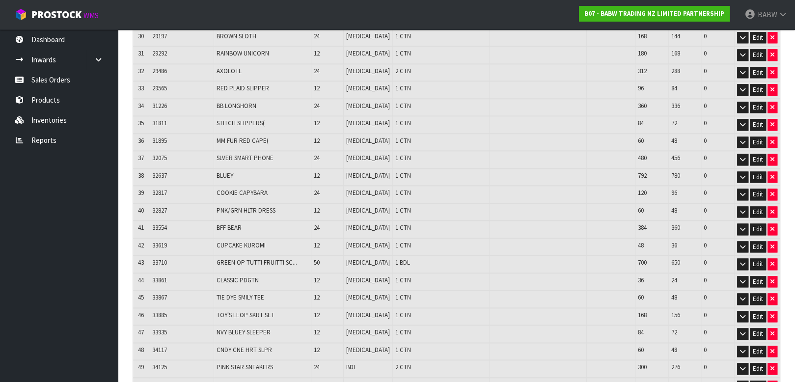
scroll to position [852, 0]
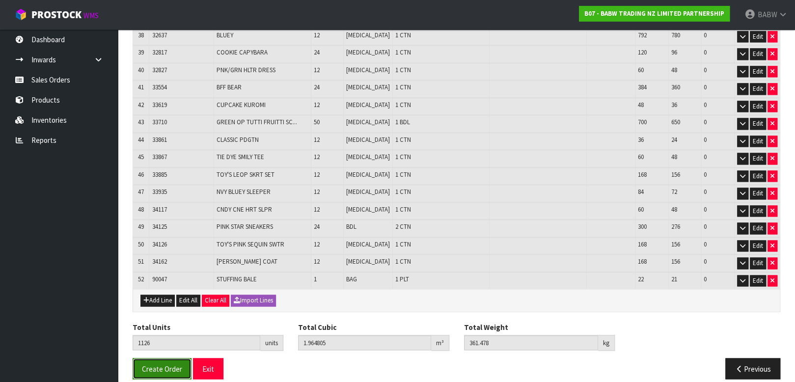
click at [157, 364] on span "Create Order" at bounding box center [162, 368] width 40 height 9
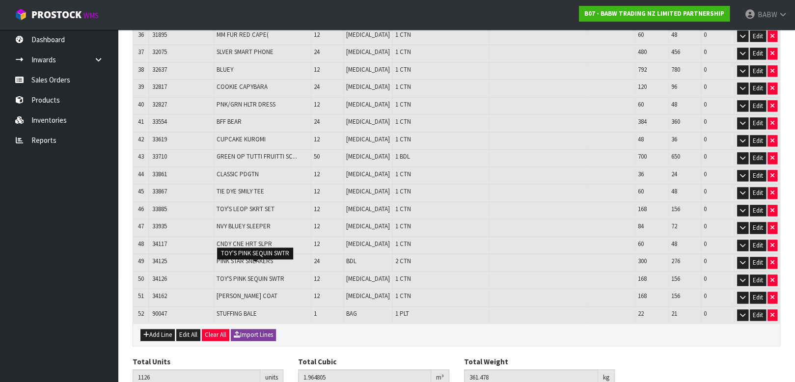
scroll to position [852, 0]
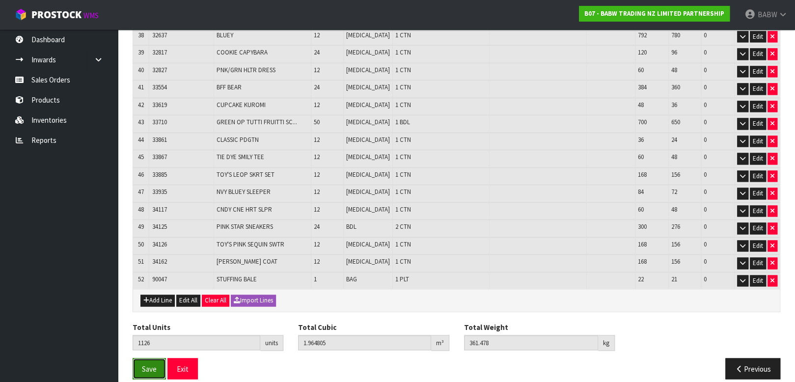
click at [143, 364] on span "Save" at bounding box center [149, 368] width 15 height 9
click at [193, 358] on button "Exit" at bounding box center [183, 368] width 30 height 21
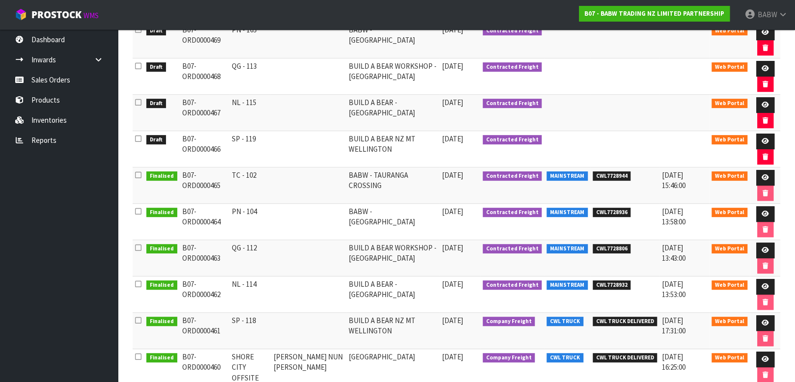
scroll to position [164, 0]
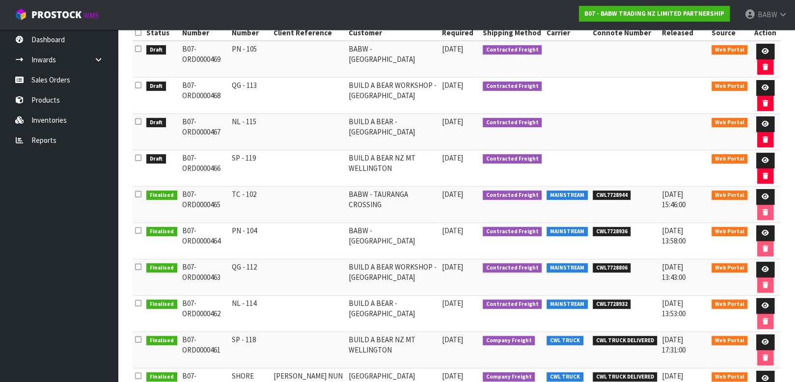
drag, startPoint x: 244, startPoint y: 195, endPoint x: 278, endPoint y: 195, distance: 33.9
click at [271, 195] on td "TC - 102" at bounding box center [250, 205] width 42 height 36
click at [765, 194] on icon at bounding box center [765, 197] width 7 height 6
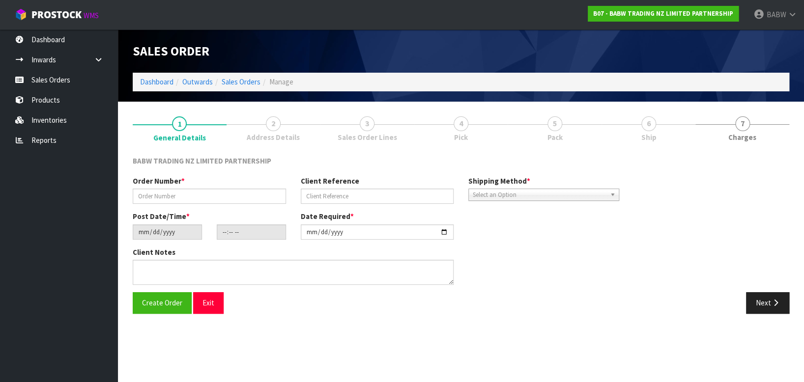
type input "TC - 102"
type input "[DATE]"
type input "15:44:00.000"
type input "[DATE]"
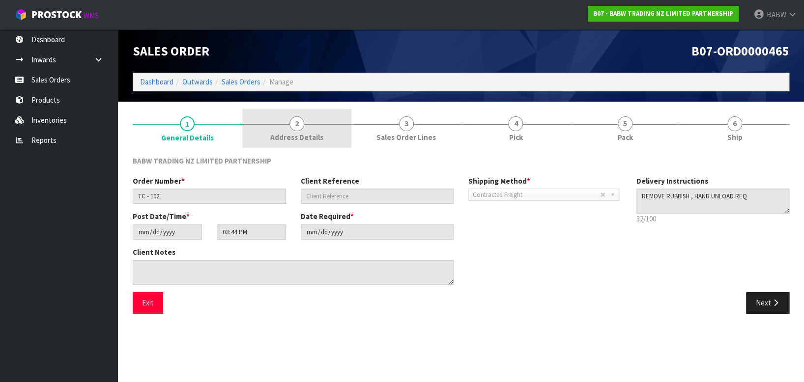
click at [305, 127] on link "2 Address Details" at bounding box center [297, 128] width 110 height 39
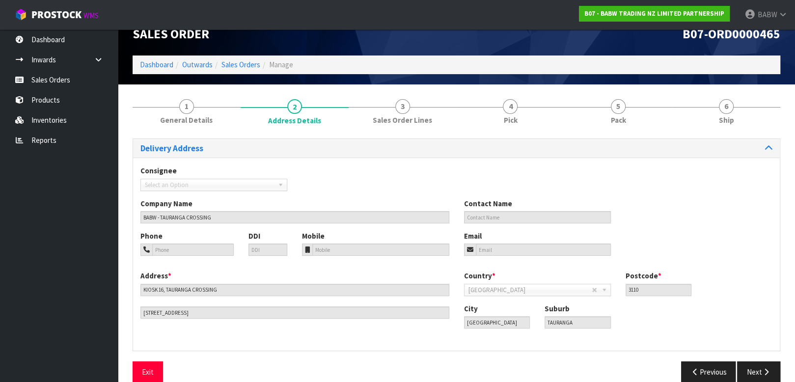
scroll to position [32, 0]
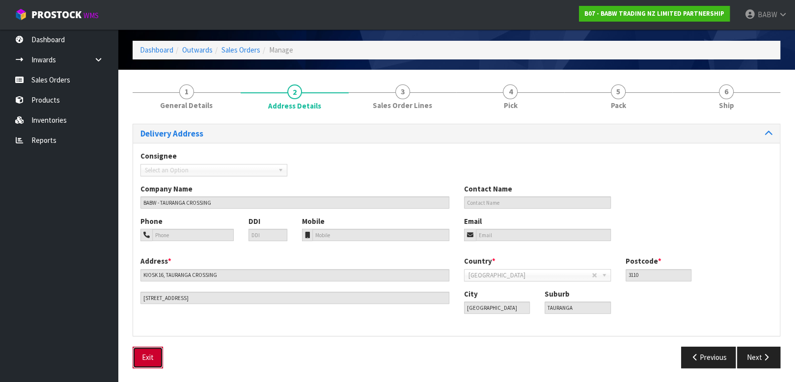
click at [157, 353] on button "Exit" at bounding box center [148, 357] width 30 height 21
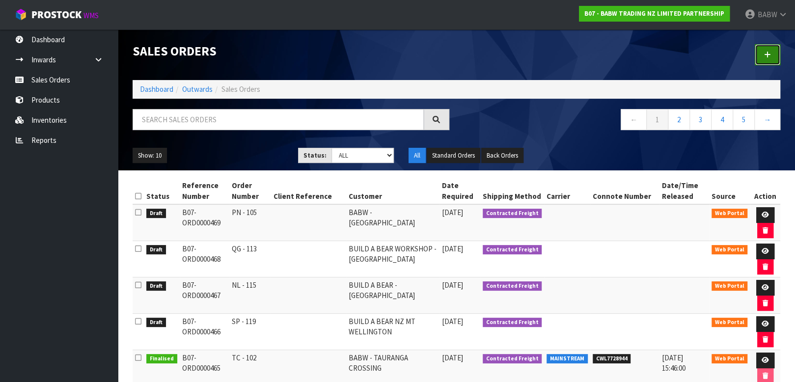
click at [770, 54] on icon at bounding box center [767, 54] width 7 height 7
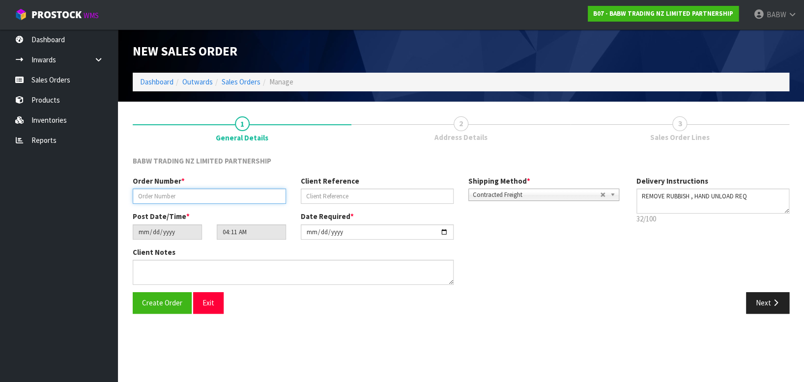
click at [212, 190] on input "text" at bounding box center [209, 196] width 153 height 15
type input "TC - 103"
click at [774, 299] on icon "button" at bounding box center [774, 302] width 9 height 7
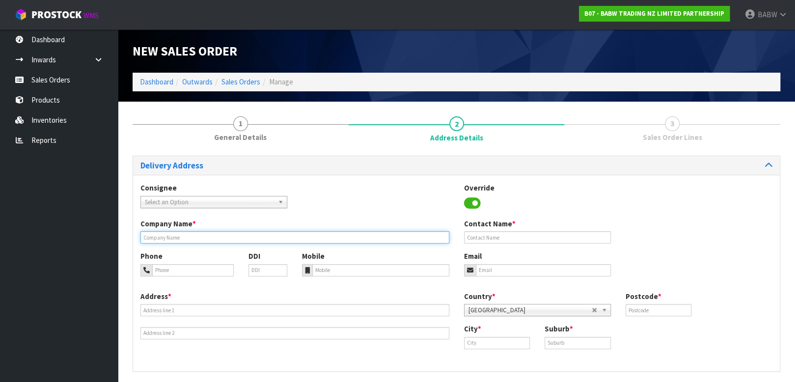
click at [196, 242] on input "text" at bounding box center [295, 237] width 309 height 12
type input "BABW - TAURANGA CROSSING"
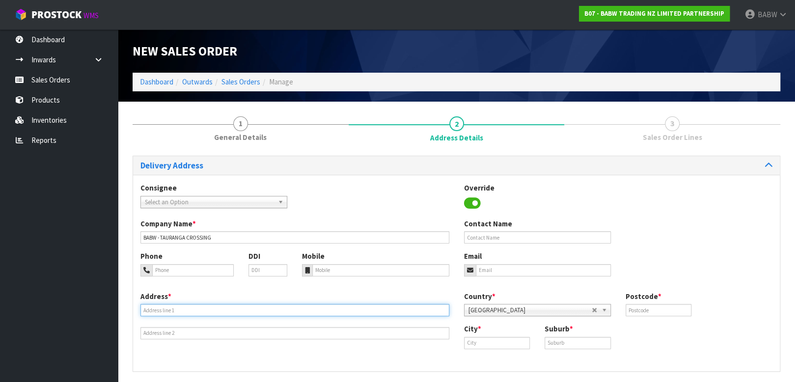
drag, startPoint x: 195, startPoint y: 309, endPoint x: 258, endPoint y: 325, distance: 64.9
click at [196, 309] on input "text" at bounding box center [295, 310] width 309 height 12
drag, startPoint x: 208, startPoint y: 309, endPoint x: 202, endPoint y: 309, distance: 5.4
click at [207, 309] on input "text" at bounding box center [295, 310] width 309 height 12
type input "KIOSK 16, TAURANGA CROSSING"
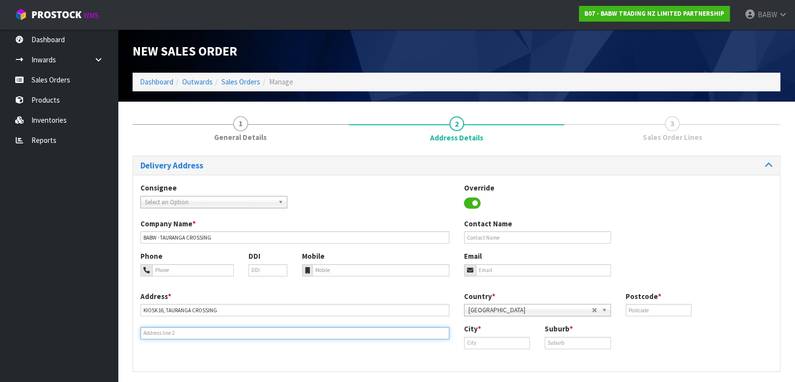
click at [291, 340] on div "Address * KIOSK 16, TAURANGA CROSSING Country * Afghanistan Aland Islands Alban…" at bounding box center [456, 327] width 647 height 73
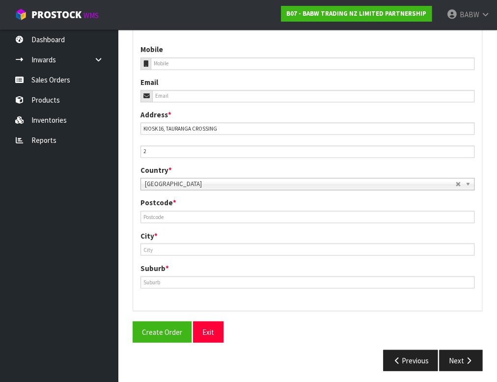
scroll to position [356, 0]
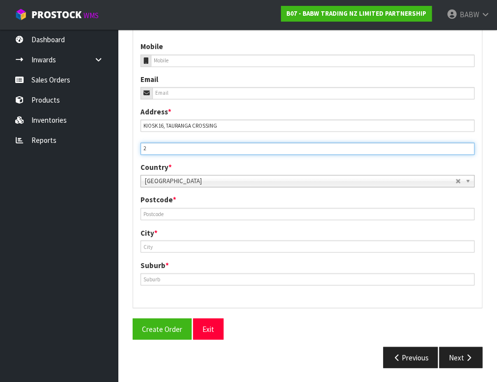
click at [225, 142] on input "2" at bounding box center [308, 148] width 334 height 12
type input "2 TAURANGA DRIVE, TAURIKO"
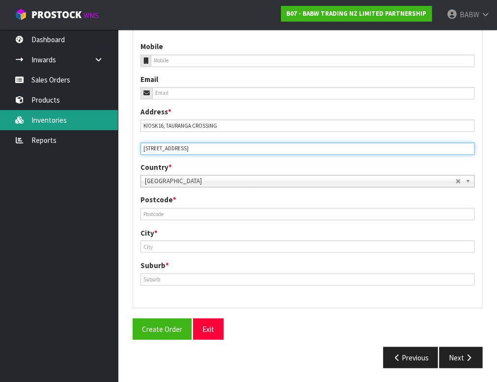
drag, startPoint x: 226, startPoint y: 142, endPoint x: 32, endPoint y: 125, distance: 193.9
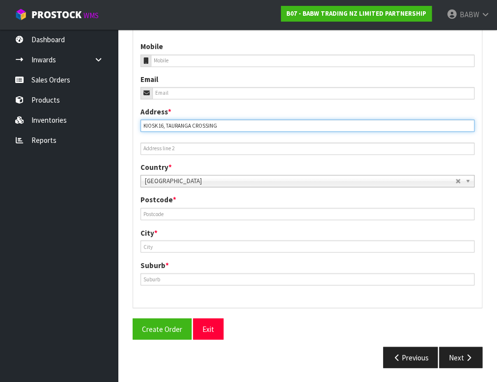
click at [332, 124] on input "KIOSK 16, TAURANGA CROSSING" at bounding box center [308, 125] width 334 height 12
paste input "2 TAURANGA DRIVE, TAURIKO"
click at [213, 123] on input "KIOSK 16, TAURANGA CROSSING 2 TAURANGA DRIVE, TAURIKO" at bounding box center [308, 125] width 334 height 12
click at [215, 123] on input "KIOSK 16, TAURANGA CROSSING 2 TAURANGA DRIVE, TAURIKO" at bounding box center [308, 125] width 334 height 12
click at [219, 124] on input "KIOSK 16, TAURANGA CROSSING 2 TAURANGA DRIVE, TAURIKO" at bounding box center [308, 125] width 334 height 12
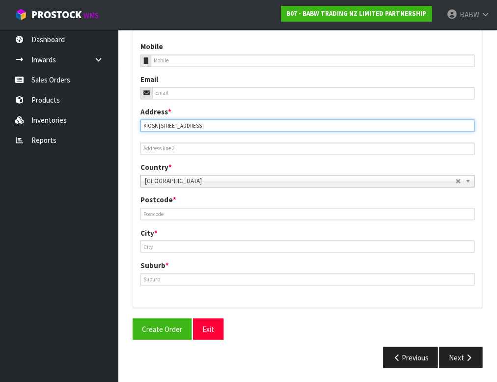
click at [215, 122] on input "KIOSK 16, TAURANGA CROSSING 2 TAURANGA DRIVE, TAURIKO" at bounding box center [308, 125] width 334 height 12
type input "KIOSK 16, TAURANGA CROSSING, 2 TAURANGA DRIVE, TAURIKO"
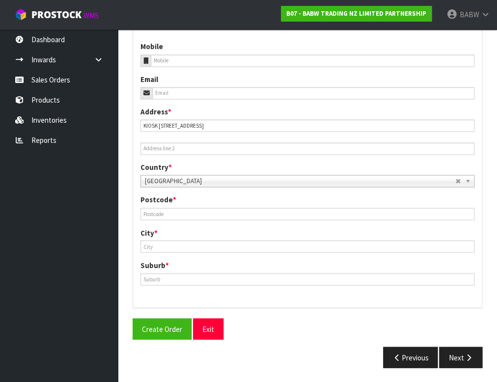
click at [272, 167] on div "Country * Afghanistan Aland Islands Albania Algeria American Samoa Andorra Ango…" at bounding box center [307, 174] width 349 height 25
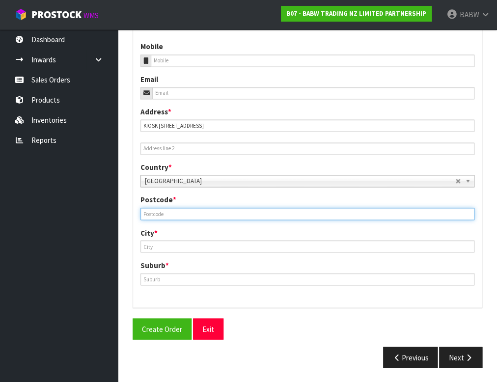
click at [163, 210] on input "text" at bounding box center [308, 214] width 334 height 12
click at [192, 214] on input "text" at bounding box center [308, 214] width 334 height 12
type input "3110"
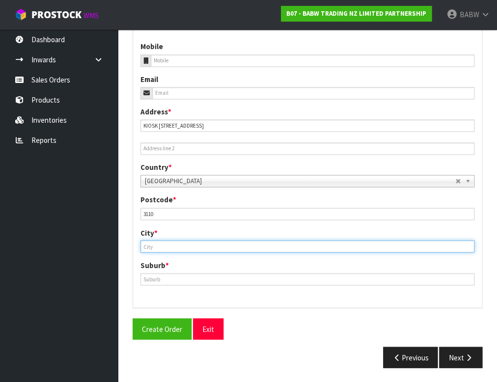
click at [196, 248] on input "text" at bounding box center [308, 246] width 334 height 12
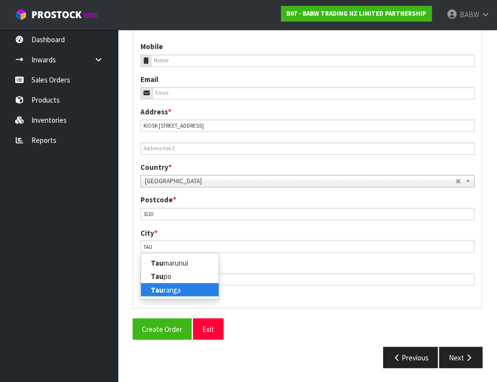
click at [189, 288] on link "Tau ranga" at bounding box center [180, 289] width 78 height 13
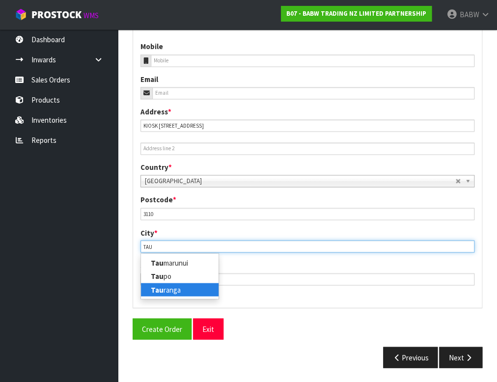
type input "Tauranga"
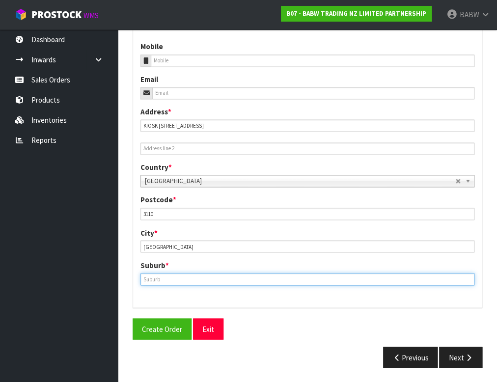
click at [192, 279] on input "text" at bounding box center [308, 279] width 334 height 12
type input "TAURANGA"
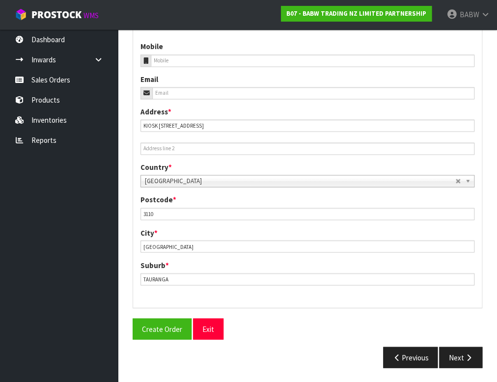
click at [298, 327] on div "Create Order Exit" at bounding box center [307, 328] width 365 height 21
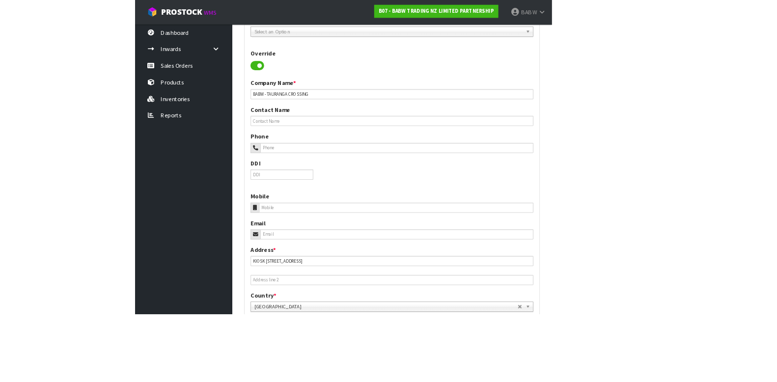
scroll to position [35, 0]
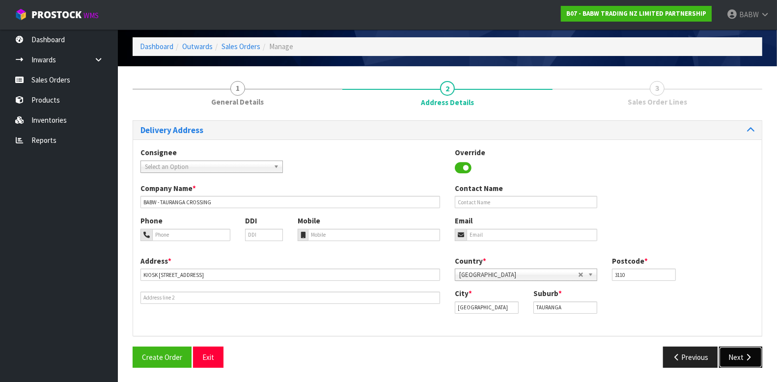
drag, startPoint x: 743, startPoint y: 356, endPoint x: 658, endPoint y: 349, distance: 85.8
click at [743, 356] on button "Next" at bounding box center [740, 357] width 43 height 21
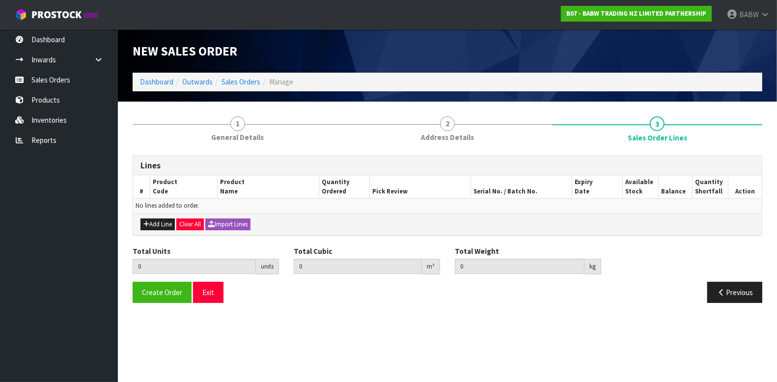
scroll to position [0, 0]
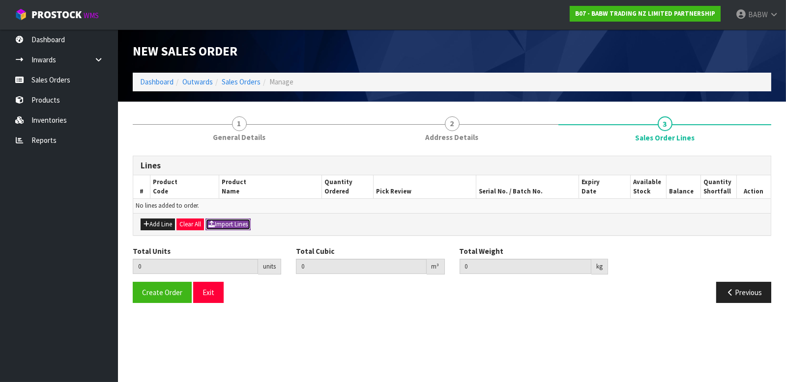
click at [240, 226] on button "Import Lines" at bounding box center [227, 225] width 45 height 12
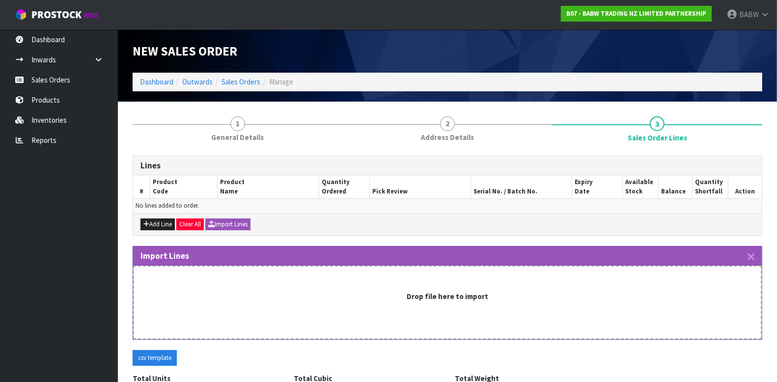
click at [45, 236] on ul "Dashboard Inwards Purchase Orders Receipts Sales Orders Products Inventories Re…" at bounding box center [59, 205] width 118 height 353
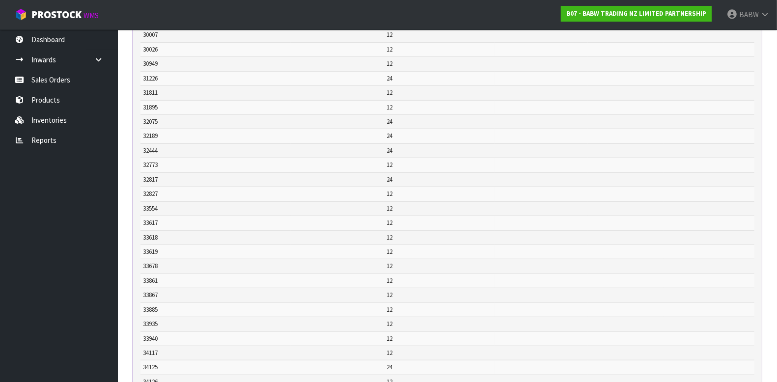
scroll to position [1116, 0]
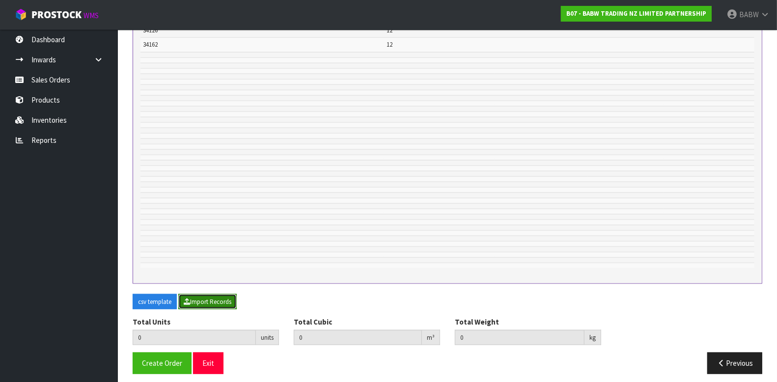
click at [217, 294] on button "Import Records" at bounding box center [207, 302] width 58 height 16
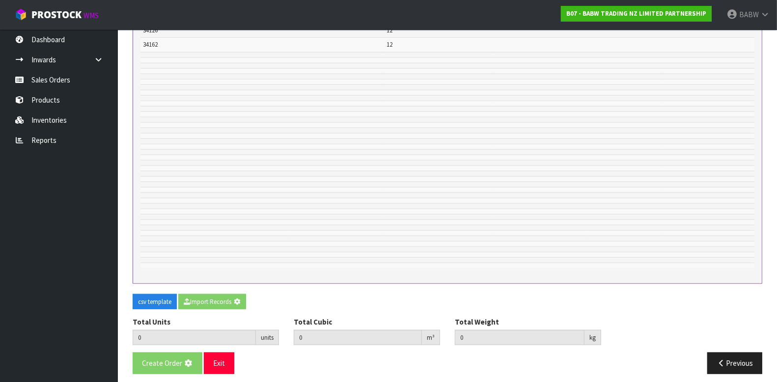
type input "984"
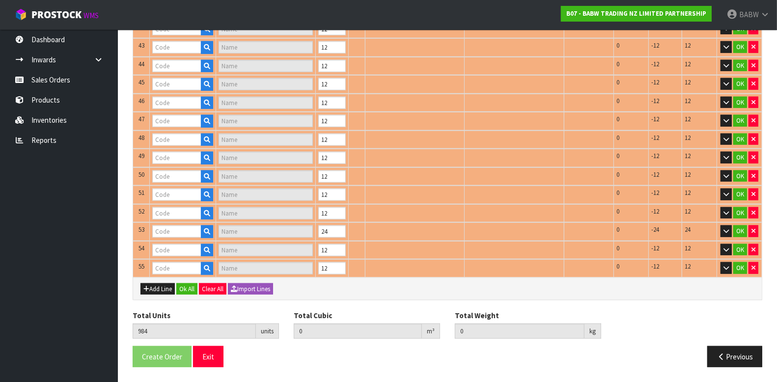
type input "18496"
type input "FUREVER HEARTS"
type input "20631"
type input "RED SPARKLE BOW"
type input "23681"
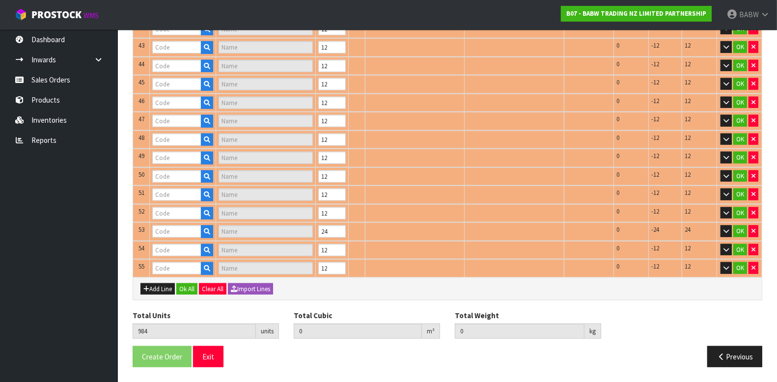
type input "BUNNY SLIPPER II"
type input "24867"
type input "LONGHORN II"
type input "25043"
type input "FSHA SMARTPHONE"
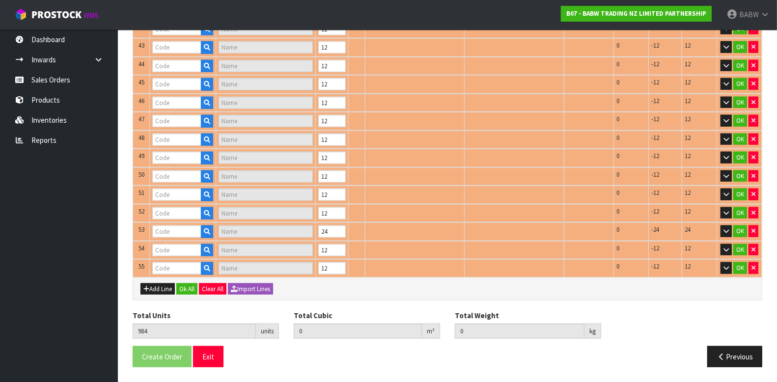
type input "25239"
type input "[PERSON_NAME] CUB"
type input "18958"
type input "STRAWBERRY SCENT"
type input "22693"
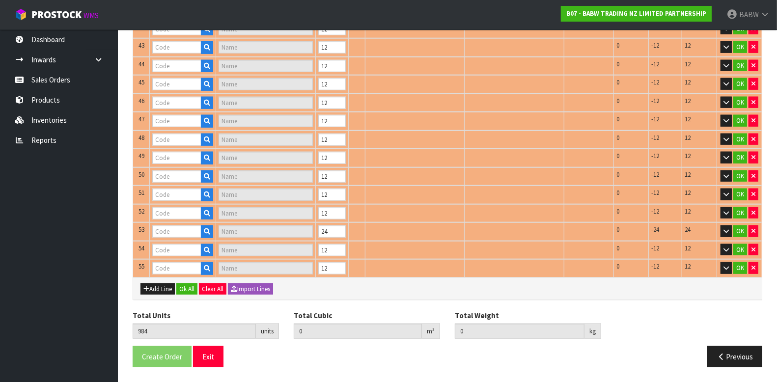
type input "RED SUITCASE"
type input "22703"
type input "SILVER [MEDICAL_DATA] SET"
type input "23324"
type input "OVERALLS"
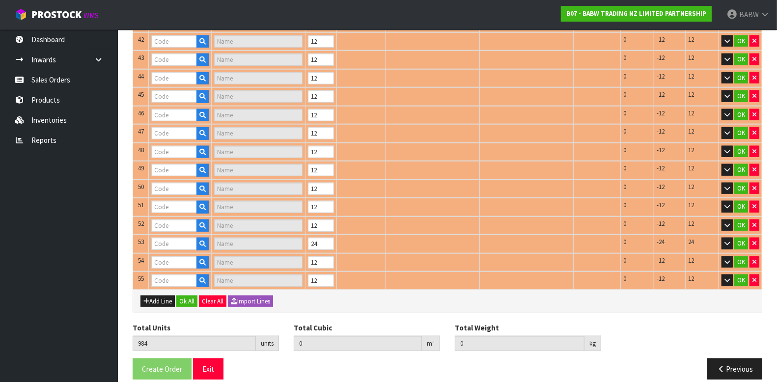
type input "22601"
type input "PAWLETTE"
type input "24582"
type input "RAINBOW SKATE UPDATE"
type input "24713"
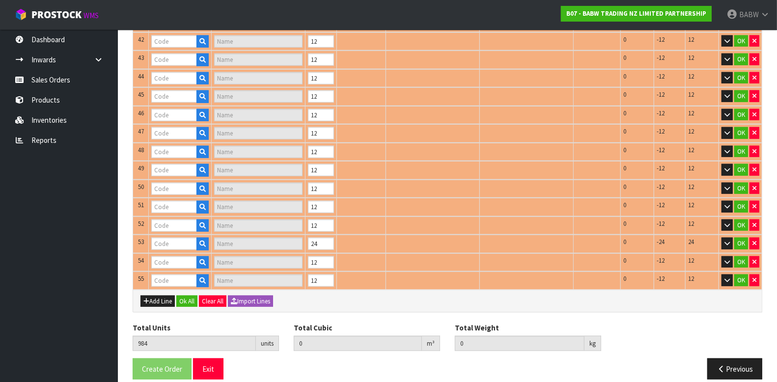
type input "HEARTBEAT IV"
type input "25533"
type input "PLAYFUL PUP"
type input "25720"
type input "[PERSON_NAME] CUB"
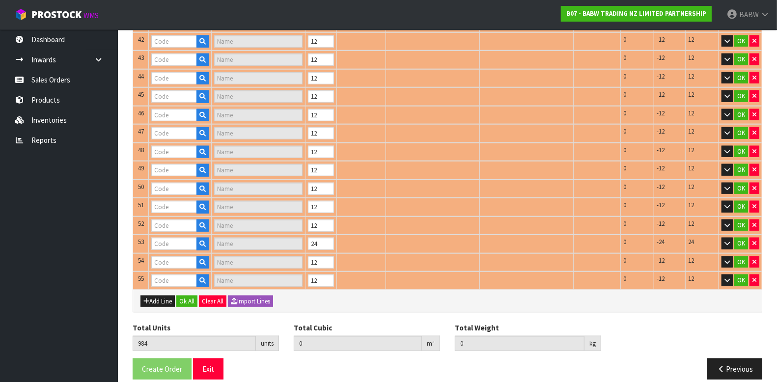
type input "26015"
type input "RAINBOW SUITCASE"
type input "26187"
type input "GINGERBREAD COSTUME"
type input "26518"
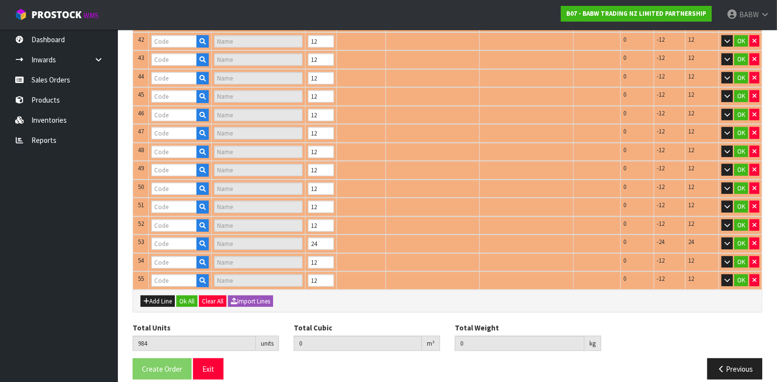
type input "TIMELESS TEDDY 2"
type input "27744"
type input "TOOTHLESS UPDT I"
type input "27817"
type input "SANTA DRESS"
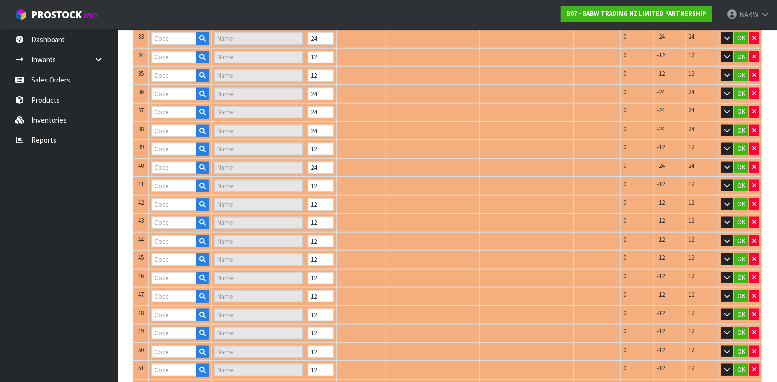
type input "28682"
type input "STITCH"
type input "28990"
type input "E WHITE LOW TOP SHOE"
type input "29197"
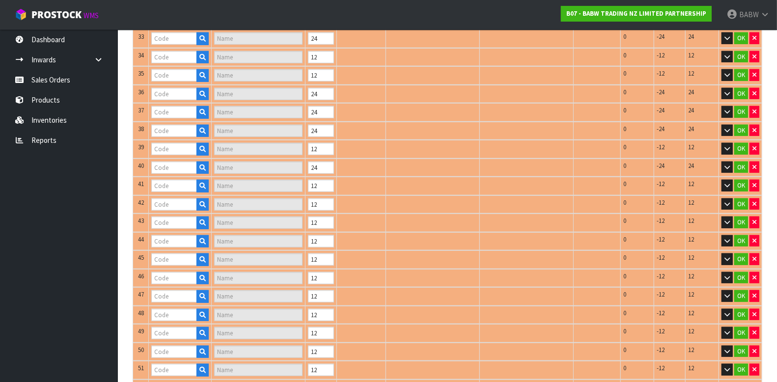
type input "BROWN SLOTH"
type input "29292"
type input "RAINBOW UNICORN"
type input "28297"
type input "I LOVE YOU 2020"
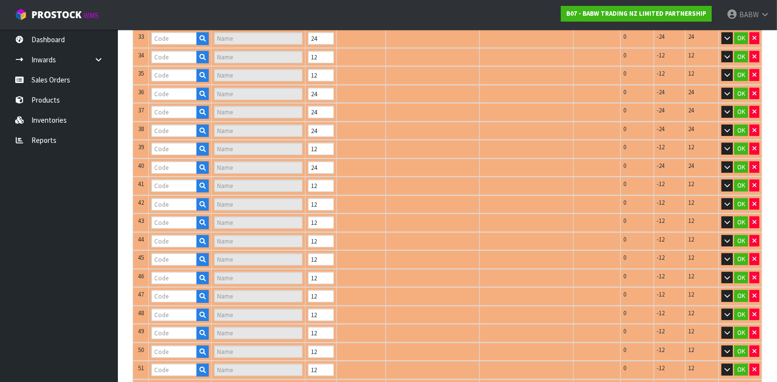
type input "28665"
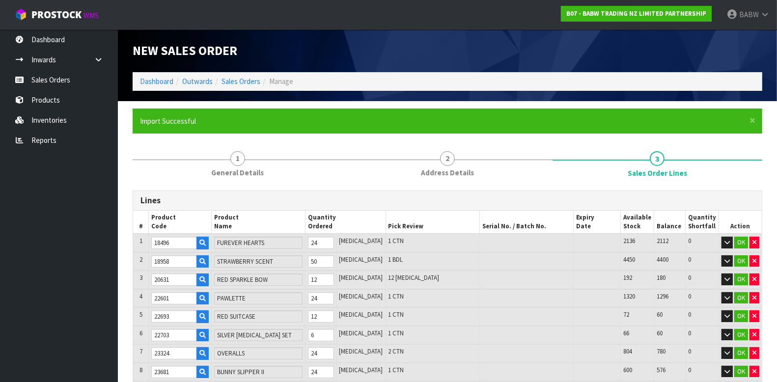
scroll to position [55, 0]
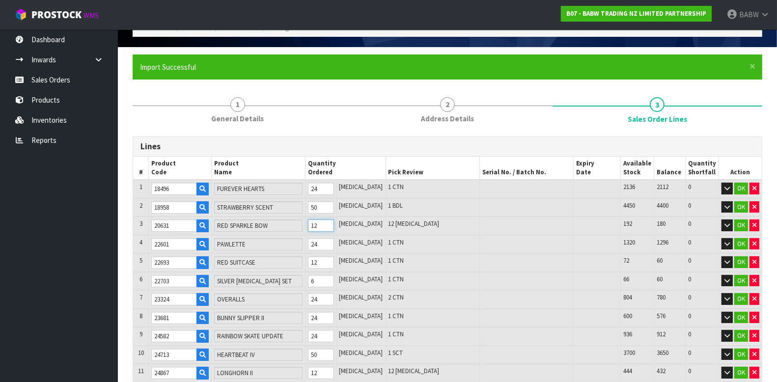
click at [292, 219] on tr "3 20631 RED SPARKLE BOW 12 [MEDICAL_DATA] 12 [MEDICAL_DATA] 192 180 0 OK" at bounding box center [447, 226] width 629 height 19
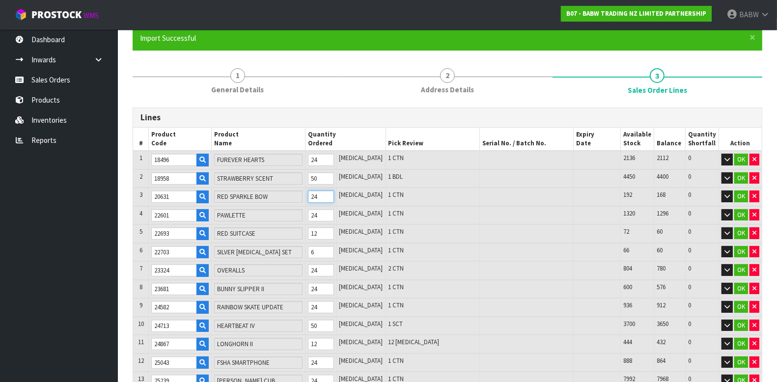
scroll to position [164, 0]
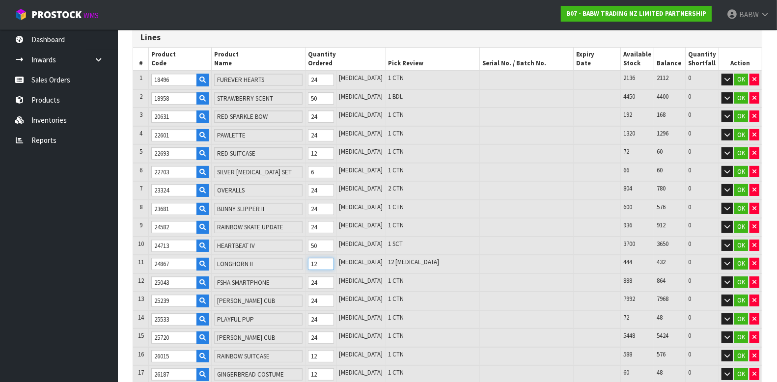
click at [285, 256] on tr "11 24867 LONGHORN II 12 PCE 12 PCE 444 432 0 OK" at bounding box center [447, 264] width 629 height 19
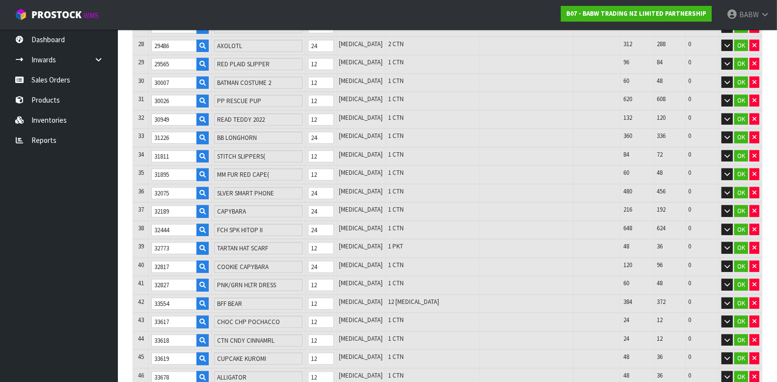
scroll to position [764, 0]
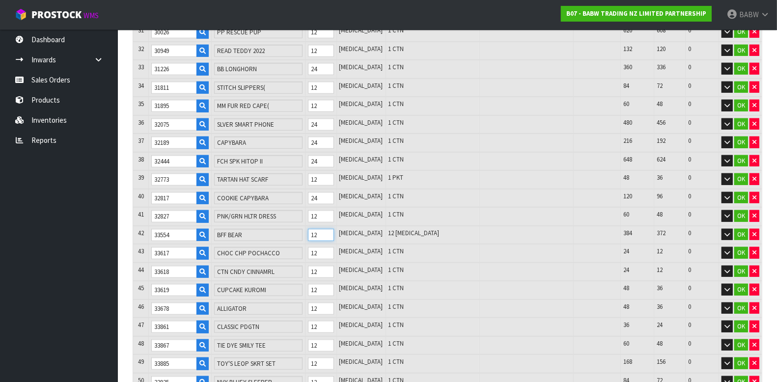
click at [275, 226] on tr "42 33554 BFF BEAR 12 PCE 12 PCE 384 372 0 OK" at bounding box center [447, 235] width 629 height 19
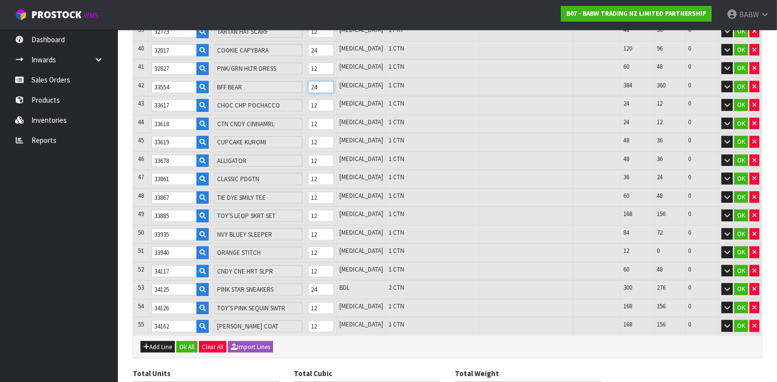
scroll to position [958, 0]
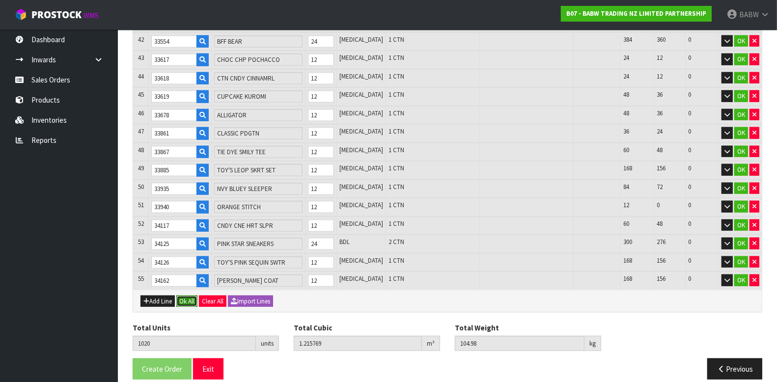
click at [193, 296] on button "Ok All" at bounding box center [186, 302] width 21 height 12
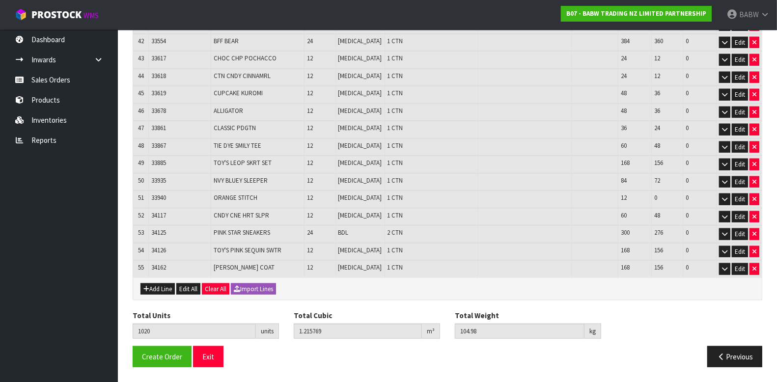
scroll to position [904, 0]
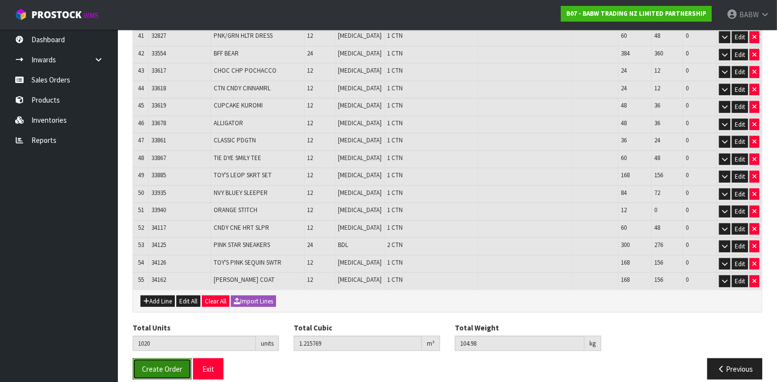
click at [168, 365] on span "Create Order" at bounding box center [162, 369] width 40 height 9
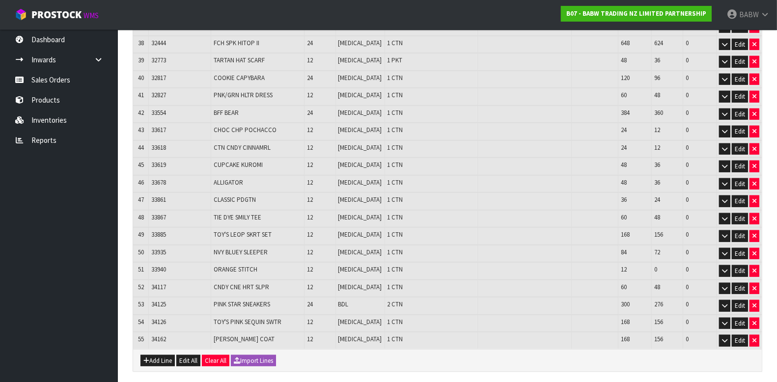
scroll to position [904, 0]
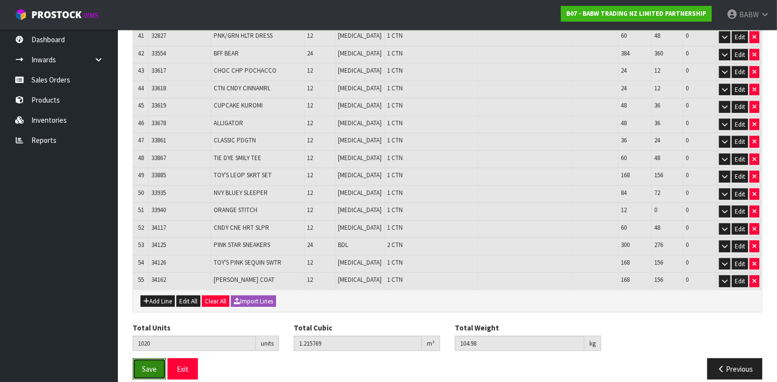
click at [142, 365] on span "Save" at bounding box center [149, 369] width 15 height 9
click at [161, 359] on button "Save" at bounding box center [149, 369] width 33 height 21
click at [173, 366] on button "Exit" at bounding box center [183, 369] width 30 height 21
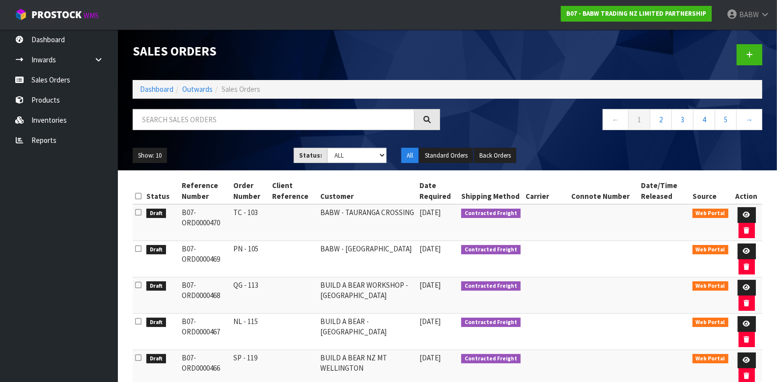
drag, startPoint x: 74, startPoint y: 215, endPoint x: 321, endPoint y: 136, distance: 259.0
click at [74, 215] on ul "Dashboard Inwards Purchase Orders Receipts Sales Orders Products Inventories Re…" at bounding box center [59, 205] width 118 height 353
